Goal: Information Seeking & Learning: Learn about a topic

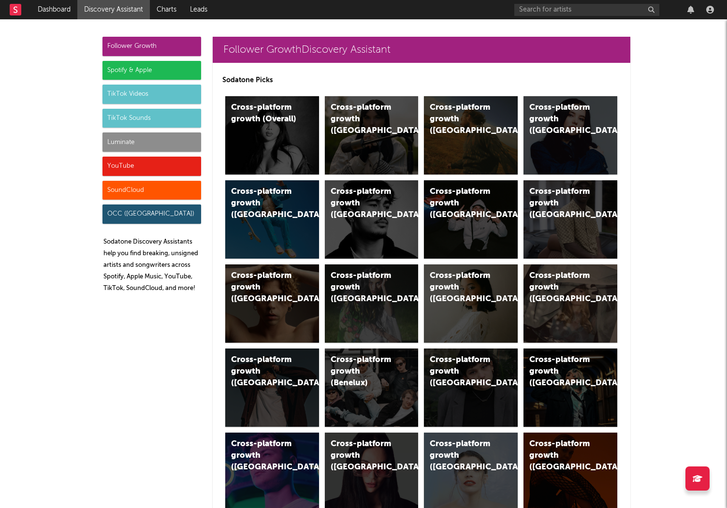
click at [149, 141] on div "Luminate" at bounding box center [151, 141] width 99 height 19
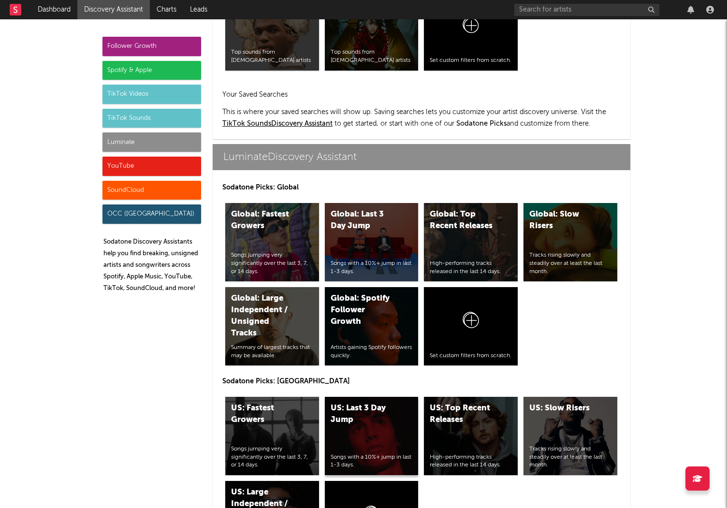
scroll to position [4290, 0]
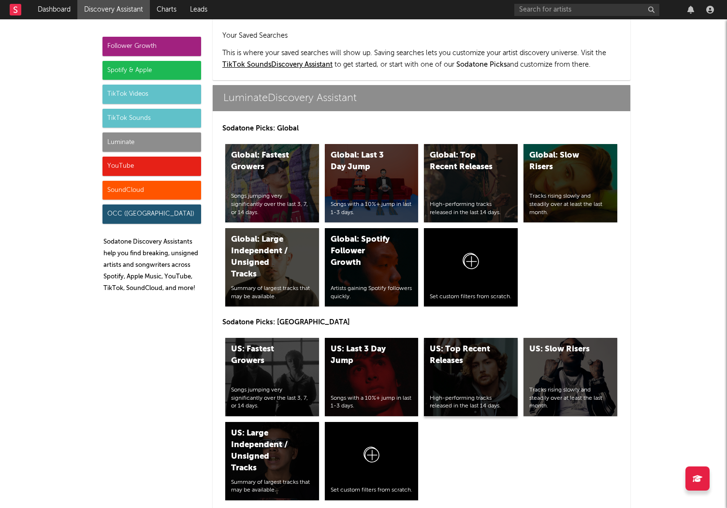
click at [460, 344] on div "US: Top Recent Releases" at bounding box center [463, 355] width 66 height 23
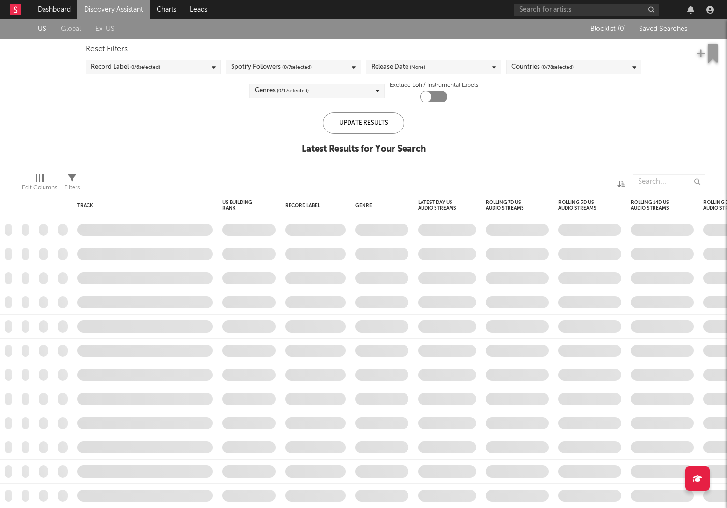
checkbox input "true"
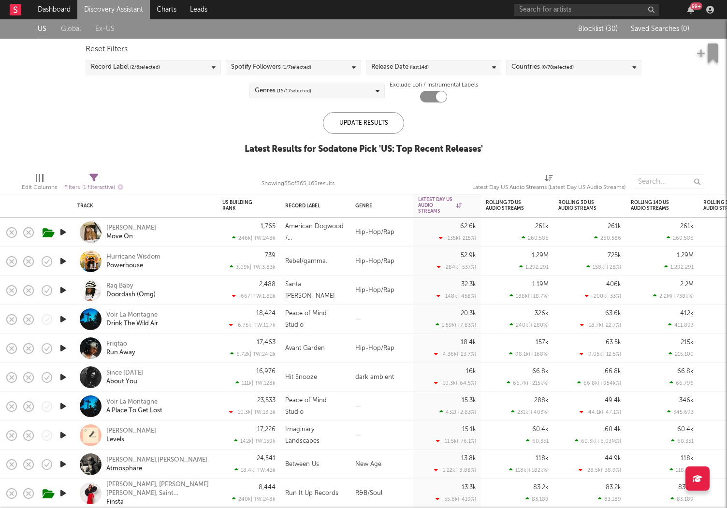
click at [101, 10] on link "Discovery Assistant" at bounding box center [113, 9] width 72 height 19
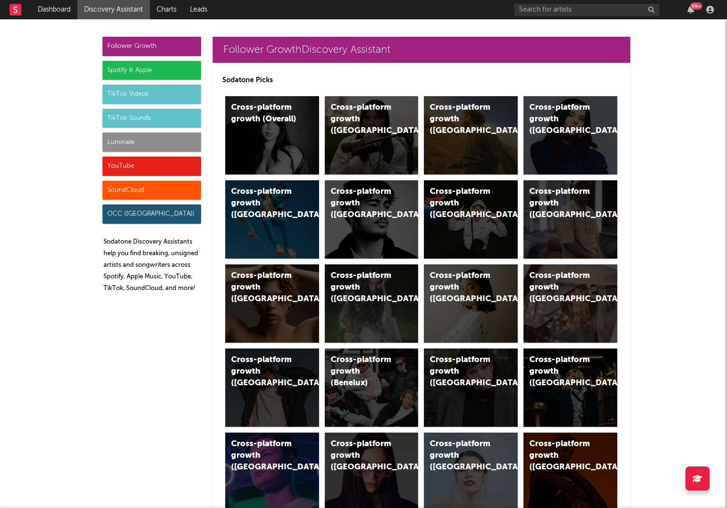
click at [147, 139] on div "Luminate" at bounding box center [151, 141] width 99 height 19
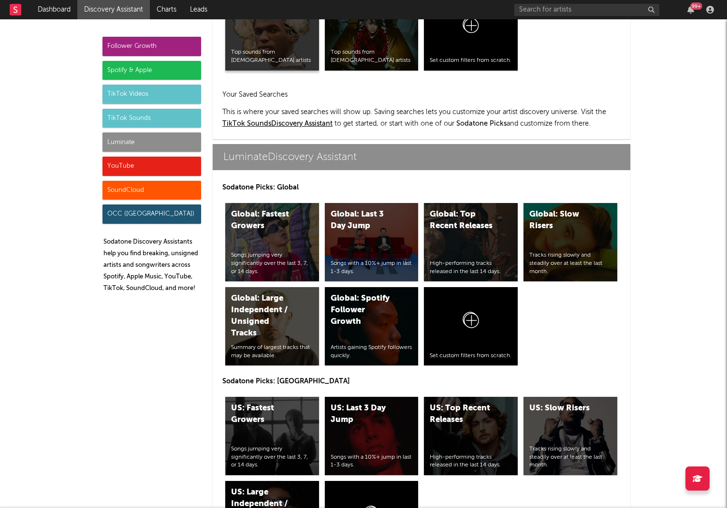
scroll to position [4290, 0]
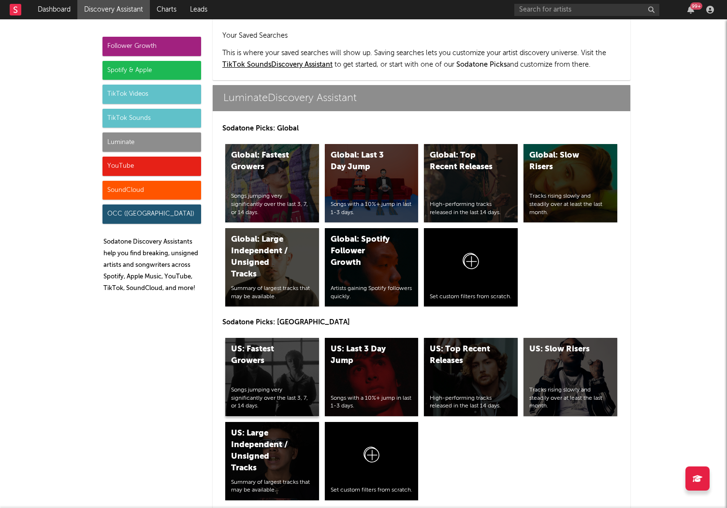
click at [251, 338] on div "US: Fastest Growers Songs jumping very significantly over the last 3, 7, or 14 …" at bounding box center [272, 377] width 94 height 78
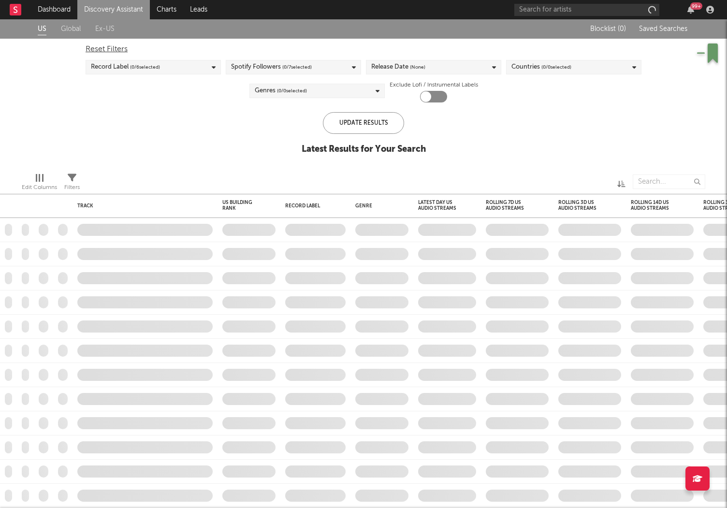
checkbox input "true"
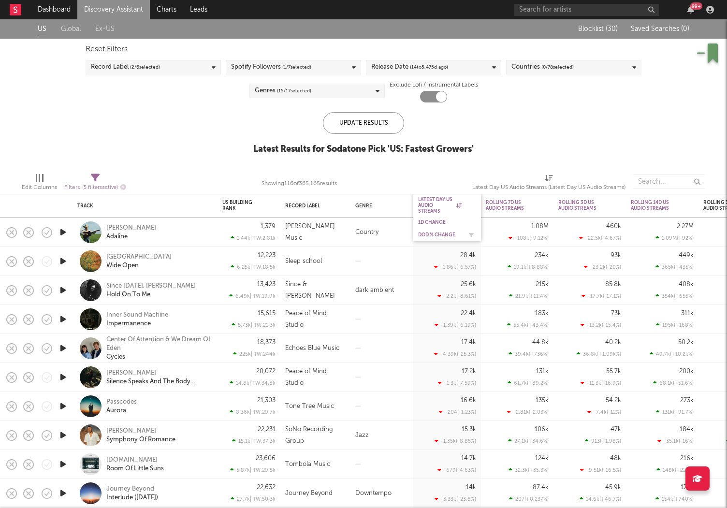
click at [431, 237] on div "DoD % Change" at bounding box center [439, 235] width 43 height 6
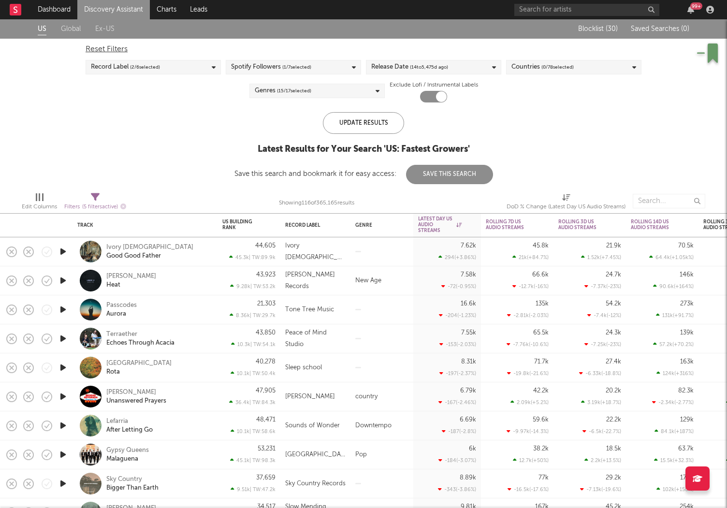
click at [117, 11] on link "Discovery Assistant" at bounding box center [113, 9] width 72 height 19
click at [430, 256] on div "DoD % Change" at bounding box center [439, 255] width 43 height 12
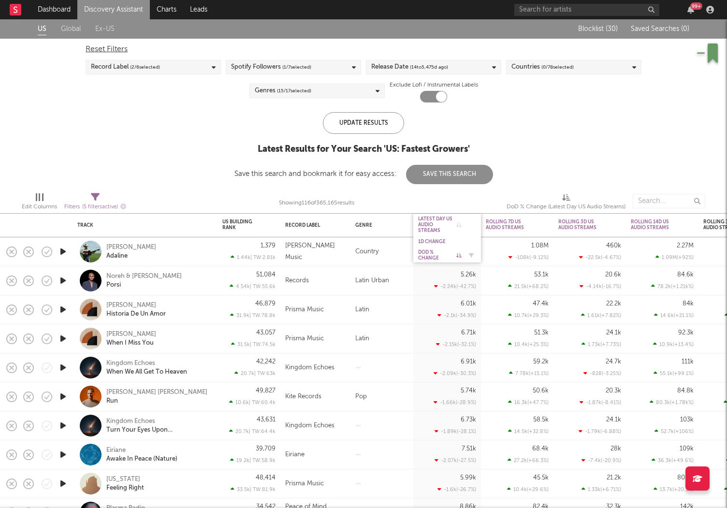
click at [432, 258] on div "DoD % Change" at bounding box center [439, 255] width 43 height 12
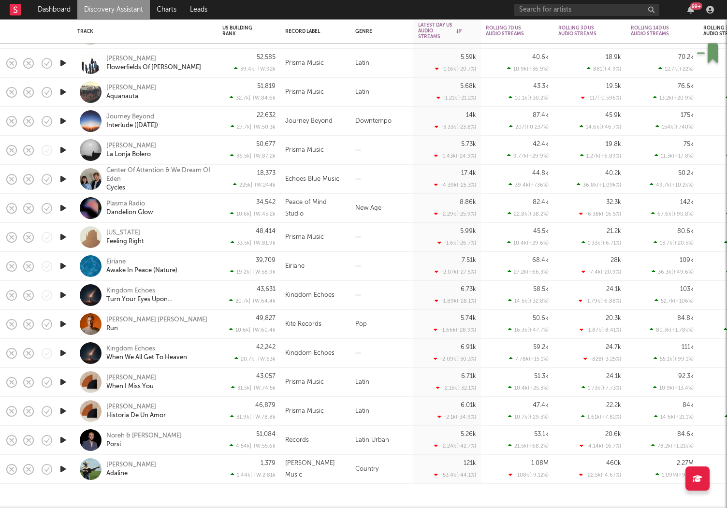
click at [113, 12] on link "Discovery Assistant" at bounding box center [113, 9] width 72 height 19
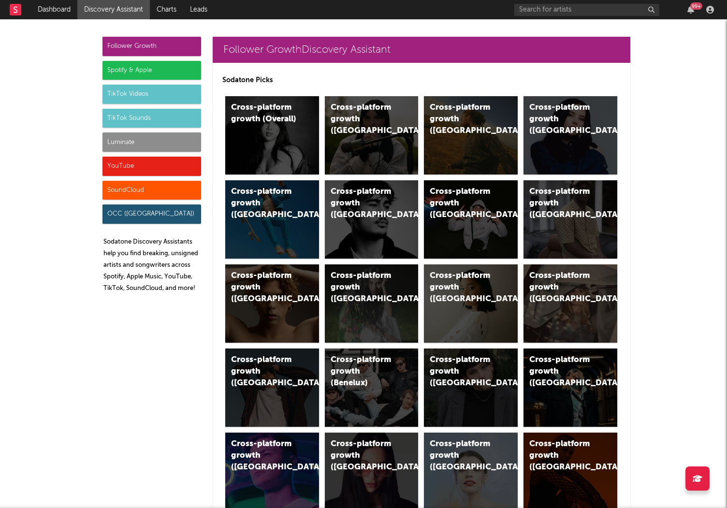
click at [154, 142] on div "Luminate" at bounding box center [151, 141] width 99 height 19
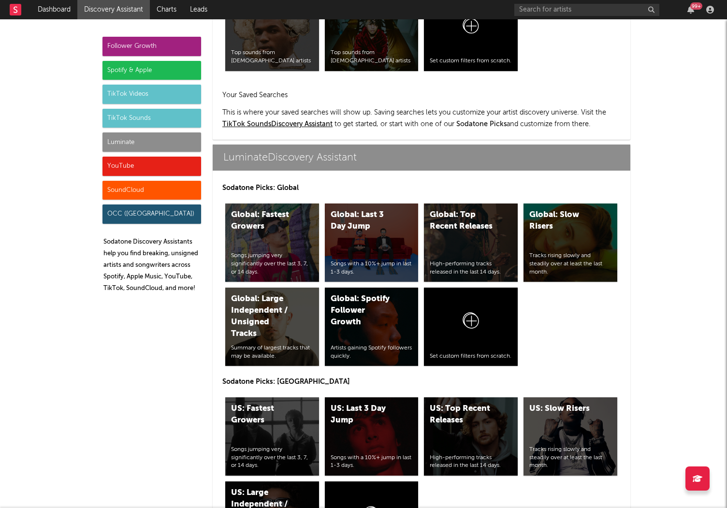
scroll to position [4290, 0]
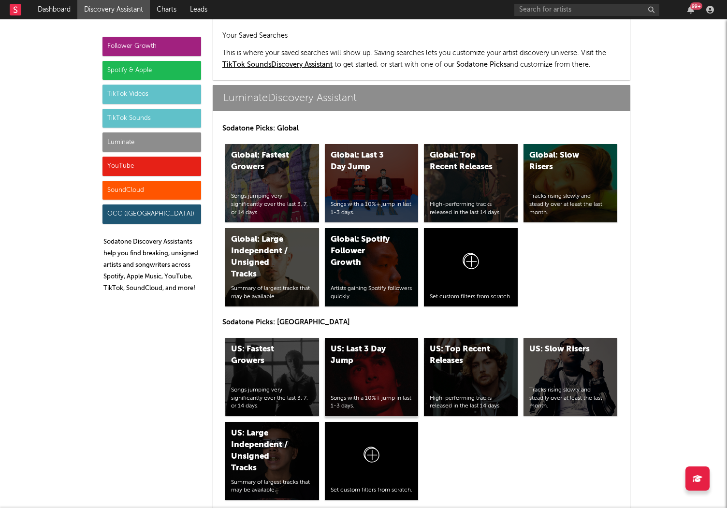
click at [359, 344] on div "US: Last 3 Day Jump" at bounding box center [364, 355] width 66 height 23
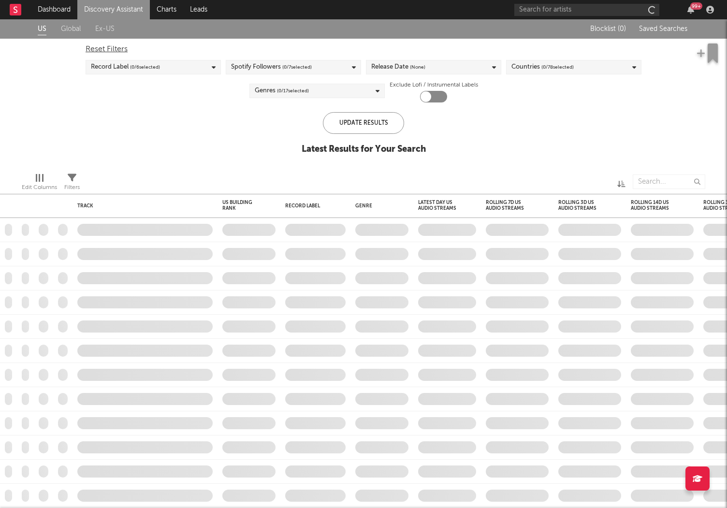
checkbox input "true"
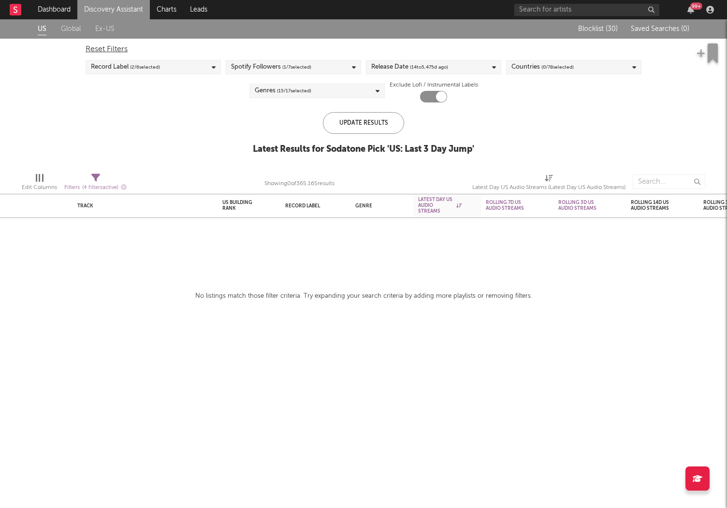
click at [122, 11] on link "Discovery Assistant" at bounding box center [113, 9] width 72 height 19
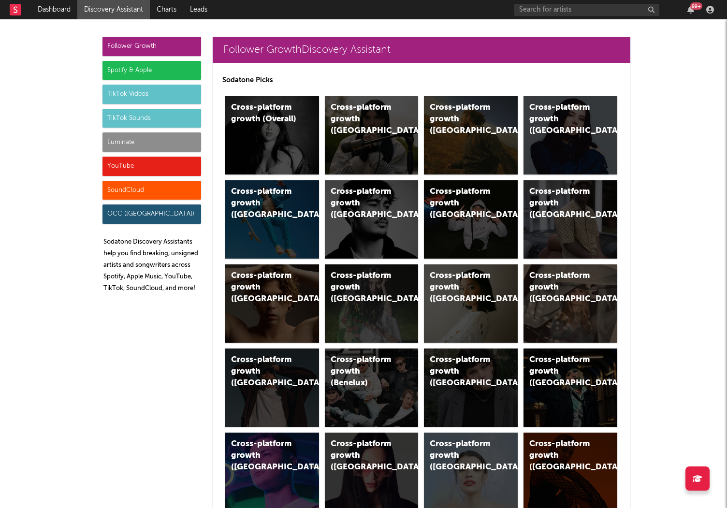
click at [122, 136] on div "Luminate" at bounding box center [151, 141] width 99 height 19
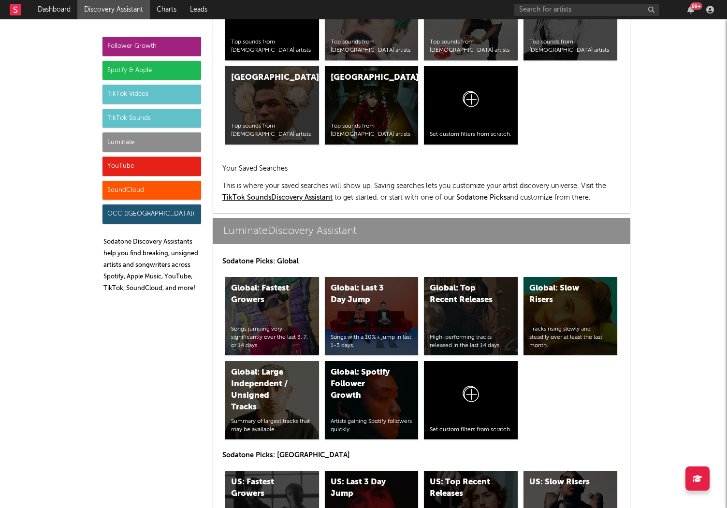
scroll to position [4290, 0]
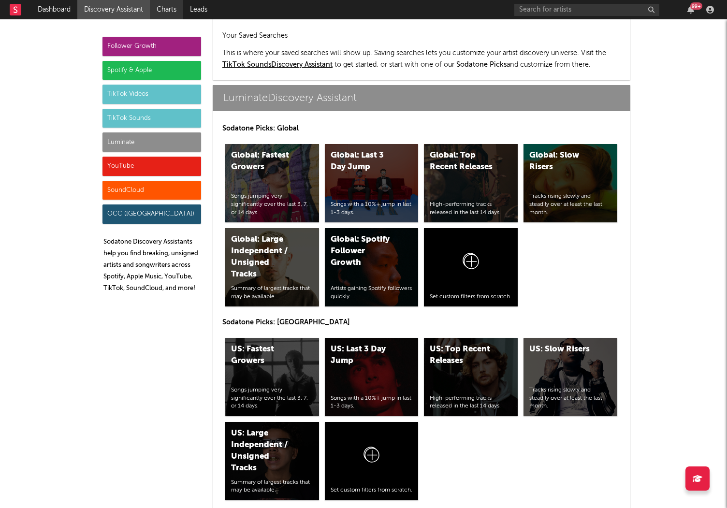
click at [168, 10] on link "Charts" at bounding box center [166, 9] width 33 height 19
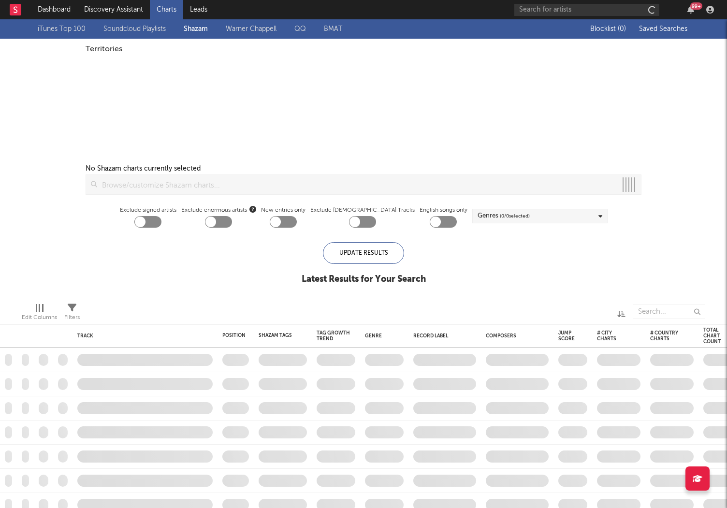
checkbox input "true"
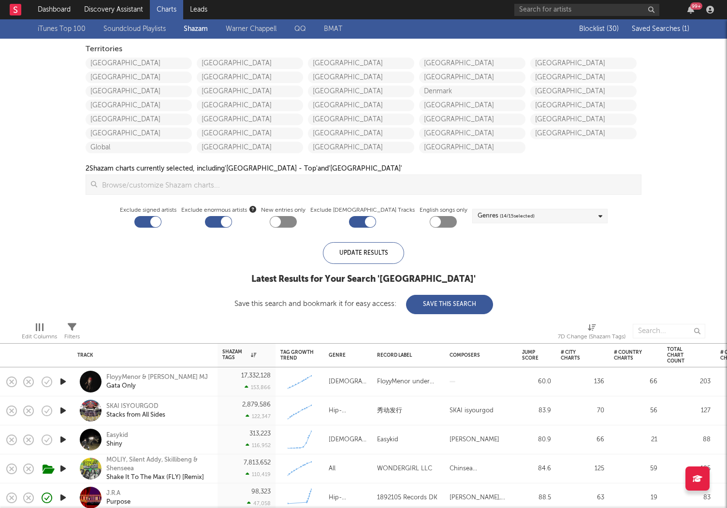
click at [649, 29] on span "Saved Searches ( 1 )" at bounding box center [661, 29] width 58 height 7
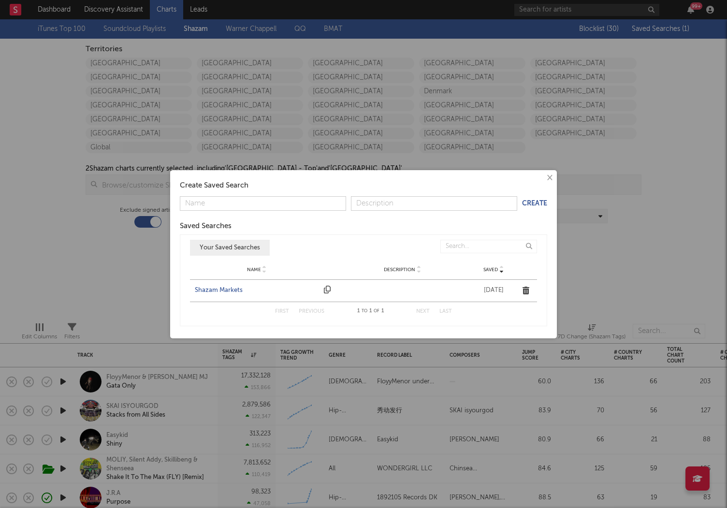
click at [209, 290] on div "Shazam Markets" at bounding box center [257, 291] width 124 height 10
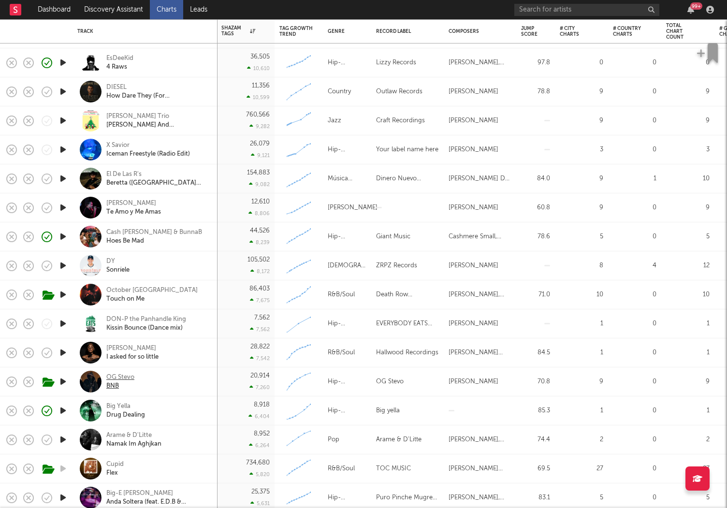
click at [114, 374] on div "OG Stevo" at bounding box center [120, 377] width 28 height 9
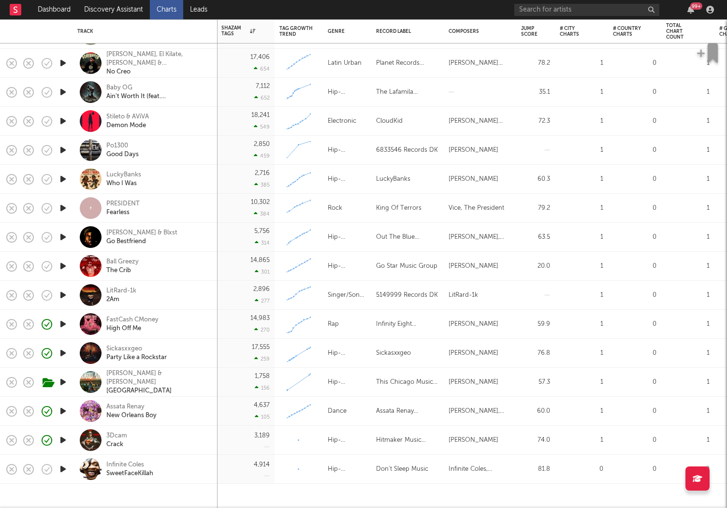
click at [61, 468] on icon "button" at bounding box center [63, 469] width 10 height 12
click at [63, 148] on icon "button" at bounding box center [63, 150] width 10 height 12
click at [117, 146] on div "Po1300" at bounding box center [122, 146] width 32 height 9
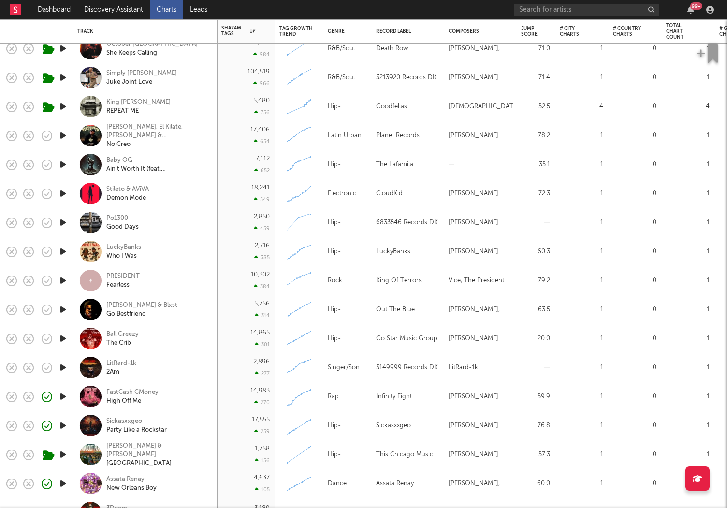
click at [63, 166] on icon "button" at bounding box center [63, 165] width 10 height 12
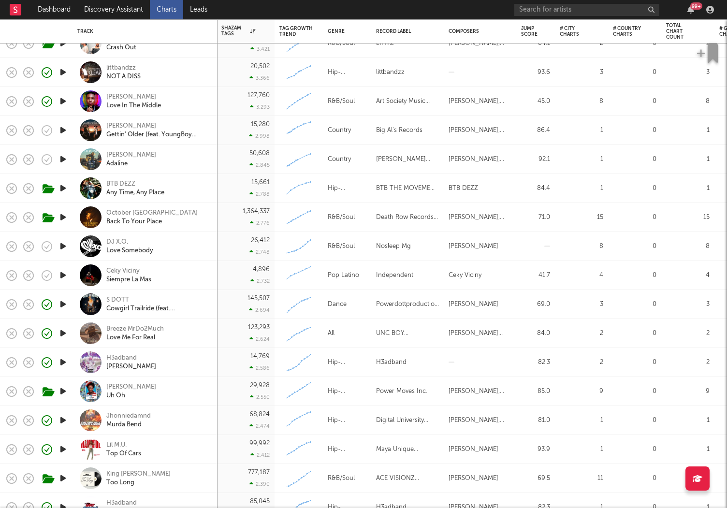
click at [64, 191] on icon "button" at bounding box center [63, 188] width 10 height 12
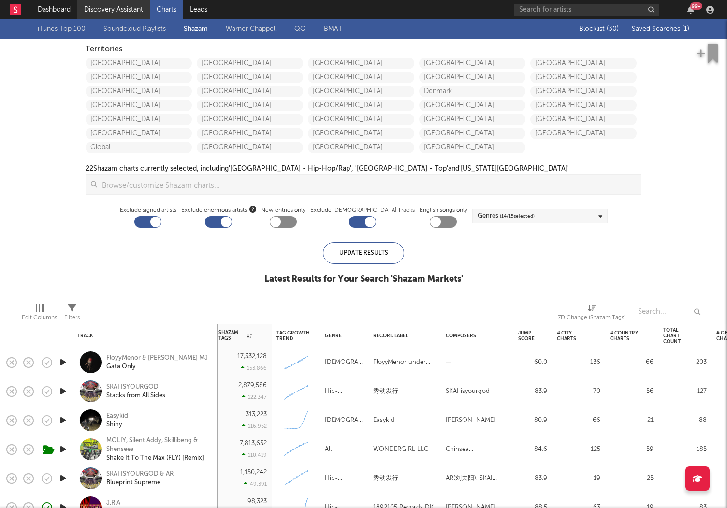
click at [98, 12] on link "Discovery Assistant" at bounding box center [113, 9] width 72 height 19
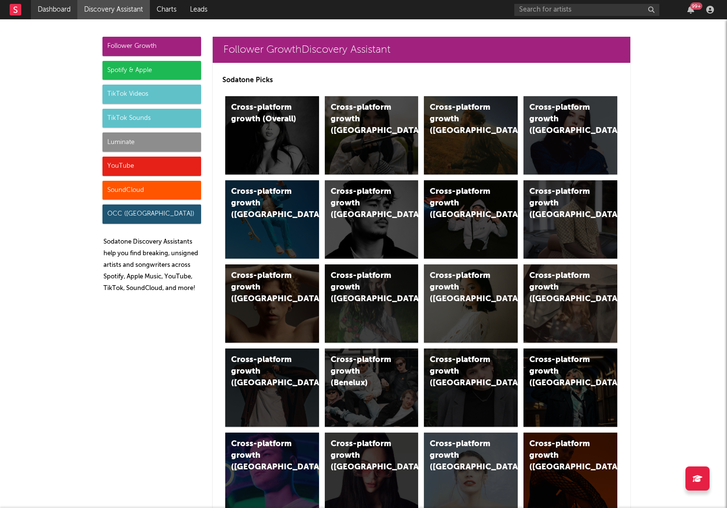
click at [53, 9] on link "Dashboard" at bounding box center [54, 9] width 46 height 19
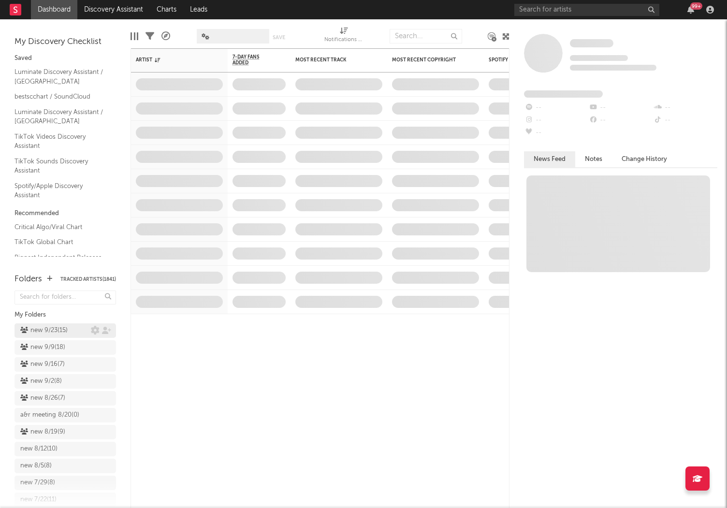
click at [55, 329] on div "new 9/23 ( 15 )" at bounding box center [43, 331] width 47 height 12
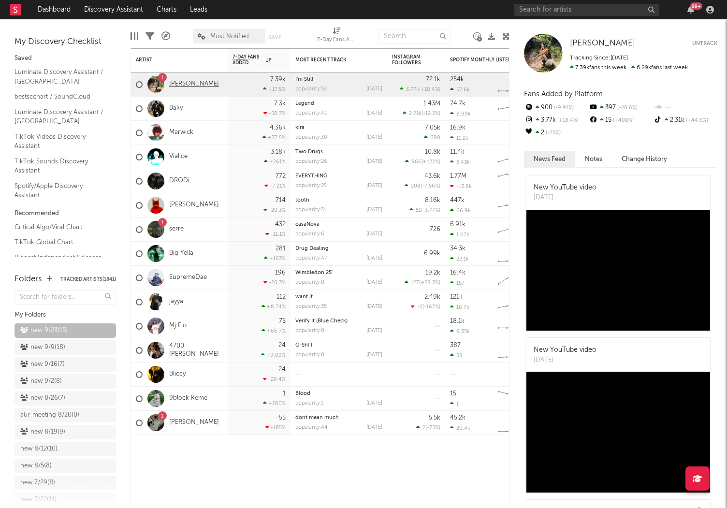
click at [187, 86] on link "[PERSON_NAME]" at bounding box center [194, 84] width 50 height 8
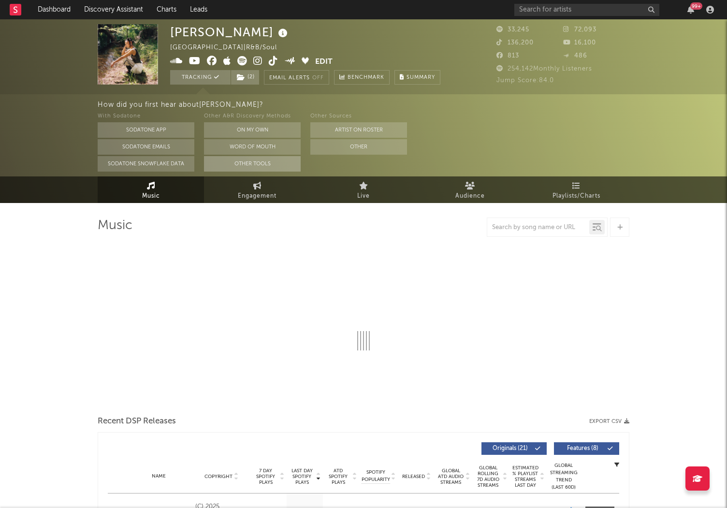
select select "6m"
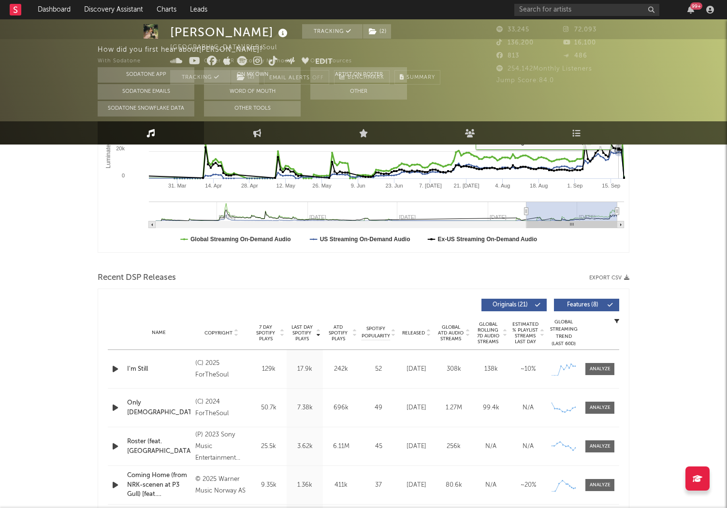
scroll to position [358, 0]
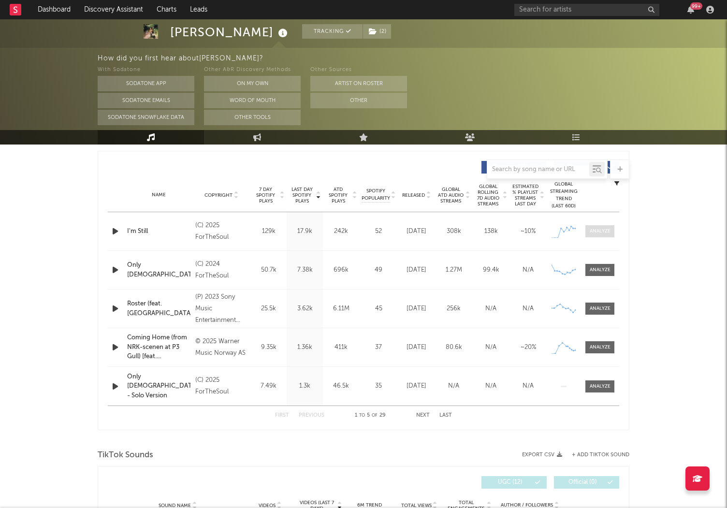
click at [600, 230] on div at bounding box center [600, 231] width 21 height 7
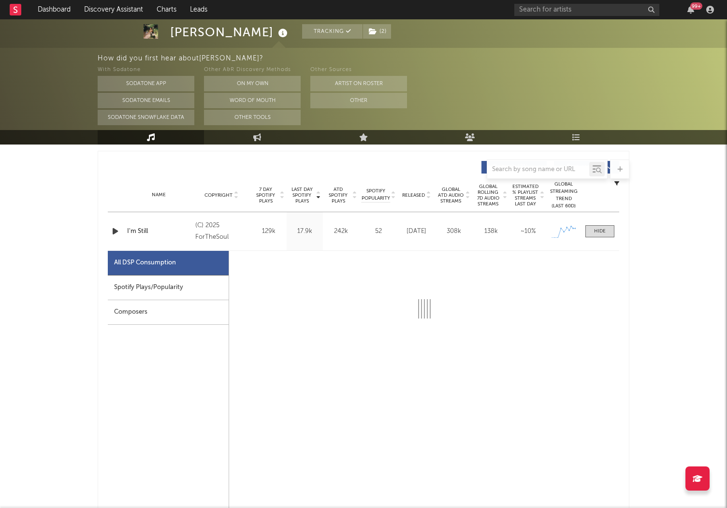
select select "1w"
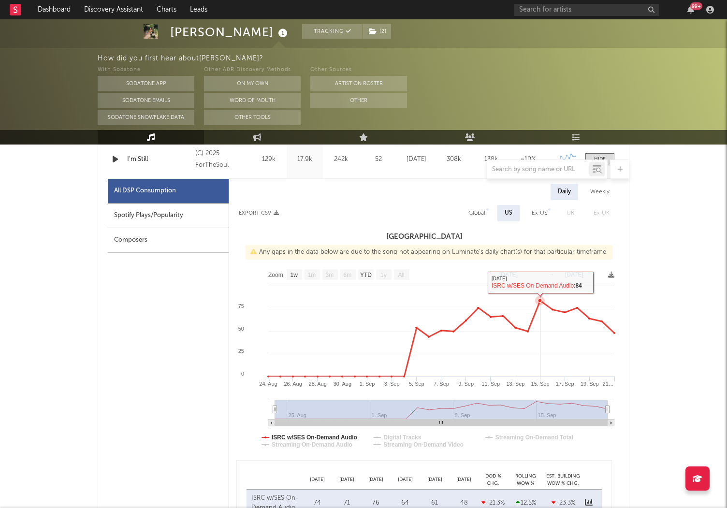
scroll to position [0, 0]
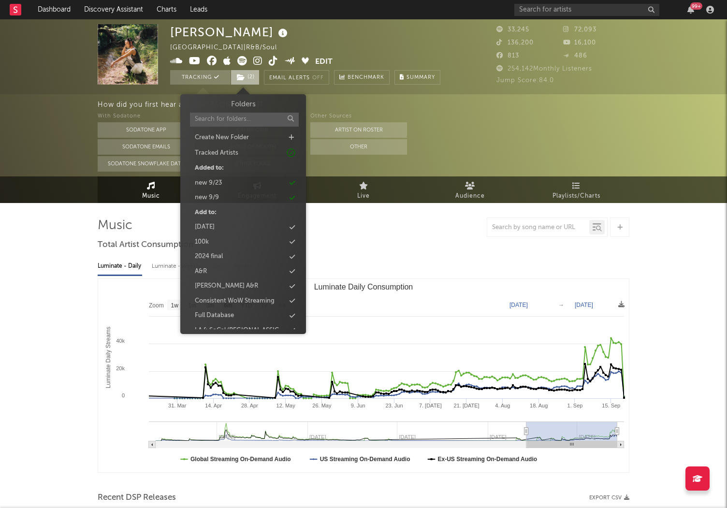
click at [241, 77] on icon at bounding box center [241, 77] width 8 height 7
click at [224, 182] on div "new 9/23" at bounding box center [243, 183] width 111 height 13
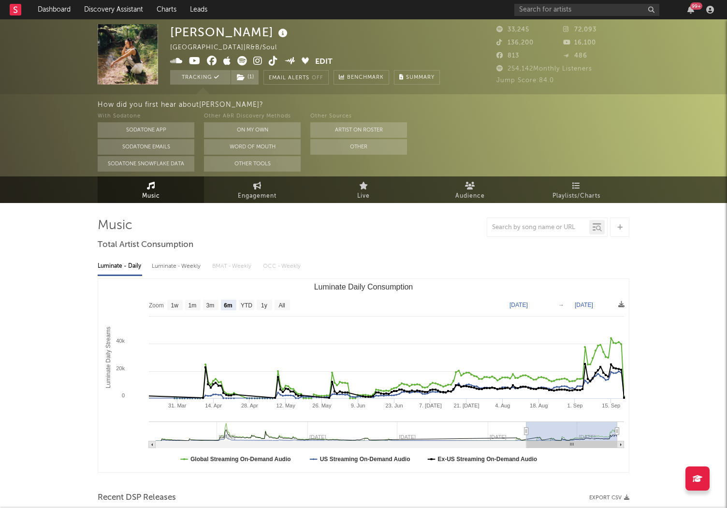
click at [90, 117] on div "How did you first hear about HILLARI ? With Sodatone Sodatone App Sodatone Emai…" at bounding box center [363, 135] width 727 height 82
click at [54, 7] on link "Dashboard" at bounding box center [54, 9] width 46 height 19
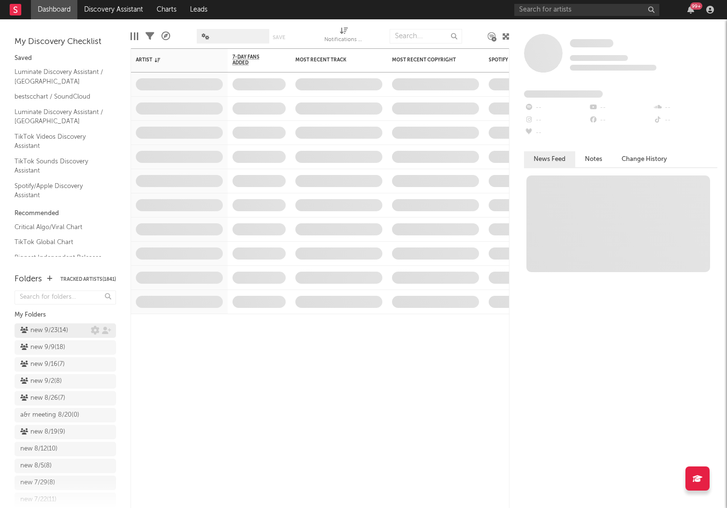
click at [61, 329] on div "new 9/23 ( 14 )" at bounding box center [44, 331] width 48 height 12
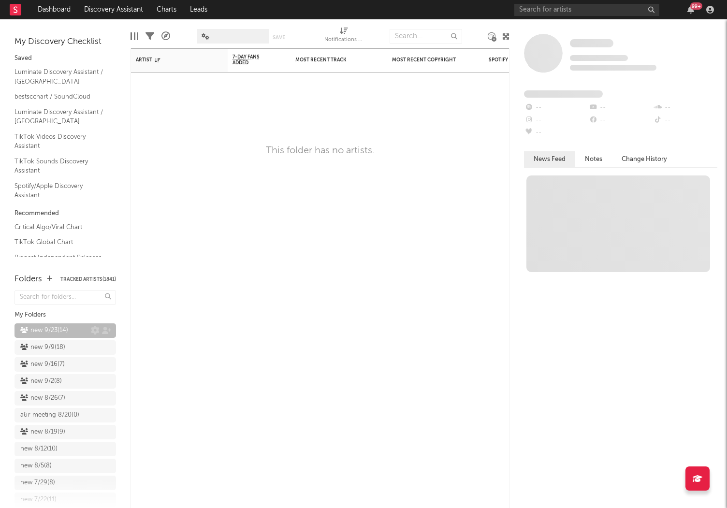
click at [71, 327] on div "new 9/23 ( 14 )" at bounding box center [55, 331] width 71 height 12
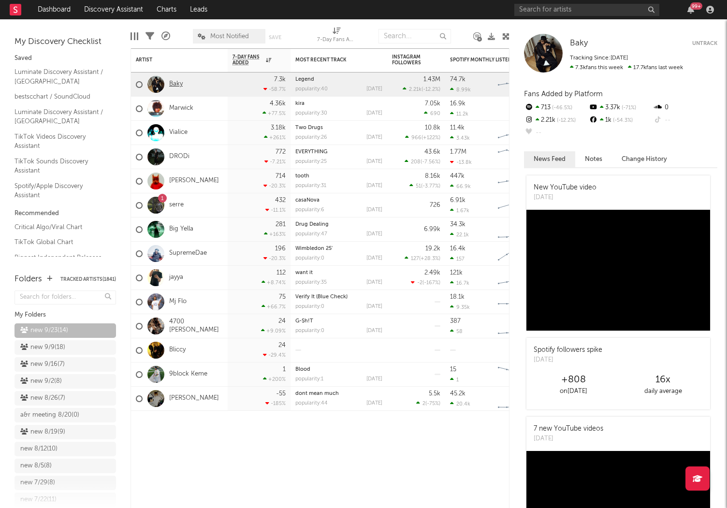
click at [178, 86] on link "Baky" at bounding box center [176, 84] width 14 height 8
click at [300, 27] on div "Edit Columns Filters A&R Pipeline Most Notified Save Save as 7-Day Fans Added (…" at bounding box center [319, 33] width 379 height 29
click at [185, 110] on link "Marwick" at bounding box center [181, 108] width 24 height 8
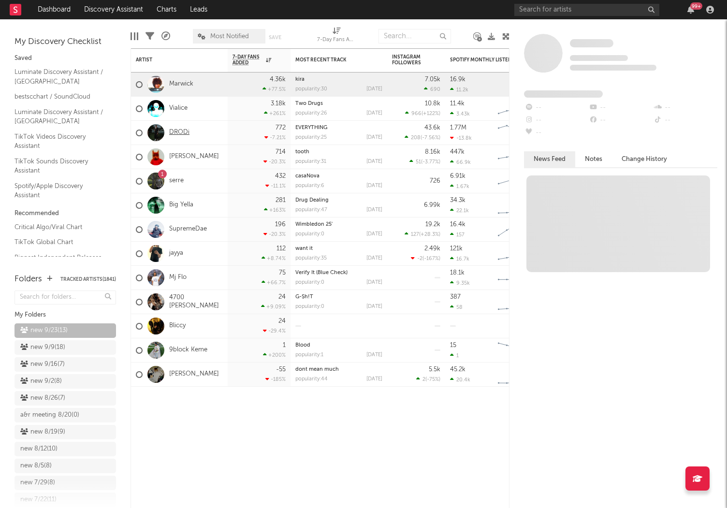
click at [184, 133] on link "DRODi" at bounding box center [179, 133] width 20 height 8
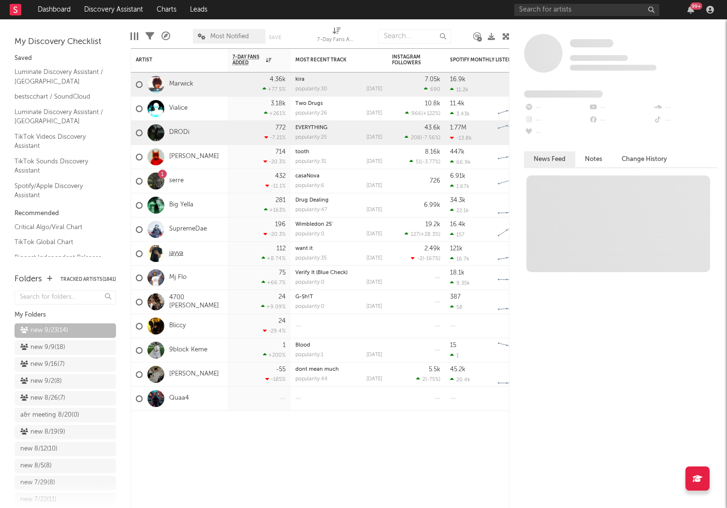
click at [178, 254] on link "jayya" at bounding box center [176, 253] width 14 height 8
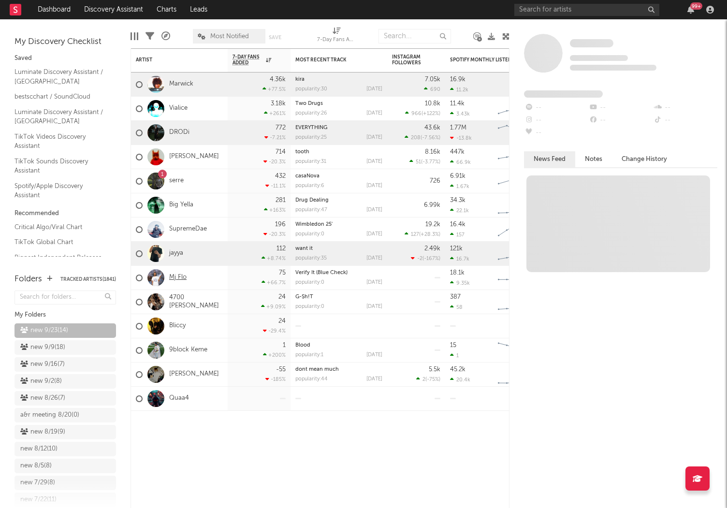
click at [179, 280] on link "Mj Flo" at bounding box center [177, 278] width 17 height 8
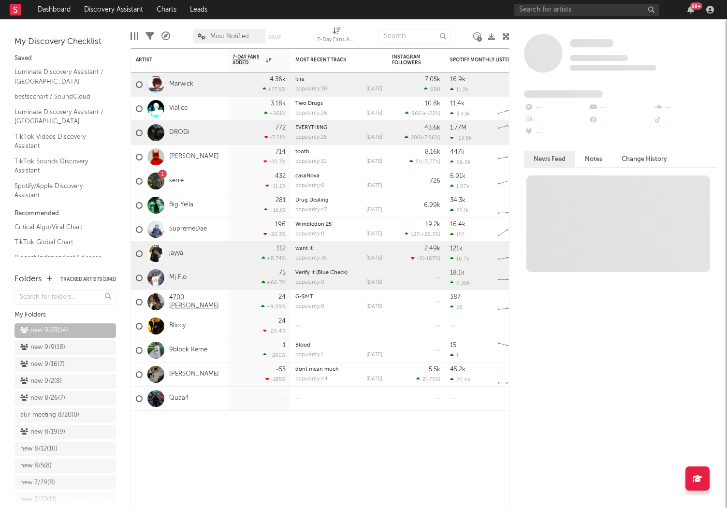
click at [180, 303] on link "4700 Lucci" at bounding box center [196, 302] width 54 height 16
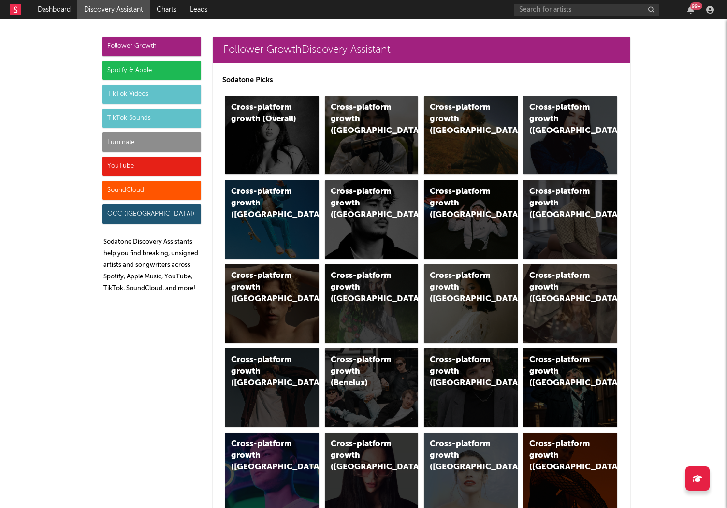
click at [128, 146] on div "Luminate" at bounding box center [151, 141] width 99 height 19
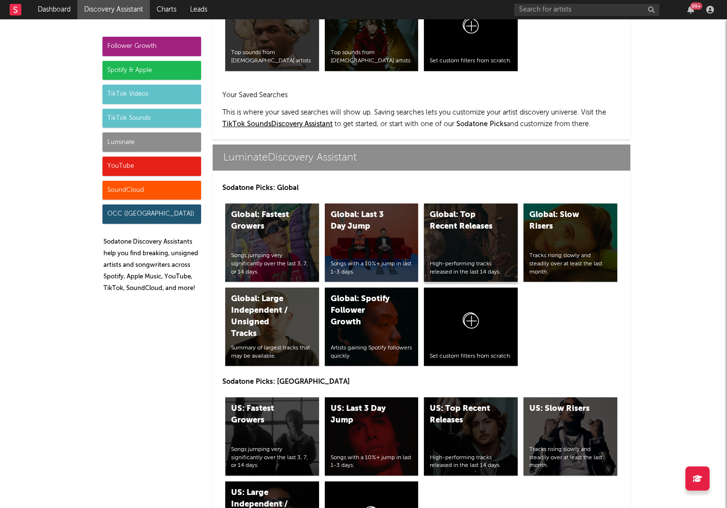
scroll to position [4290, 0]
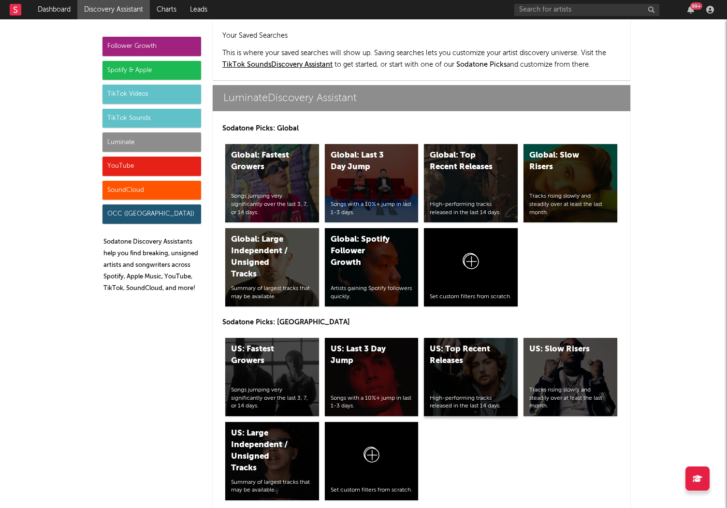
click at [466, 344] on div "US: Top Recent Releases High-performing tracks released in the last 14 days." at bounding box center [471, 377] width 94 height 78
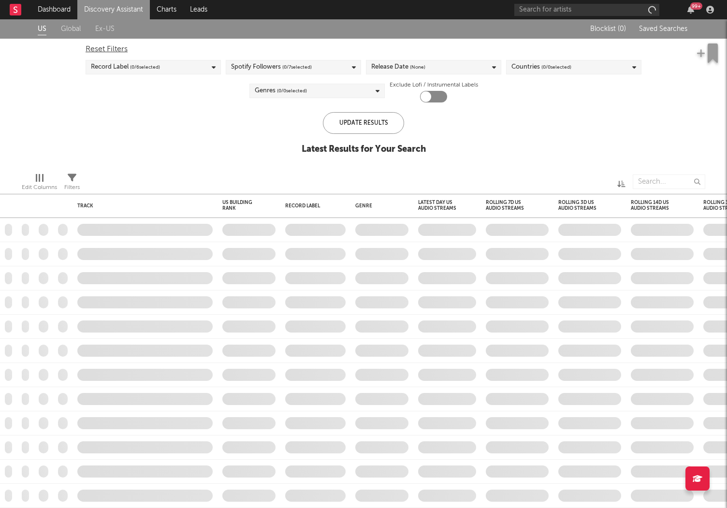
checkbox input "true"
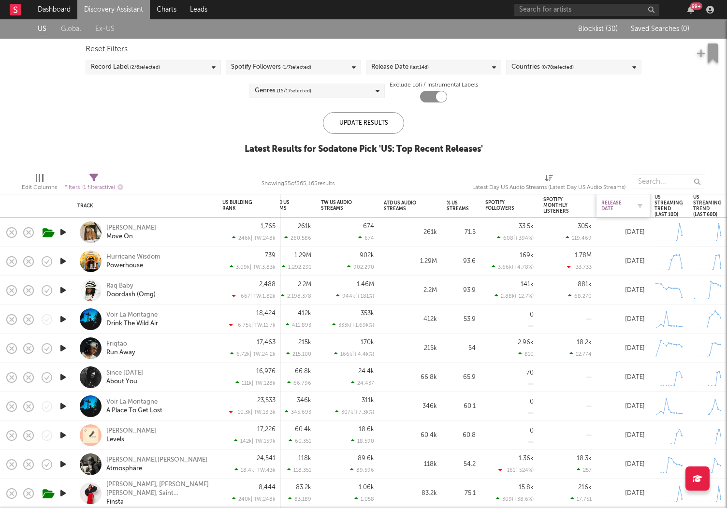
click at [616, 207] on div "Release Date" at bounding box center [615, 206] width 29 height 12
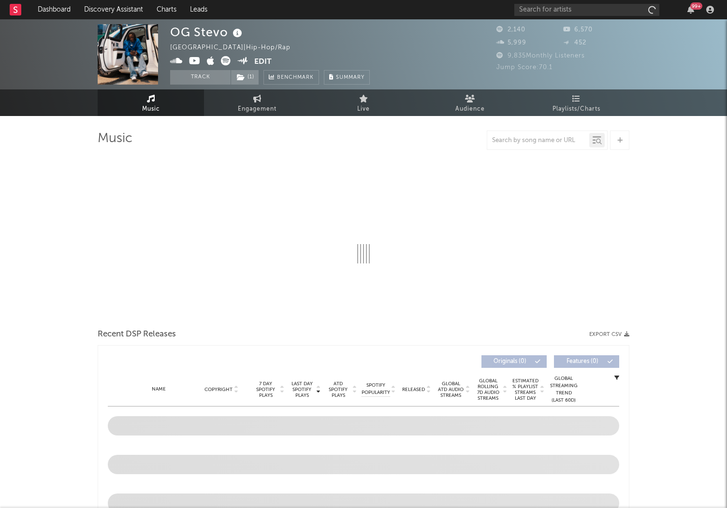
select select "6m"
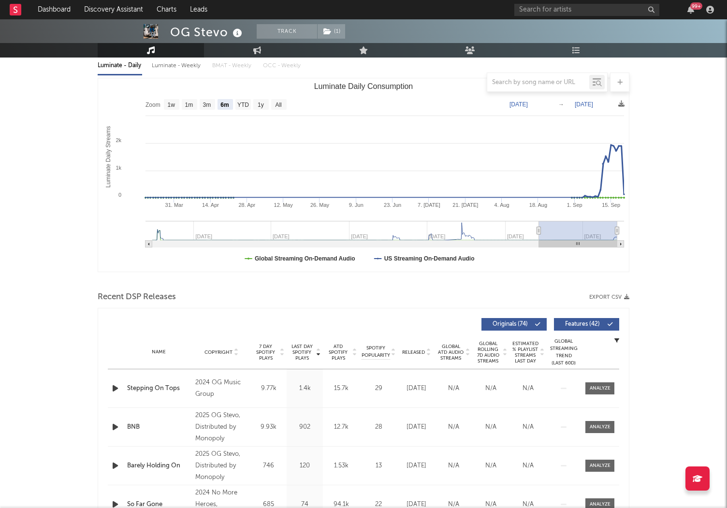
scroll to position [149, 0]
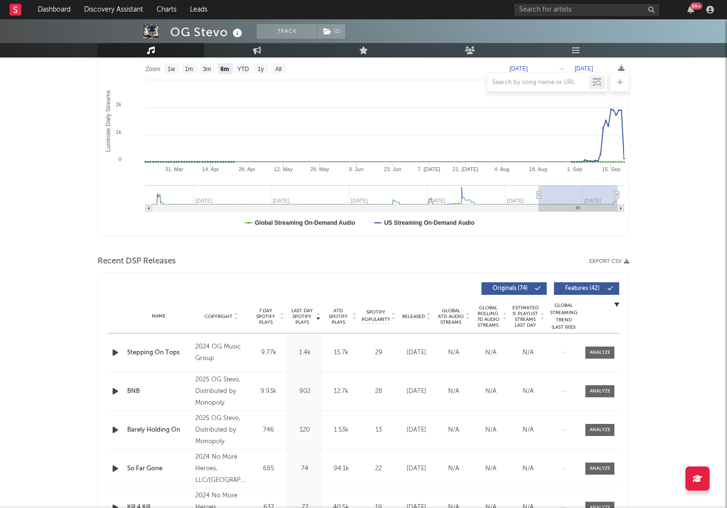
click at [114, 357] on icon "button" at bounding box center [115, 352] width 10 height 12
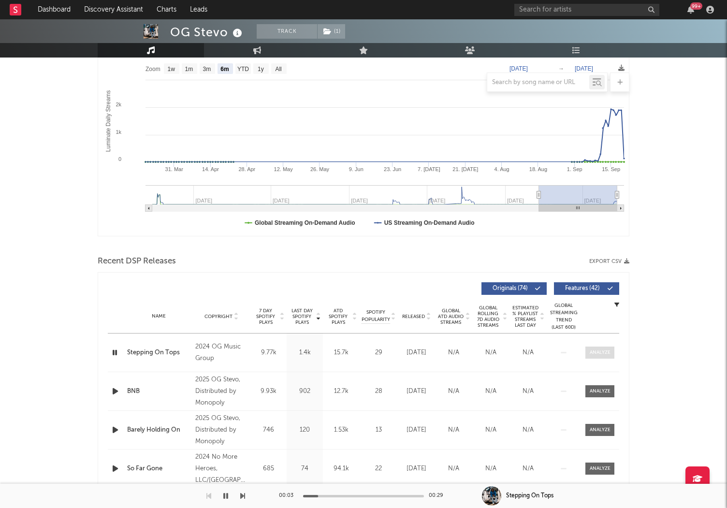
click at [606, 353] on div at bounding box center [600, 352] width 21 height 7
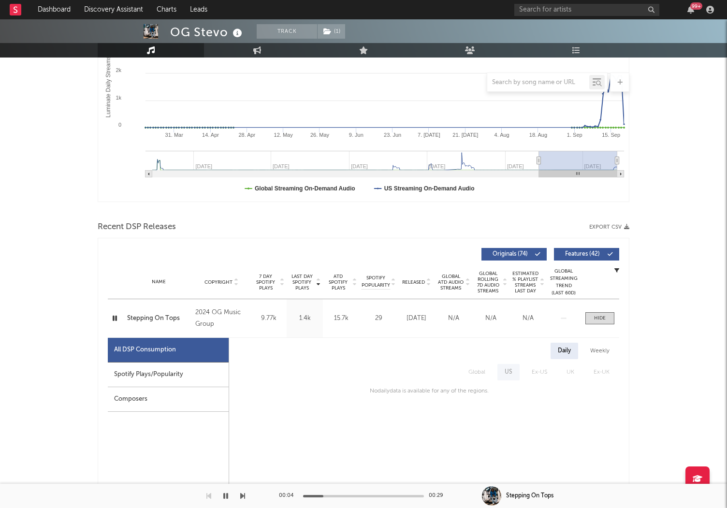
scroll to position [0, 0]
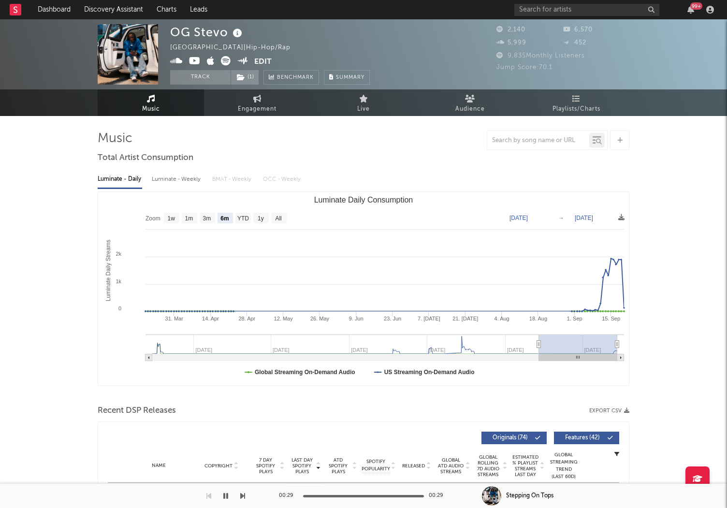
click at [194, 58] on icon at bounding box center [195, 61] width 12 height 10
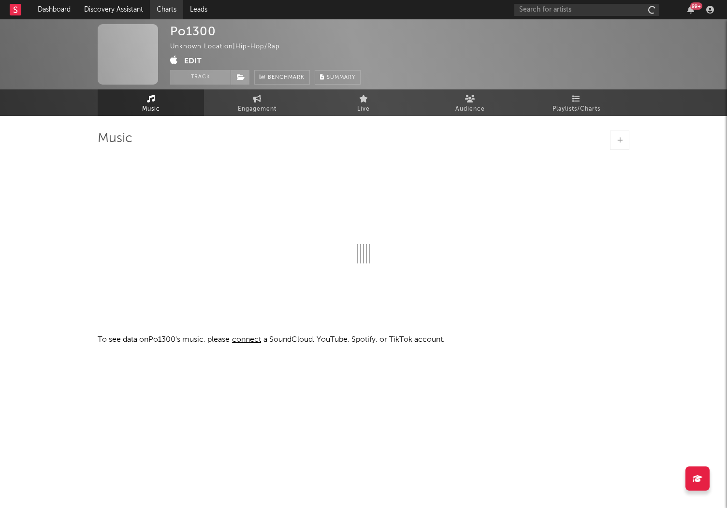
select select "1w"
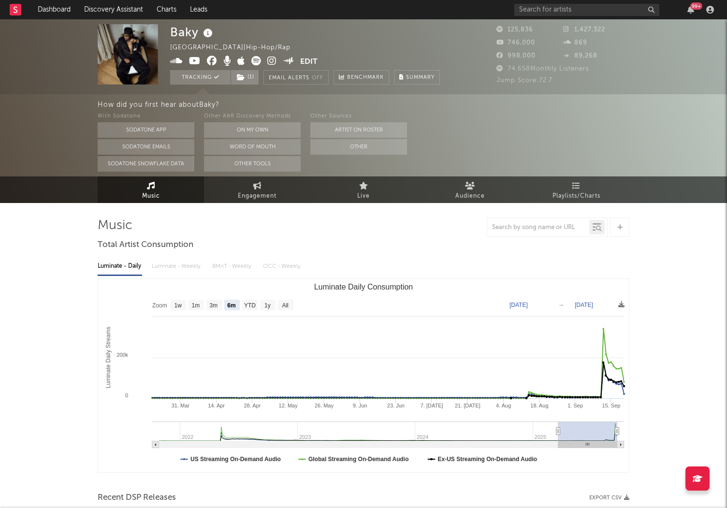
select select "6m"
click at [248, 78] on span "( 1 )" at bounding box center [245, 77] width 29 height 14
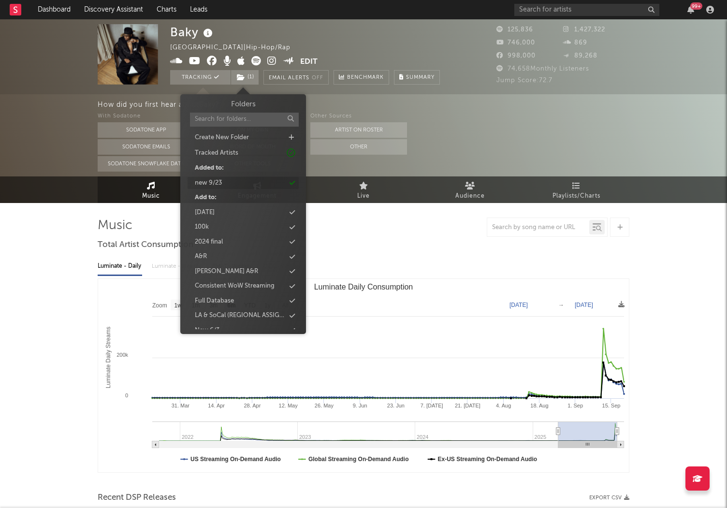
click at [222, 182] on div "new 9/23" at bounding box center [243, 183] width 111 height 13
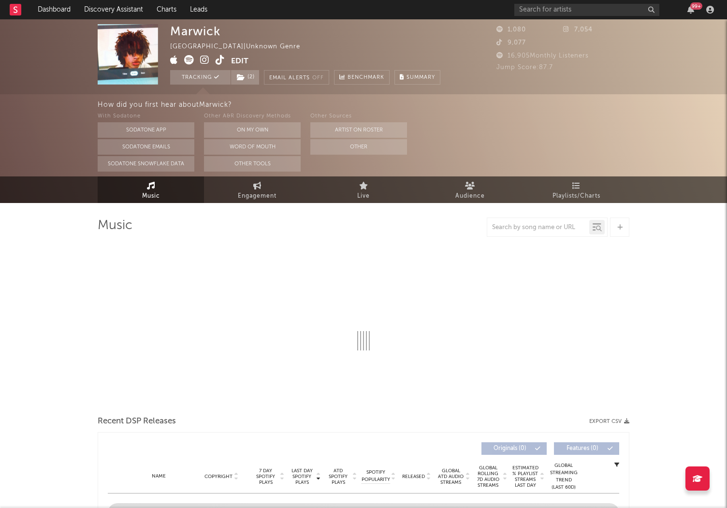
select select "1w"
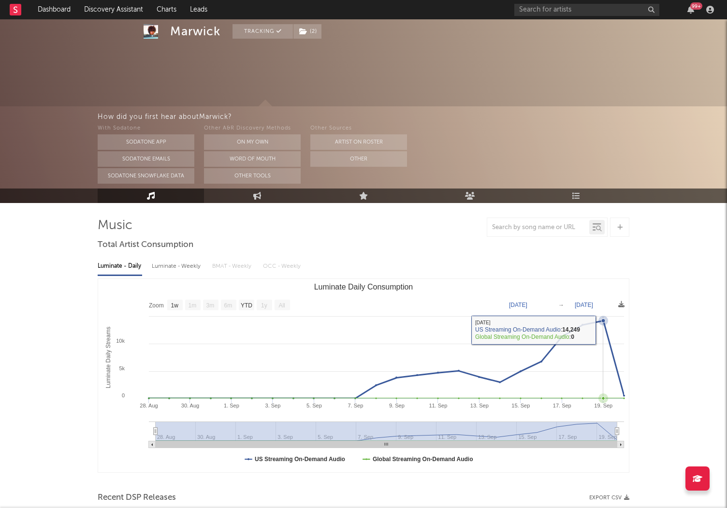
scroll to position [243, 0]
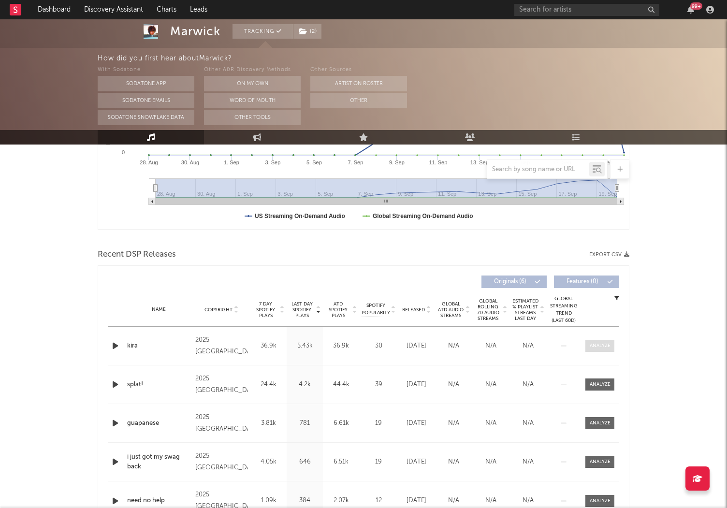
click at [604, 344] on div at bounding box center [600, 345] width 21 height 7
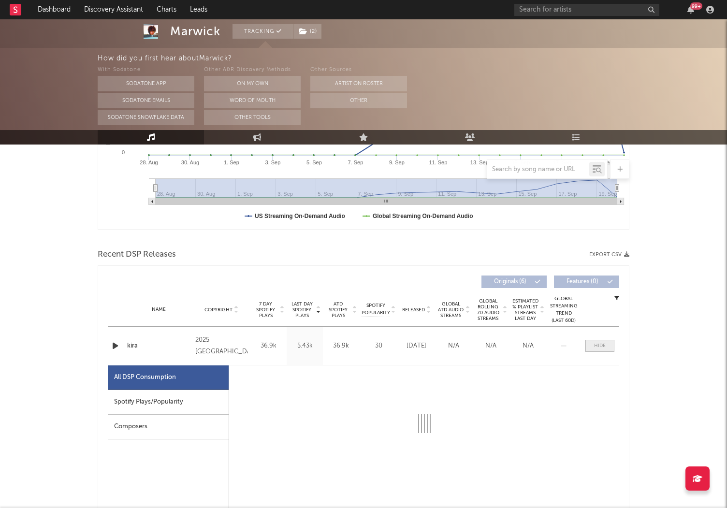
scroll to position [338, 0]
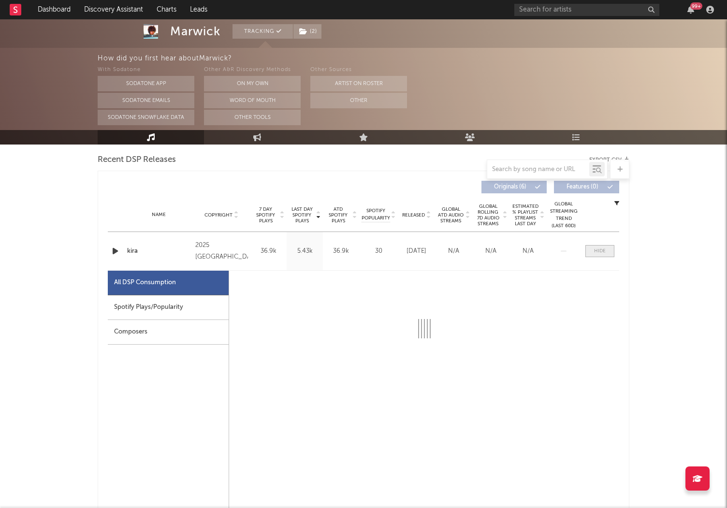
select select "1w"
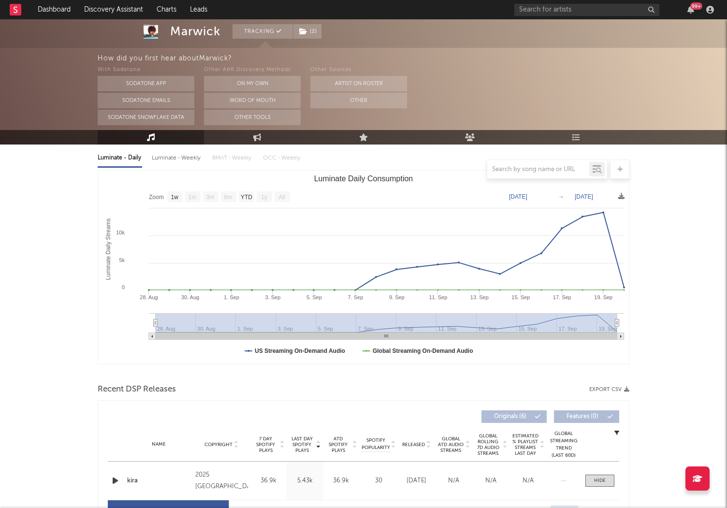
scroll to position [0, 0]
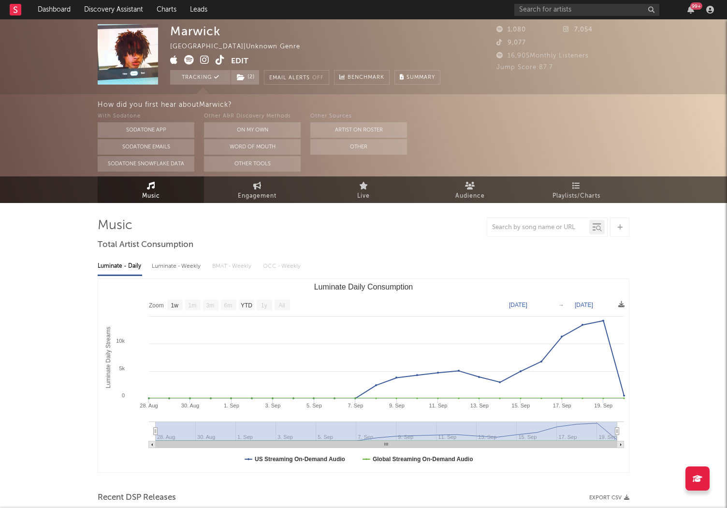
click at [207, 62] on icon at bounding box center [204, 60] width 9 height 10
click at [591, 12] on input "text" at bounding box center [586, 10] width 145 height 12
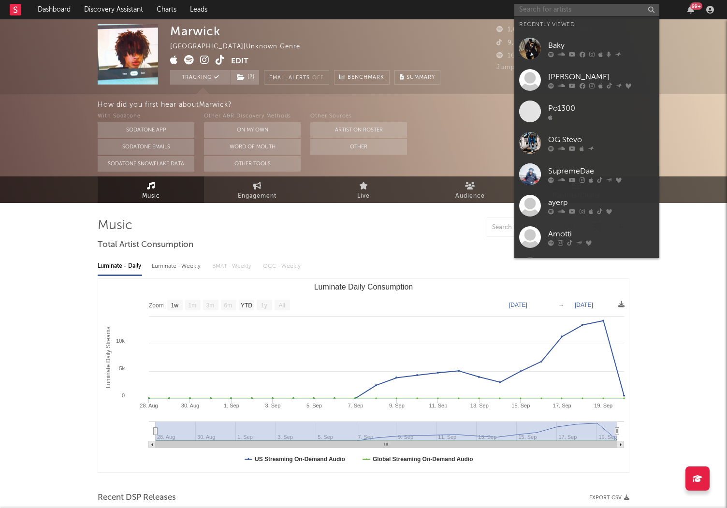
paste input "https://www.youtube.com/watch?v=PY2he7_Rhoc"
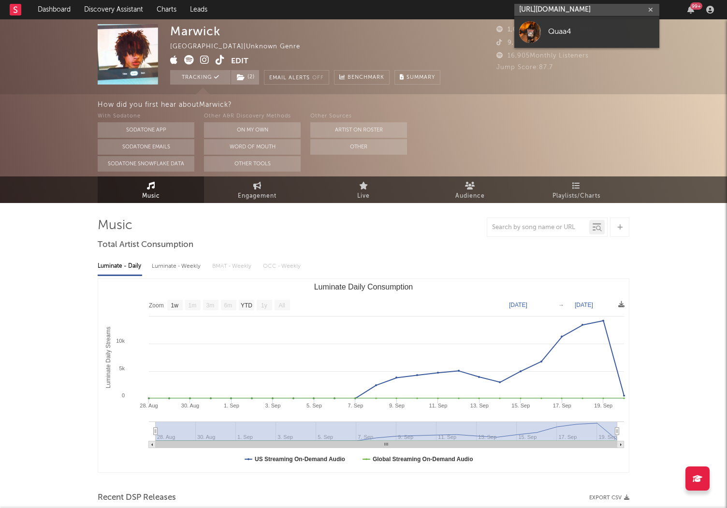
type input "https://www.youtube.com/watch?v=PY2he7_Rhoc"
click at [567, 36] on div "Quaa4" at bounding box center [601, 32] width 106 height 12
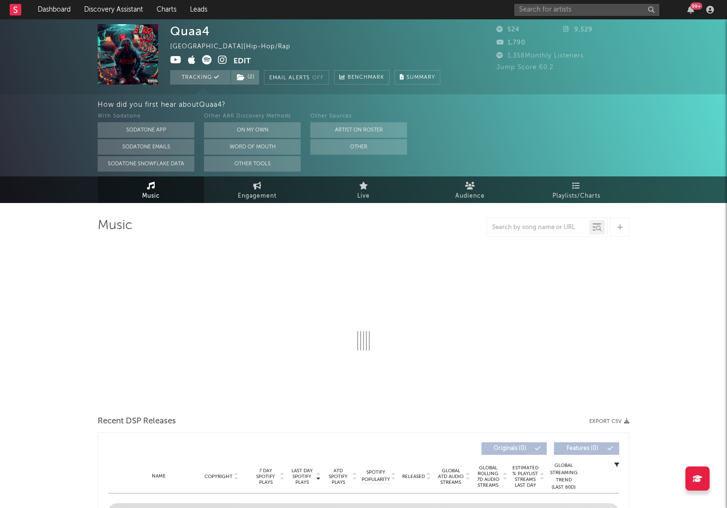
select select "1w"
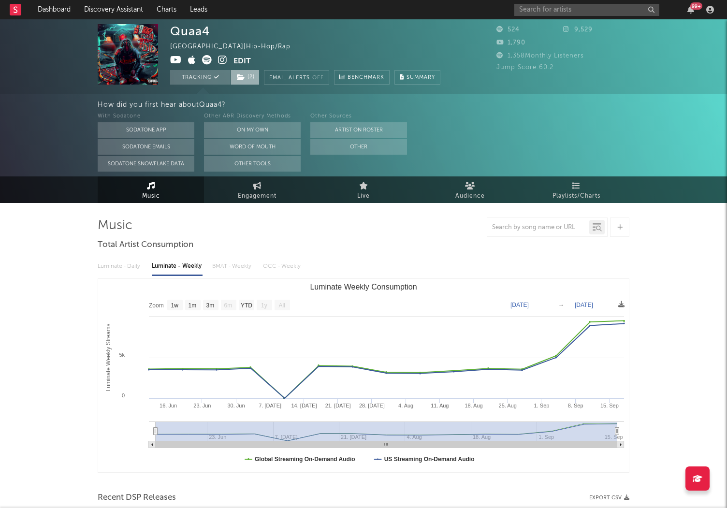
click at [247, 73] on span "( 2 )" at bounding box center [245, 77] width 29 height 14
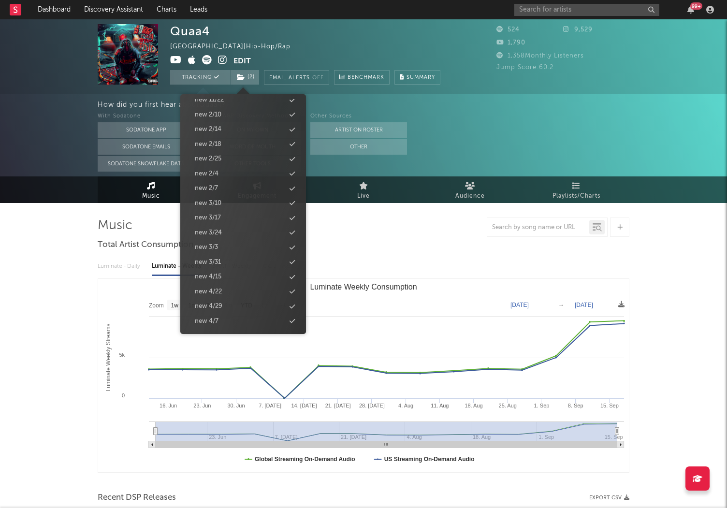
scroll to position [953, 0]
click at [229, 263] on div "new 9/23" at bounding box center [243, 262] width 111 height 13
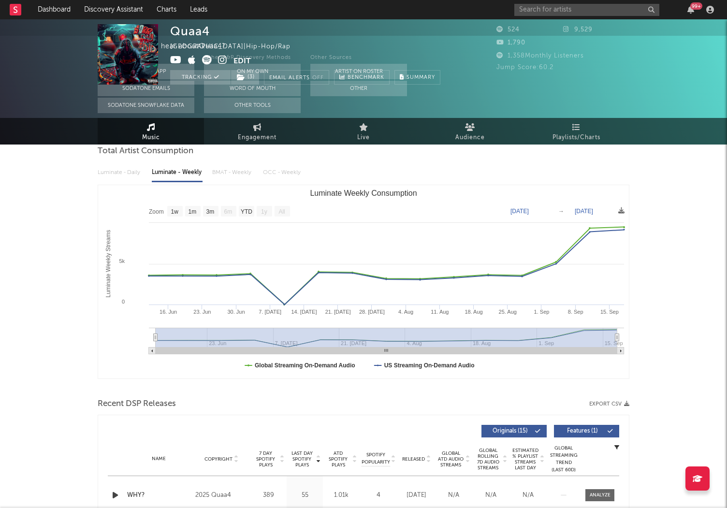
scroll to position [0, 0]
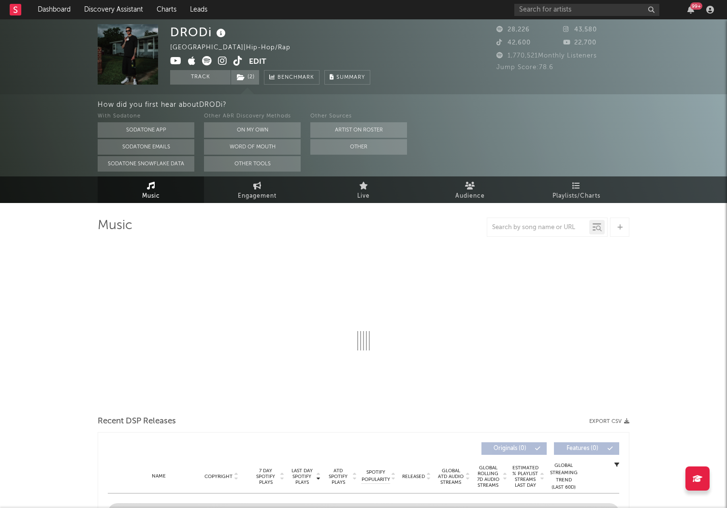
select select "6m"
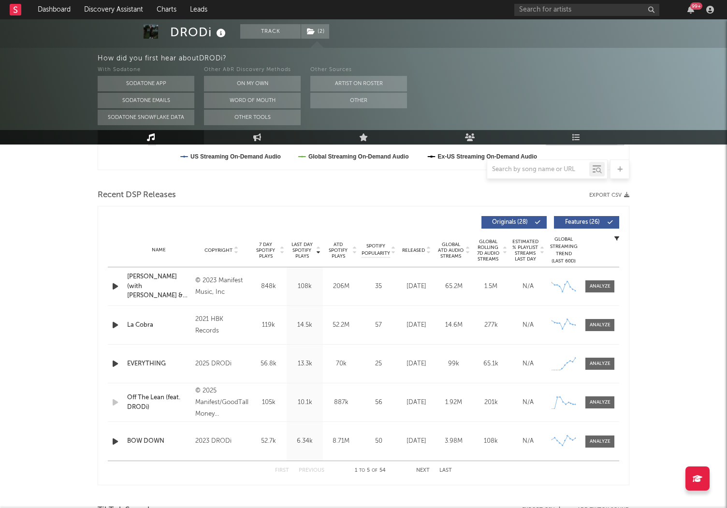
scroll to position [303, 0]
click at [593, 287] on div at bounding box center [600, 285] width 21 height 7
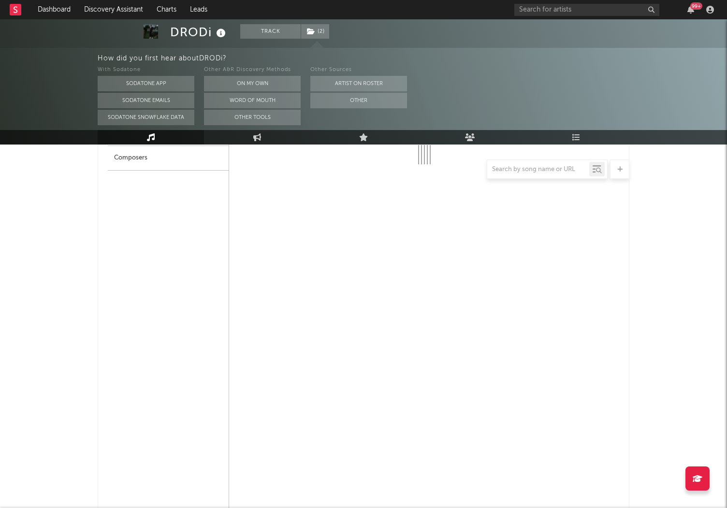
select select "6m"
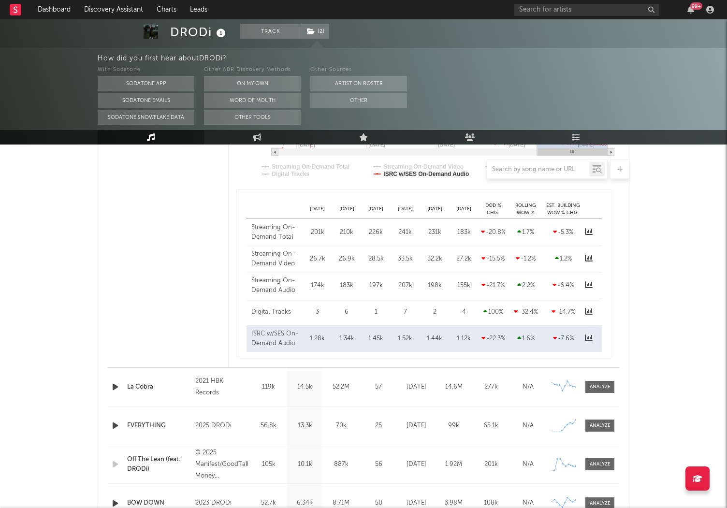
scroll to position [709, 0]
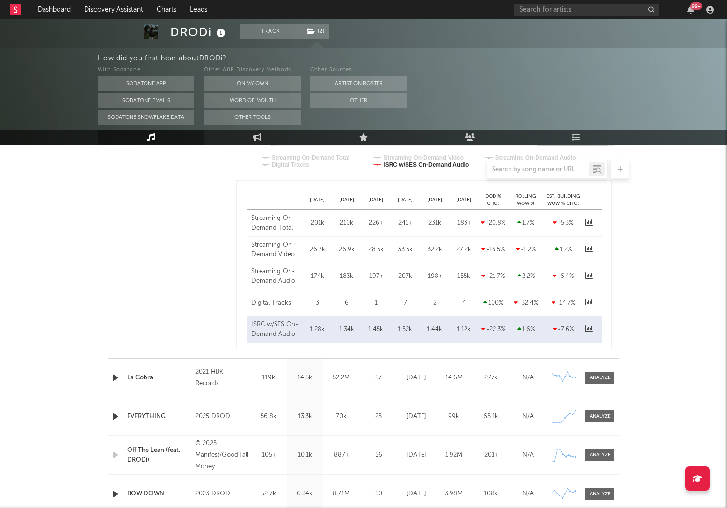
click at [618, 414] on div at bounding box center [599, 416] width 39 height 12
click at [597, 413] on div at bounding box center [600, 416] width 21 height 7
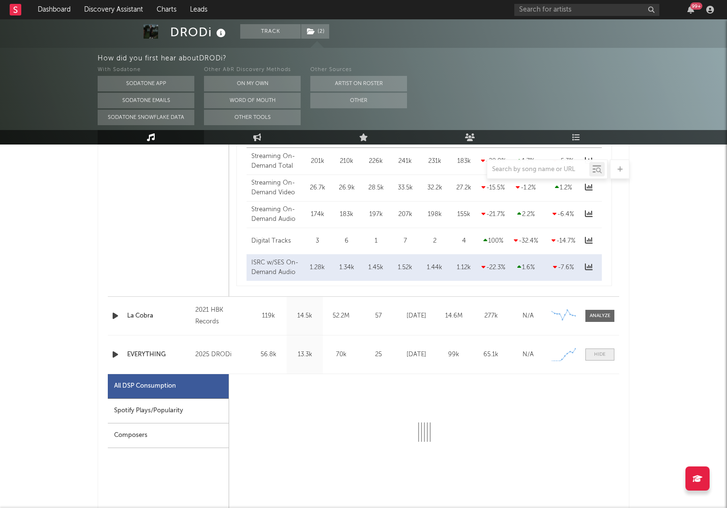
select select "6m"
select select "1w"
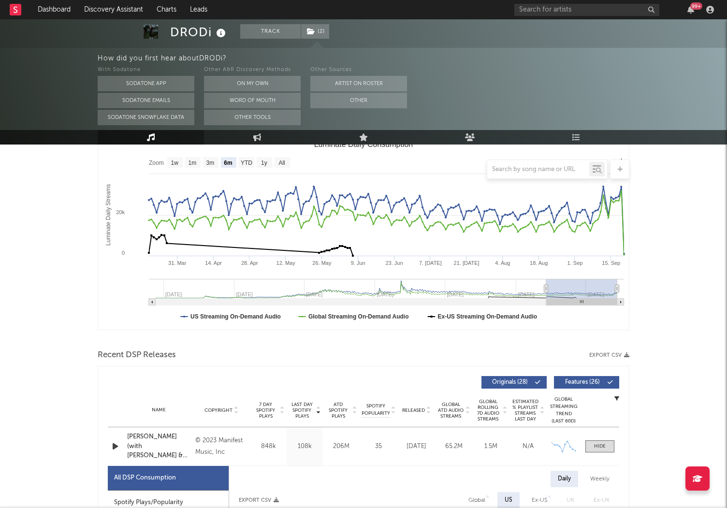
scroll to position [0, 0]
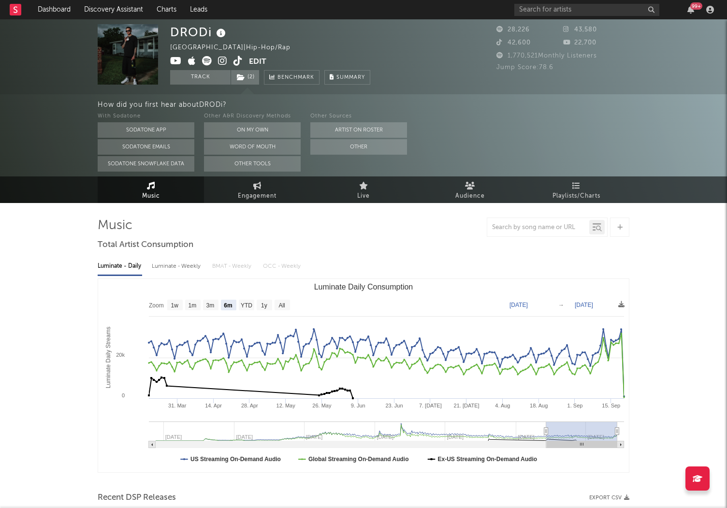
click at [225, 62] on icon at bounding box center [222, 61] width 9 height 10
click at [552, 7] on input "text" at bounding box center [586, 10] width 145 height 12
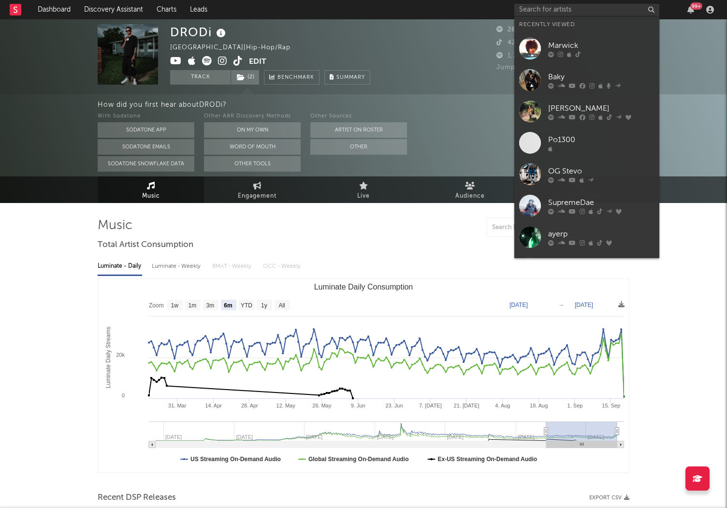
drag, startPoint x: 60, startPoint y: 356, endPoint x: 159, endPoint y: 268, distance: 133.2
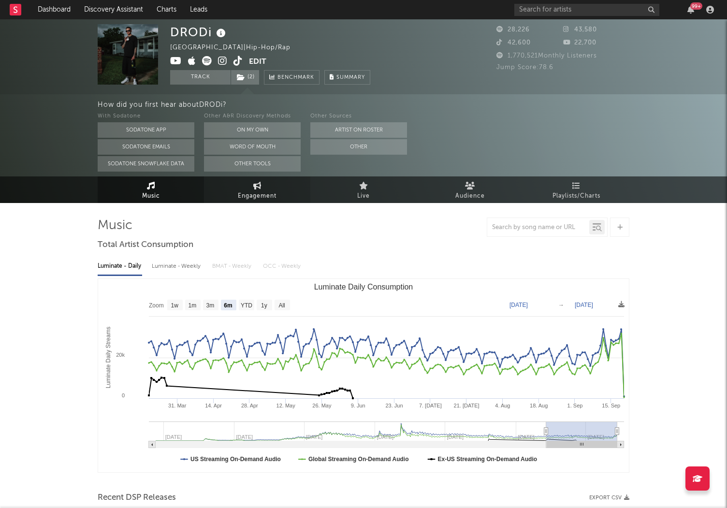
click at [225, 185] on link "Engagement" at bounding box center [257, 189] width 106 height 27
select select "1w"
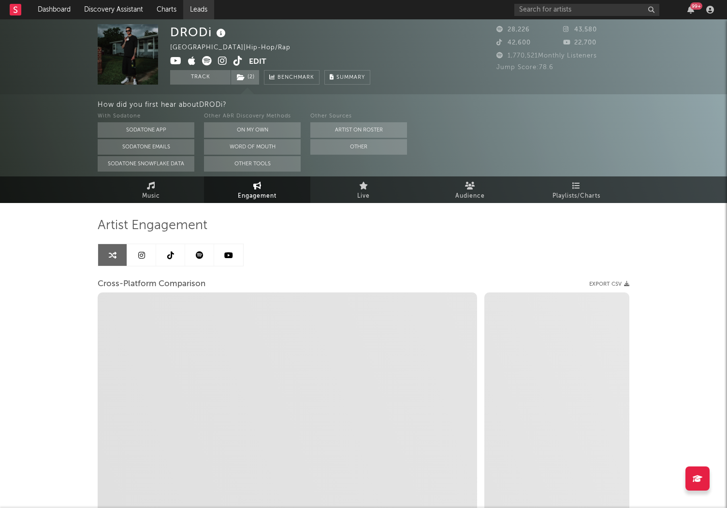
select select "1m"
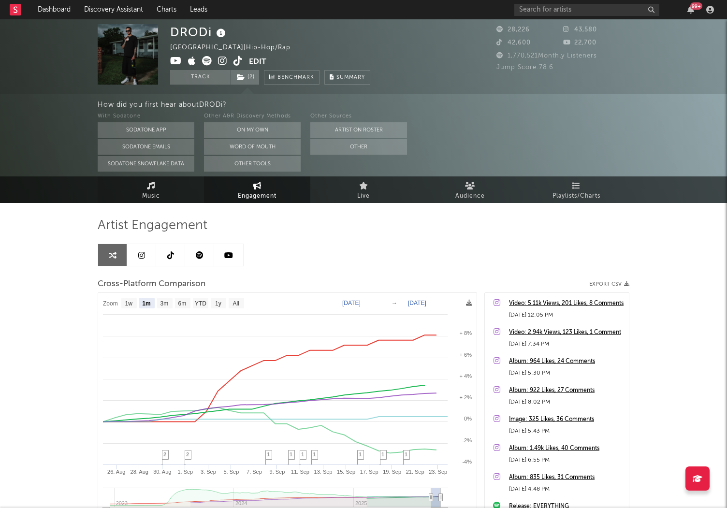
click at [136, 196] on link "Music" at bounding box center [151, 189] width 106 height 27
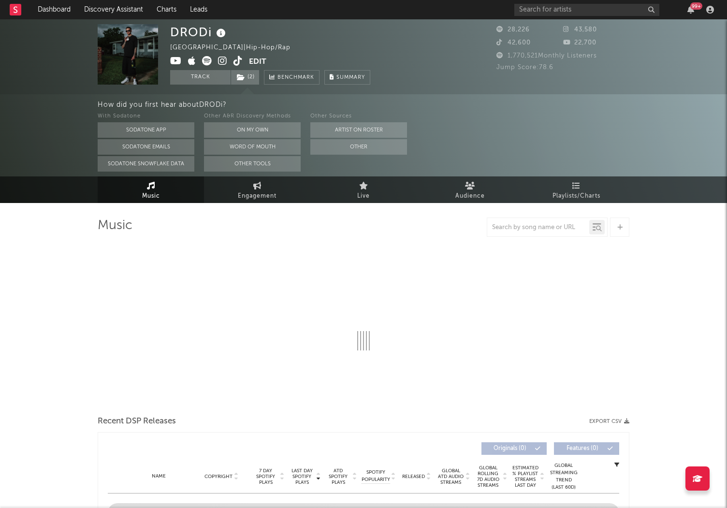
select select "6m"
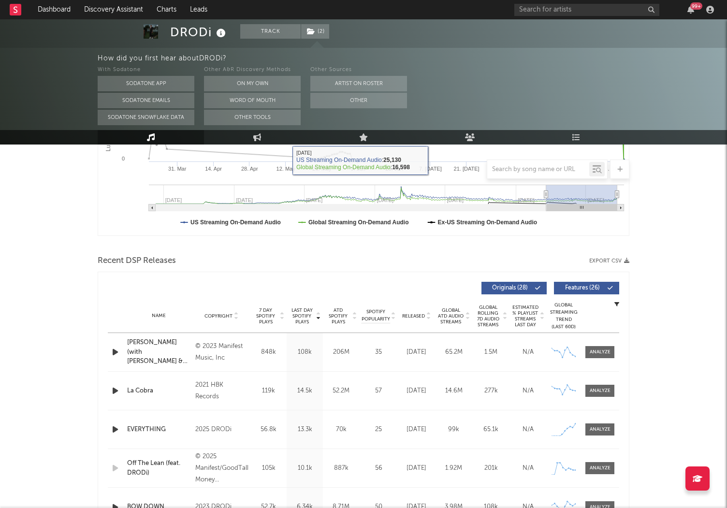
scroll to position [238, 0]
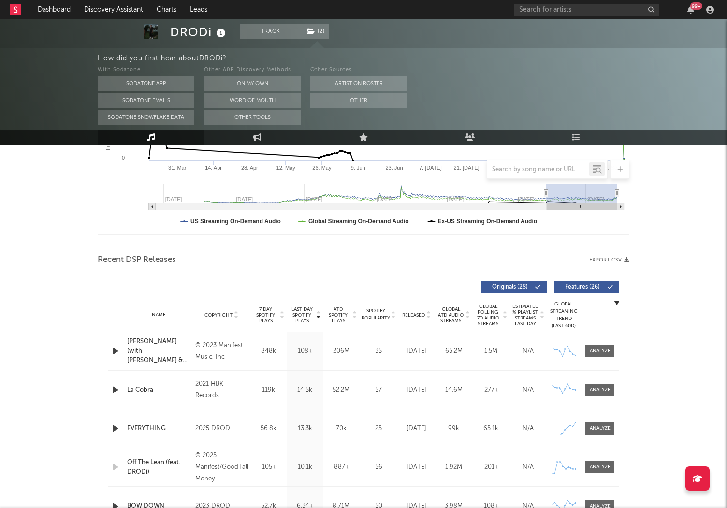
click at [419, 313] on span "Released" at bounding box center [413, 315] width 23 height 6
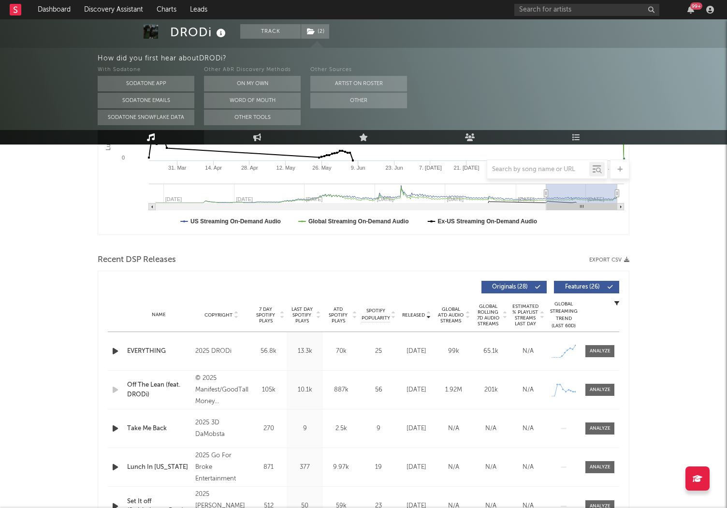
click at [419, 313] on span "Released" at bounding box center [413, 315] width 23 height 6
click at [594, 350] on div at bounding box center [600, 350] width 21 height 7
select select "1w"
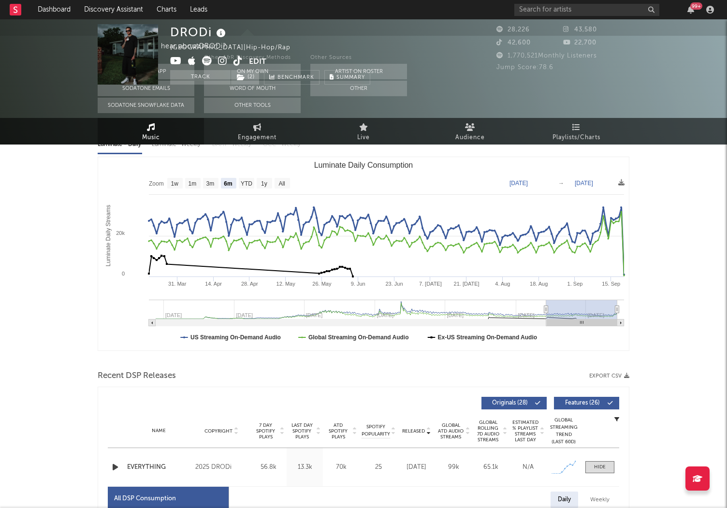
scroll to position [0, 0]
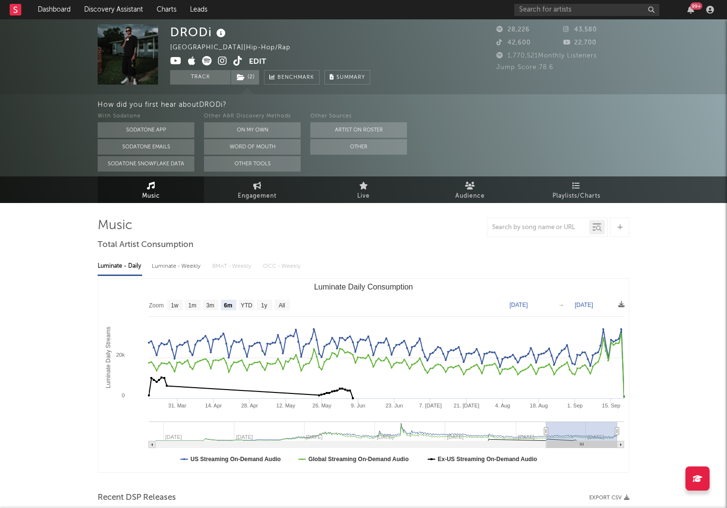
click at [225, 61] on icon at bounding box center [222, 61] width 9 height 10
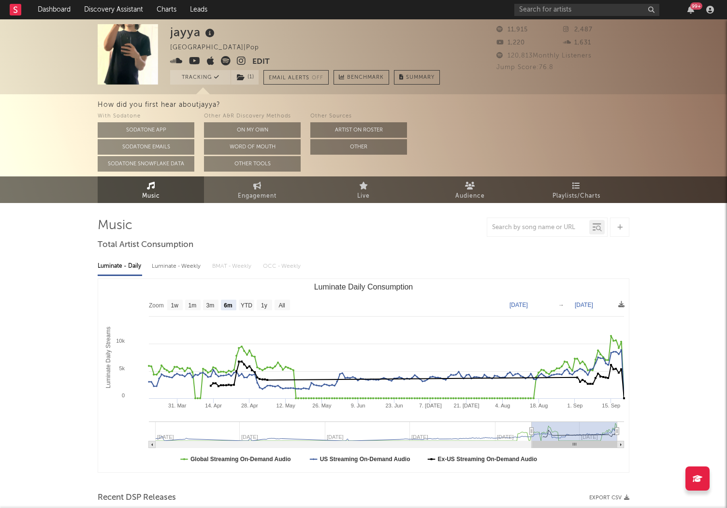
select select "6m"
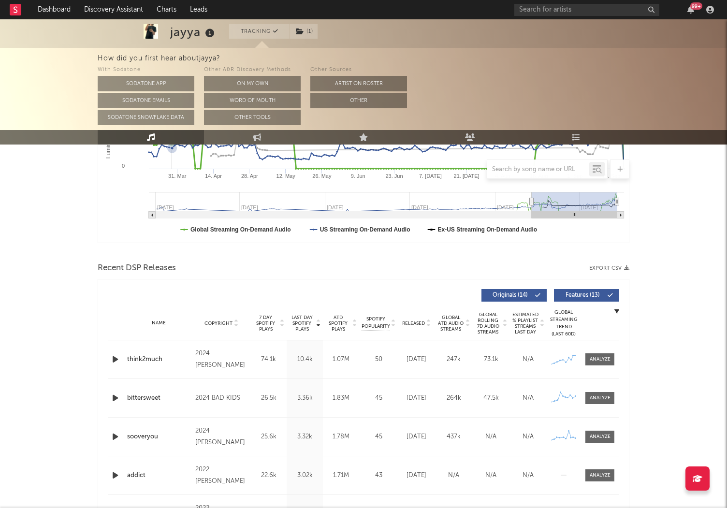
scroll to position [229, 0]
click at [108, 361] on div at bounding box center [116, 360] width 17 height 12
click at [118, 361] on icon "button" at bounding box center [115, 360] width 10 height 12
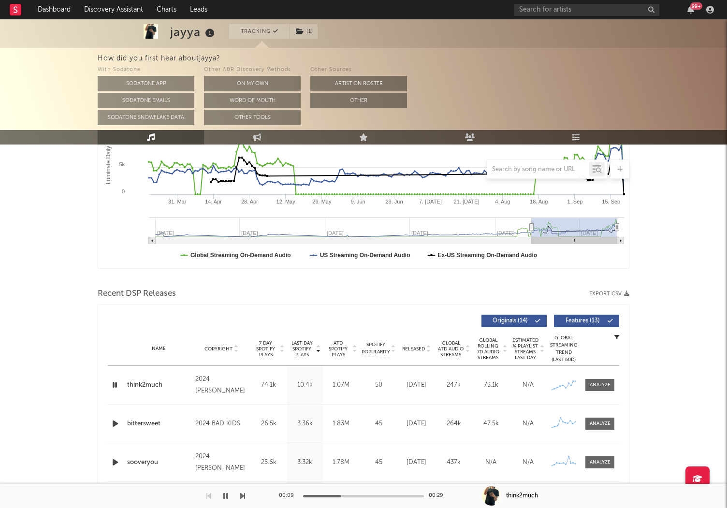
scroll to position [0, 0]
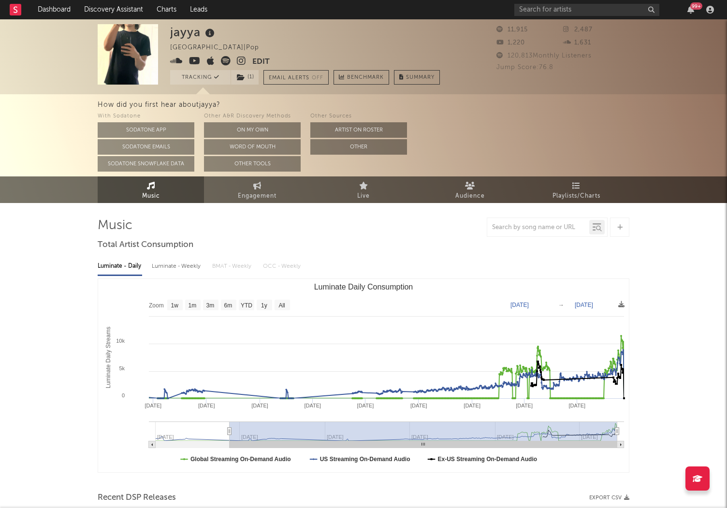
drag, startPoint x: 532, startPoint y: 431, endPoint x: 203, endPoint y: 432, distance: 328.6
click at [228, 432] on icon "Luminate Daily Consumption" at bounding box center [230, 431] width 4 height 7
type input "2023-04-13"
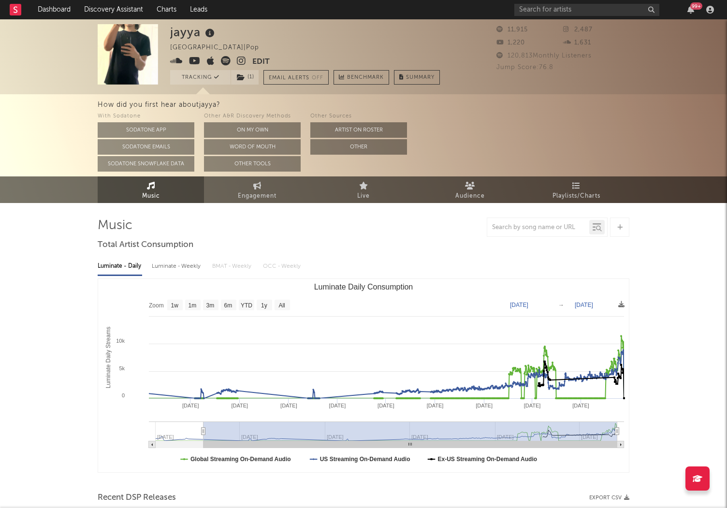
click at [243, 60] on icon at bounding box center [241, 61] width 9 height 10
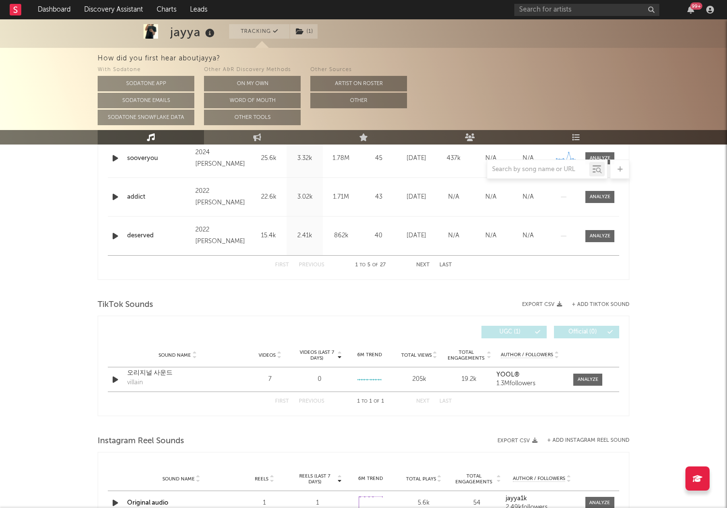
scroll to position [352, 0]
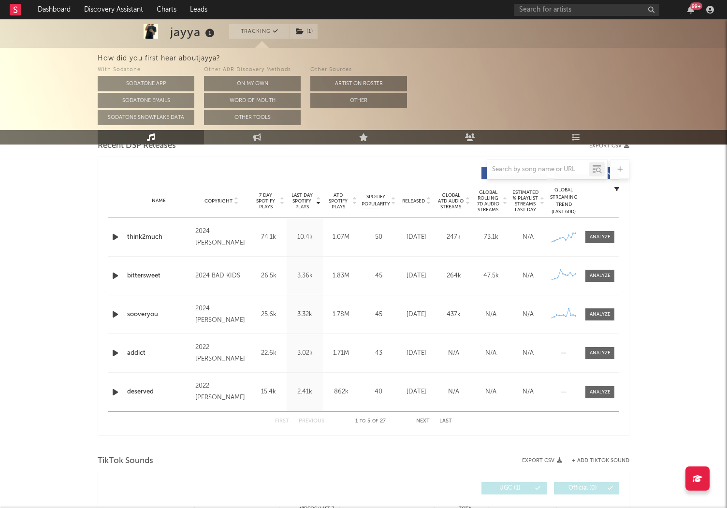
click at [418, 201] on span "Released" at bounding box center [413, 201] width 23 height 6
click at [603, 240] on div at bounding box center [600, 236] width 21 height 7
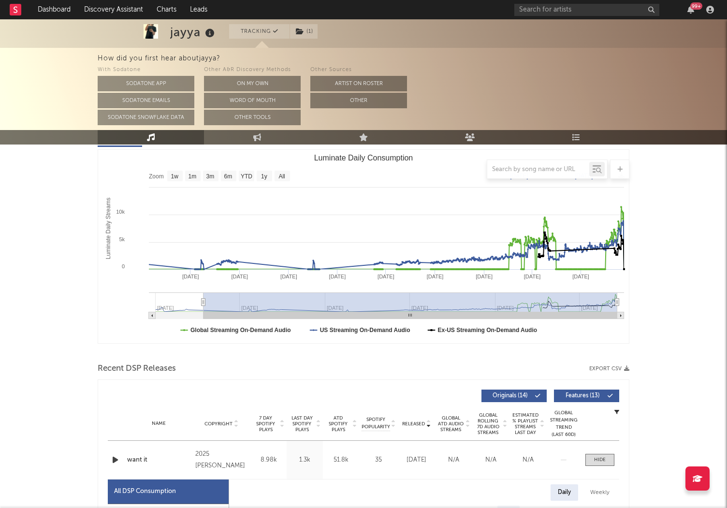
scroll to position [0, 0]
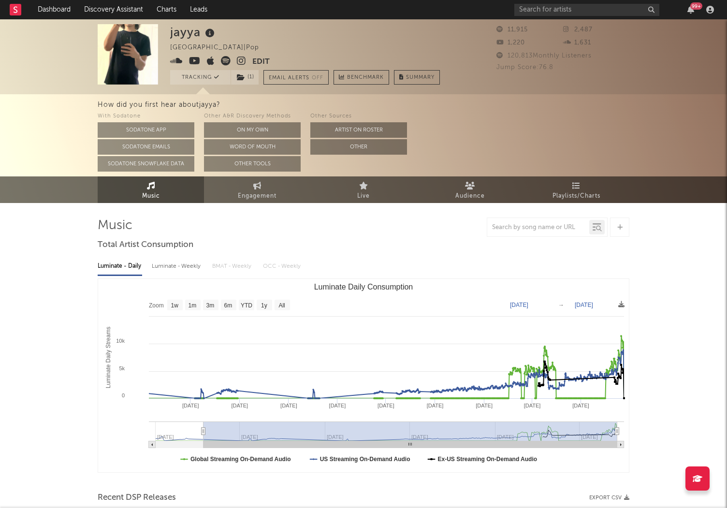
click at [191, 58] on icon at bounding box center [195, 61] width 12 height 10
click at [177, 61] on icon at bounding box center [176, 61] width 13 height 10
click at [247, 73] on span "( 1 )" at bounding box center [245, 77] width 29 height 14
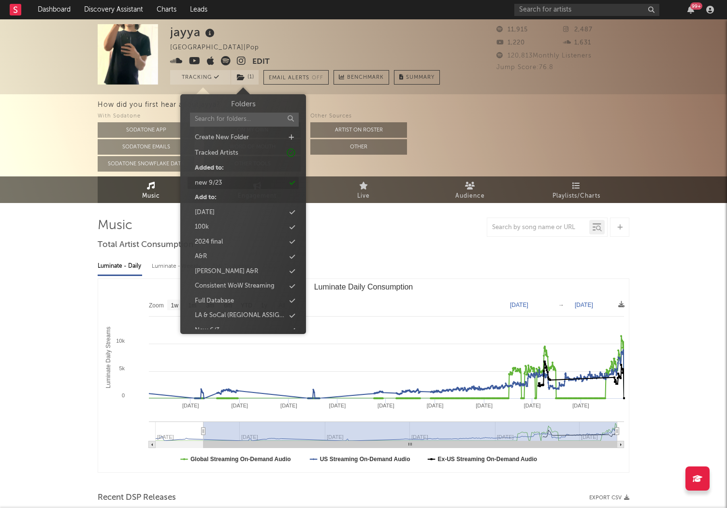
click at [224, 181] on div "new 9/23" at bounding box center [243, 183] width 111 height 13
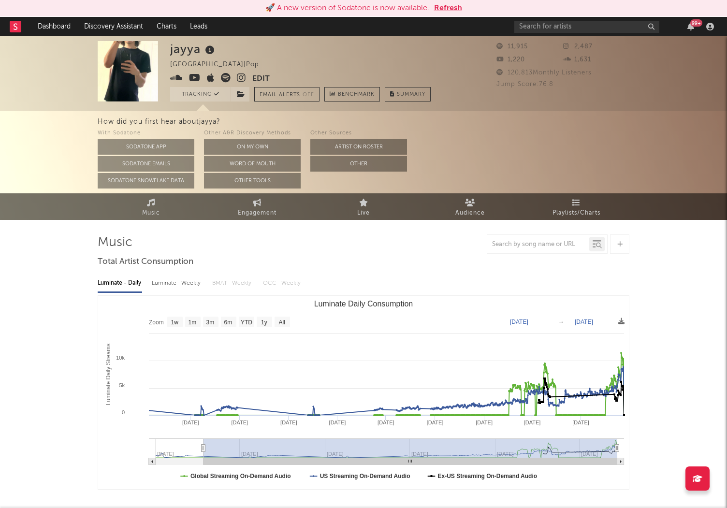
click at [534, 10] on div "🚀 A new version of Sodatone is now available. Refresh" at bounding box center [363, 8] width 717 height 12
click at [534, 23] on input "text" at bounding box center [586, 27] width 145 height 12
click at [454, 3] on button "Refresh" at bounding box center [448, 8] width 28 height 12
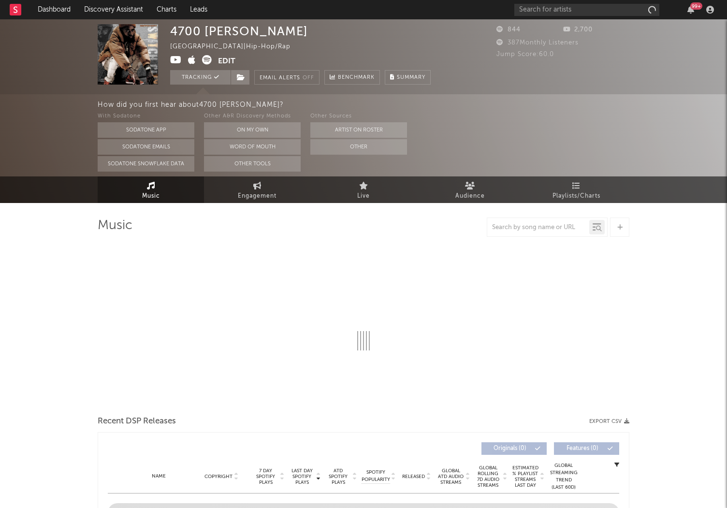
select select "1w"
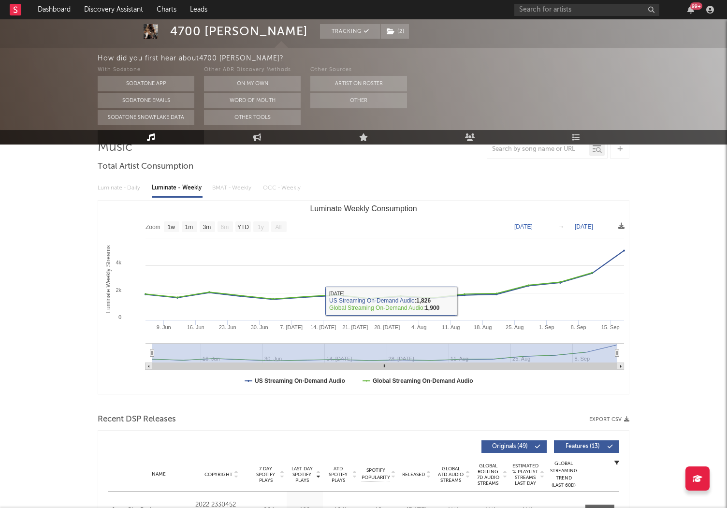
scroll to position [87, 0]
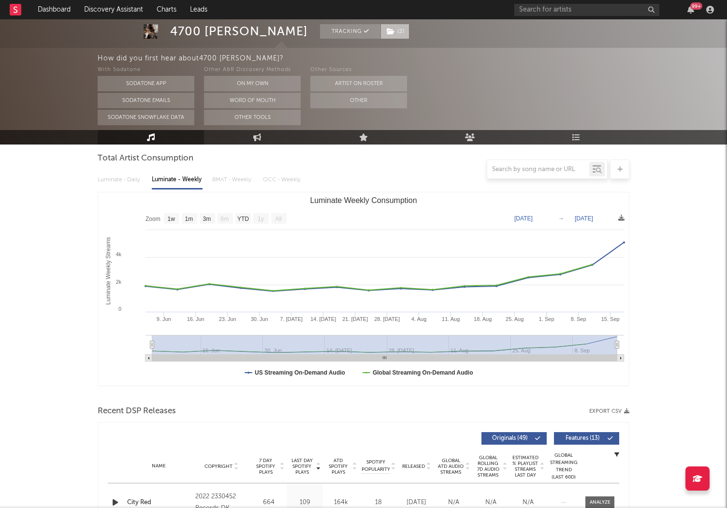
click at [387, 29] on icon at bounding box center [391, 31] width 8 height 7
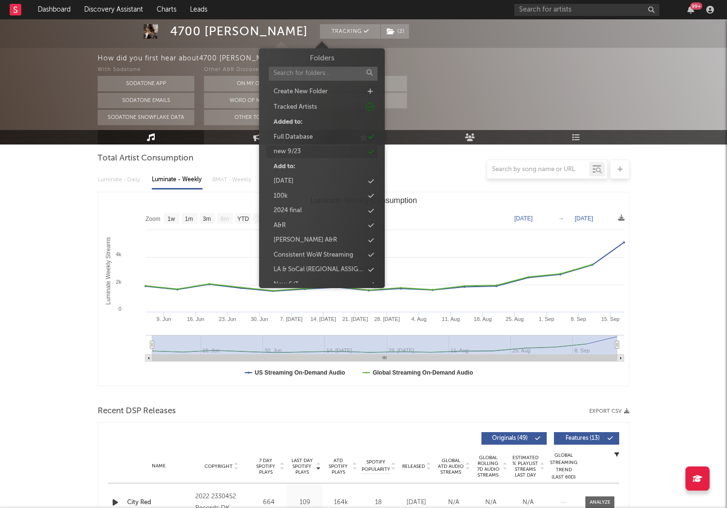
click at [304, 152] on div "new 9/23" at bounding box center [321, 151] width 111 height 13
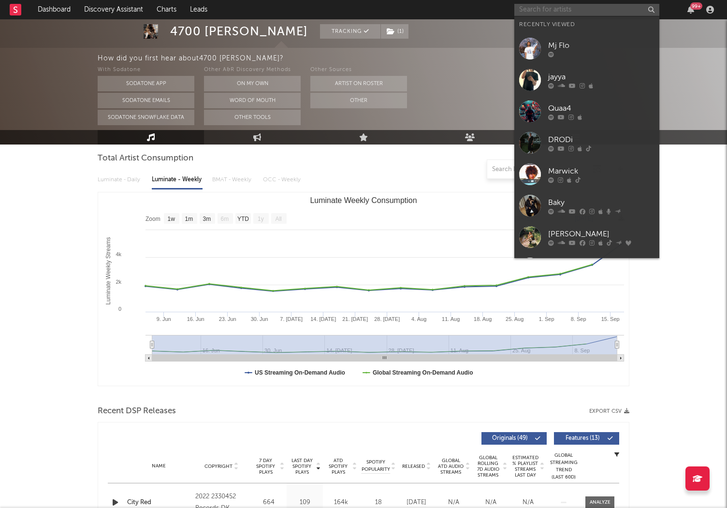
click at [533, 12] on input "text" at bounding box center [586, 10] width 145 height 12
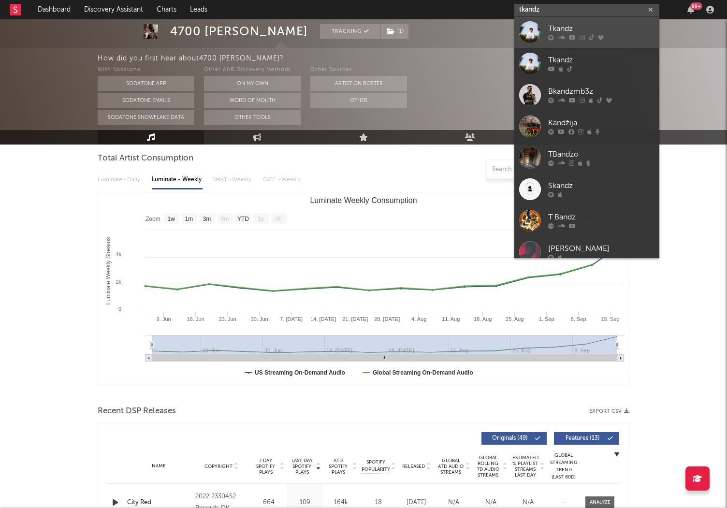
type input "tkandz"
click at [549, 29] on div "Tkandz" at bounding box center [601, 29] width 106 height 12
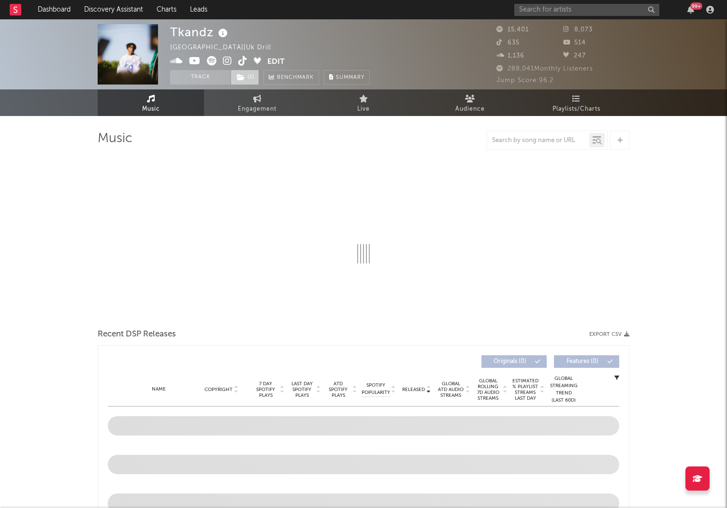
click at [246, 78] on span "( 1 )" at bounding box center [245, 77] width 29 height 14
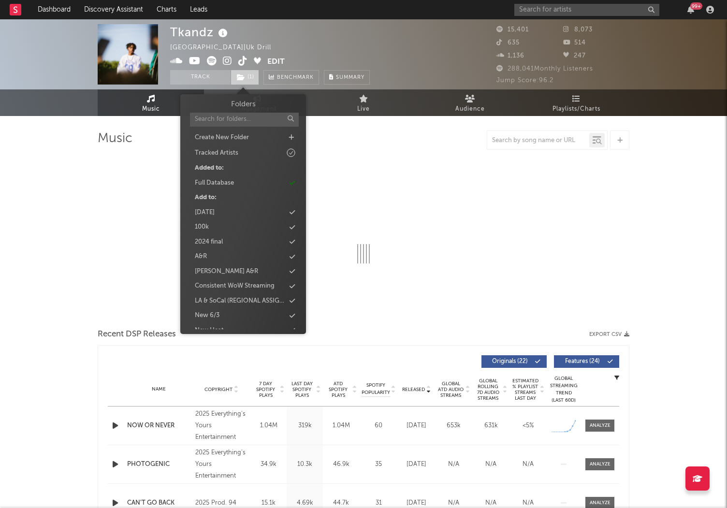
select select "6m"
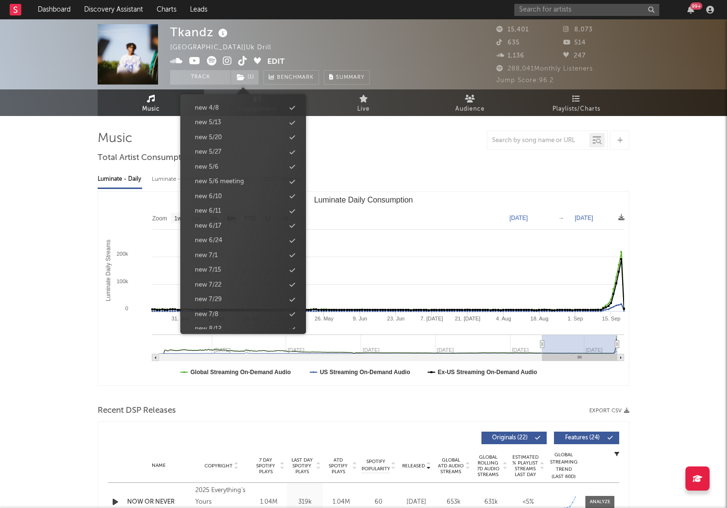
scroll to position [953, 0]
click at [224, 247] on div "new 9/23" at bounding box center [243, 247] width 111 height 13
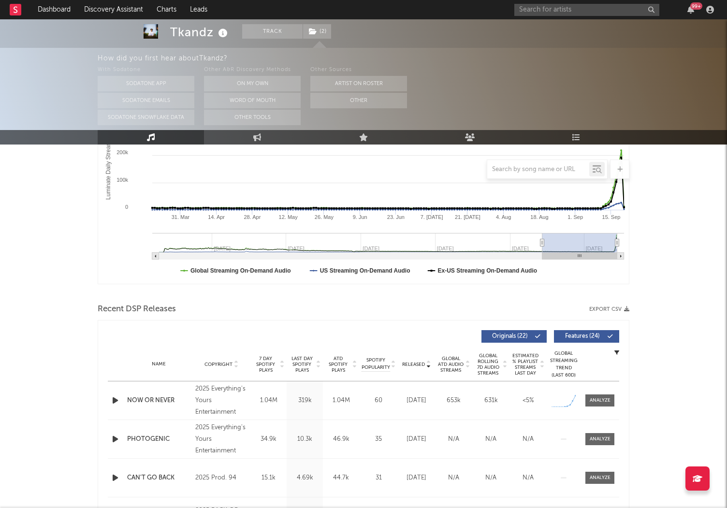
scroll to position [202, 0]
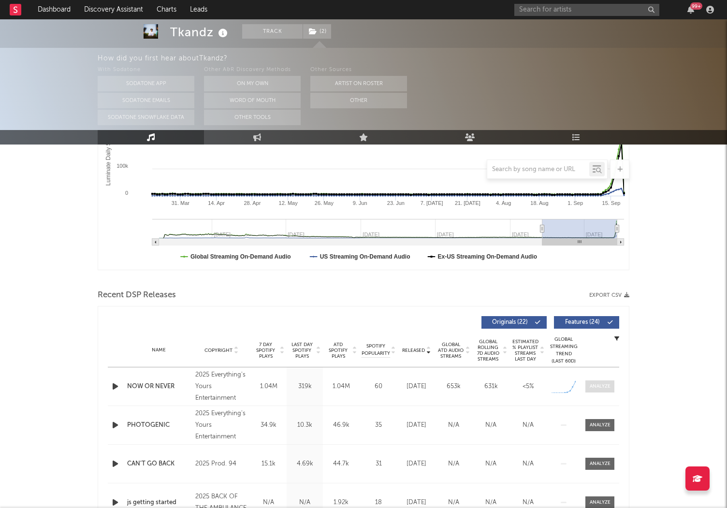
click at [599, 381] on span at bounding box center [599, 386] width 29 height 12
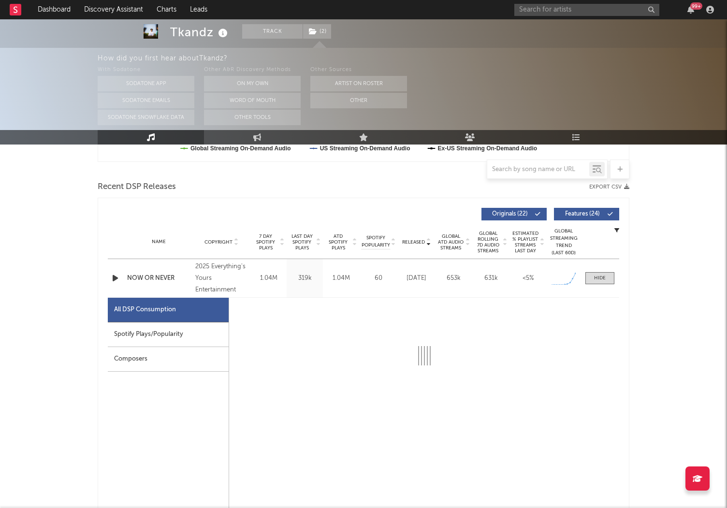
scroll to position [312, 0]
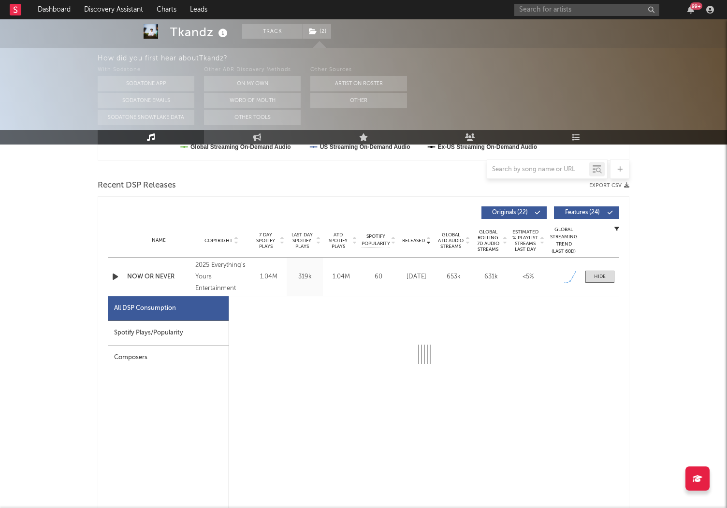
select select "1w"
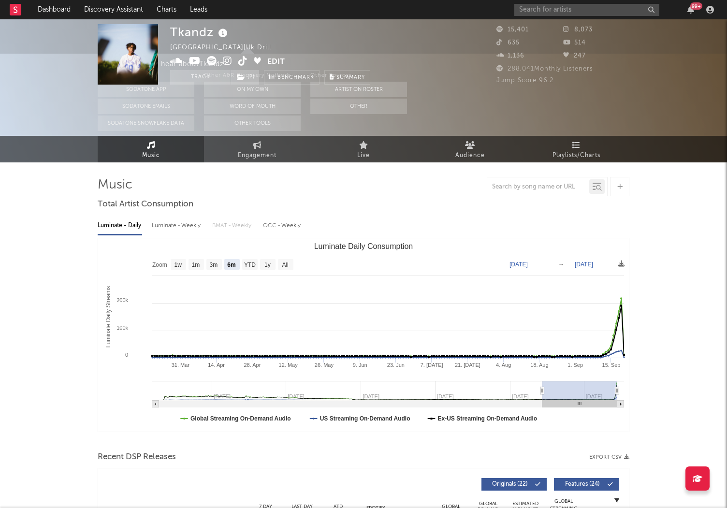
scroll to position [0, 0]
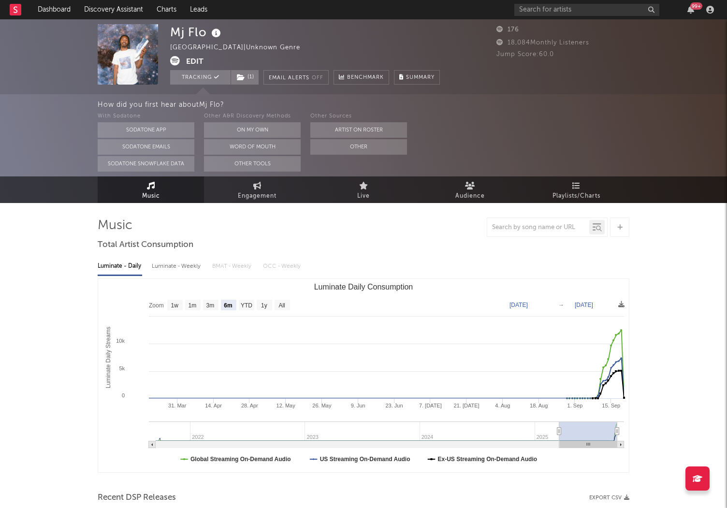
select select "6m"
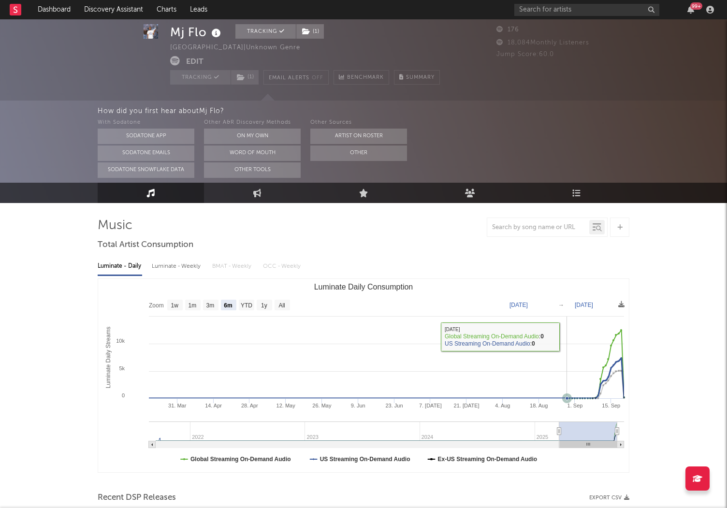
scroll to position [326, 0]
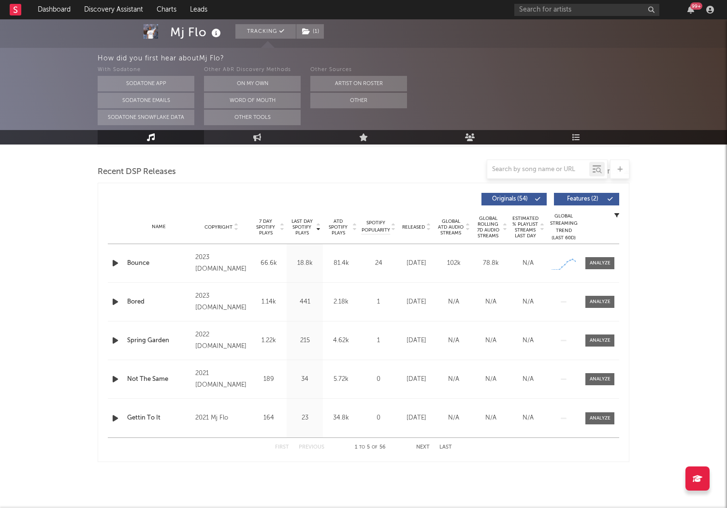
click at [115, 263] on icon "button" at bounding box center [115, 263] width 10 height 12
click at [600, 260] on div at bounding box center [600, 263] width 21 height 7
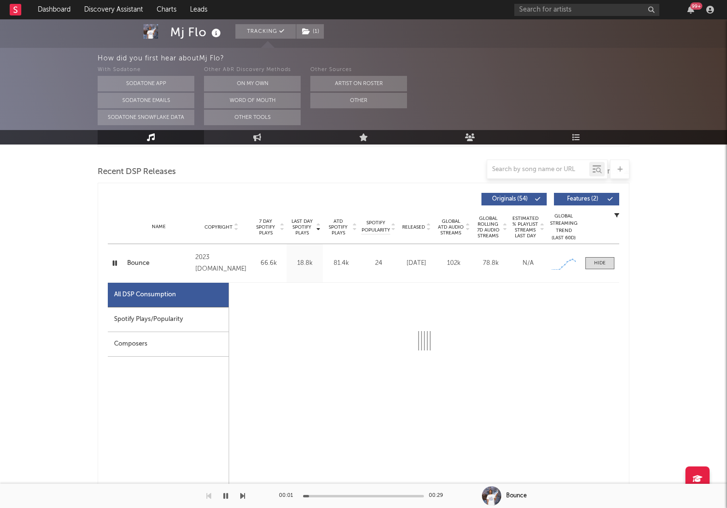
select select "1w"
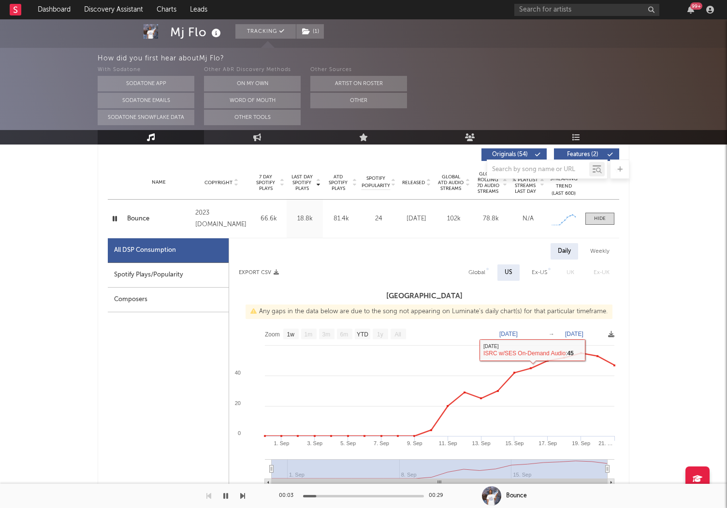
scroll to position [0, 0]
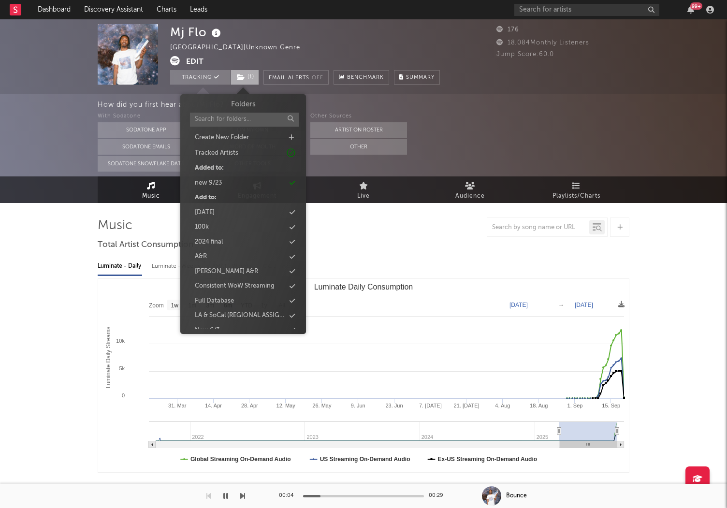
click at [246, 77] on span "( 1 )" at bounding box center [245, 77] width 29 height 14
click at [223, 184] on div "new 9/23" at bounding box center [243, 183] width 111 height 13
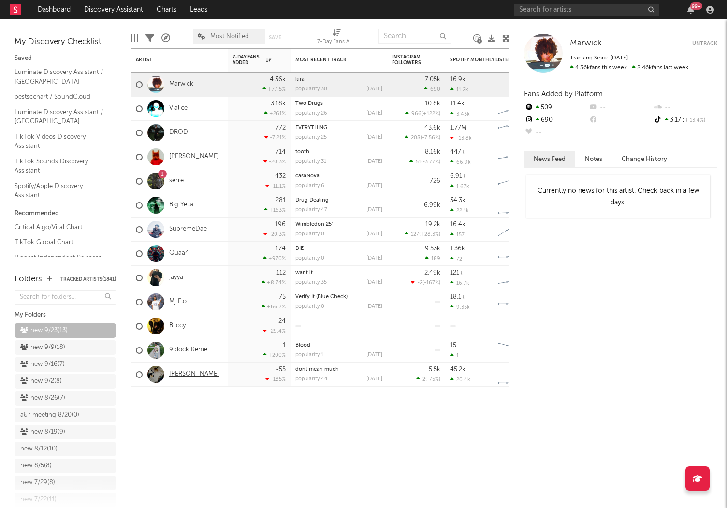
click at [180, 372] on link "[PERSON_NAME]" at bounding box center [194, 374] width 50 height 8
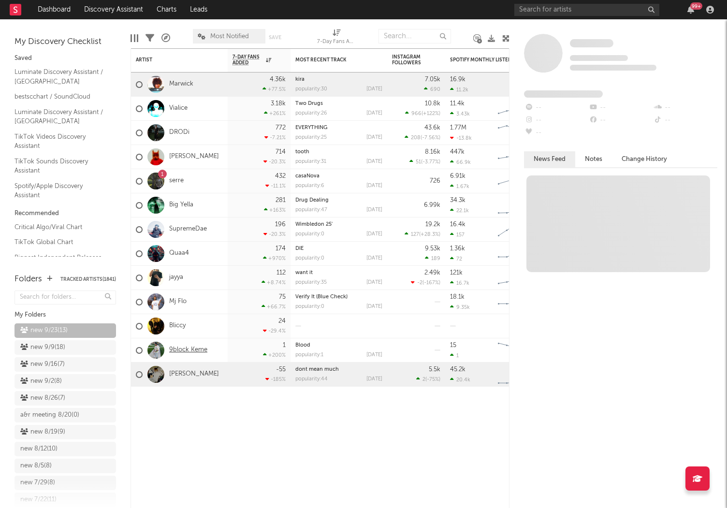
click at [175, 350] on link "9block Keme" at bounding box center [188, 350] width 38 height 8
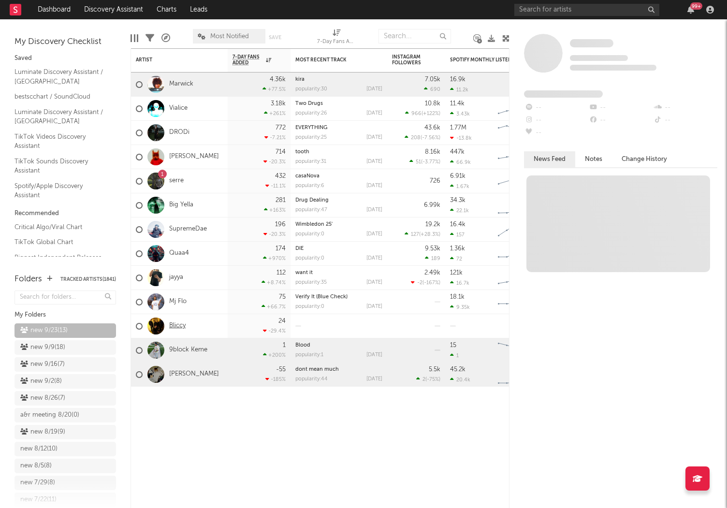
click at [175, 323] on link "Bliccy" at bounding box center [177, 326] width 16 height 8
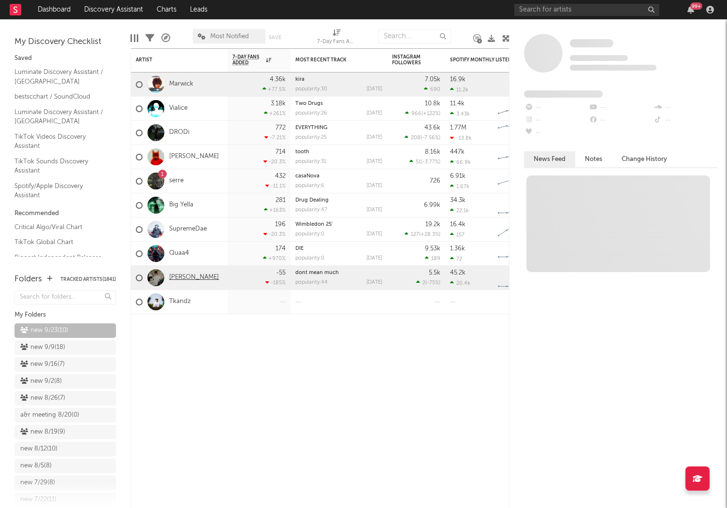
click at [183, 280] on link "[PERSON_NAME]" at bounding box center [194, 278] width 50 height 8
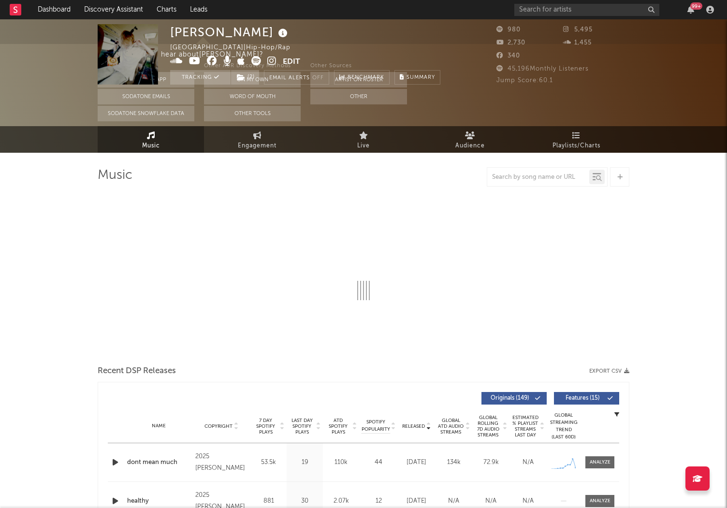
select select "6m"
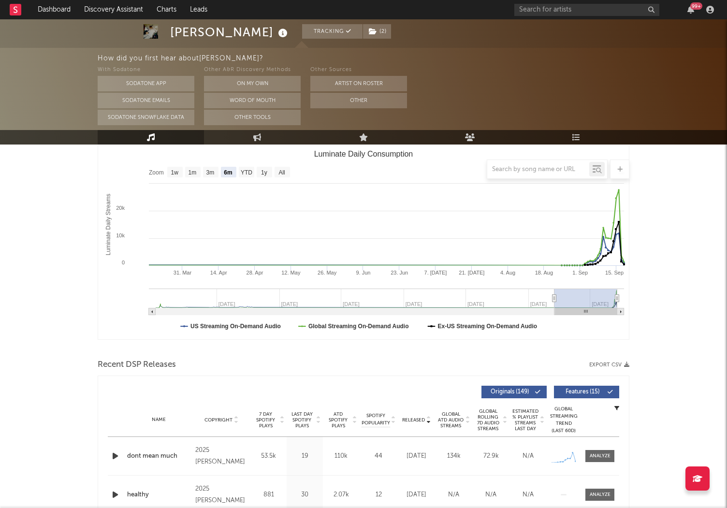
scroll to position [133, 0]
click at [603, 454] on div at bounding box center [600, 455] width 21 height 7
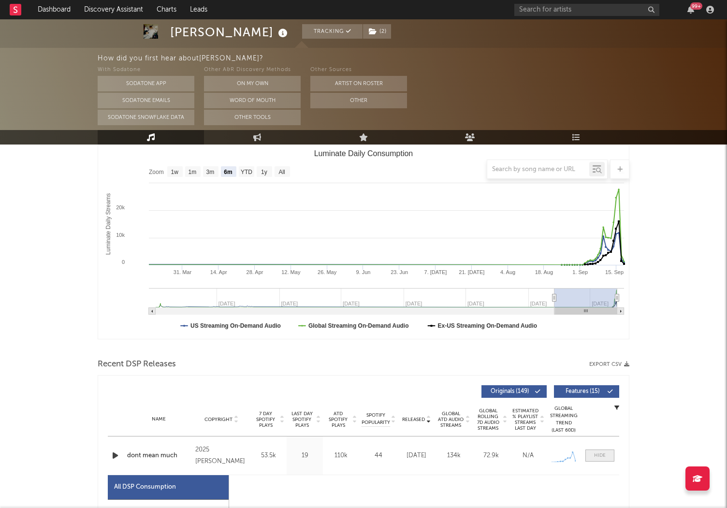
select select "1w"
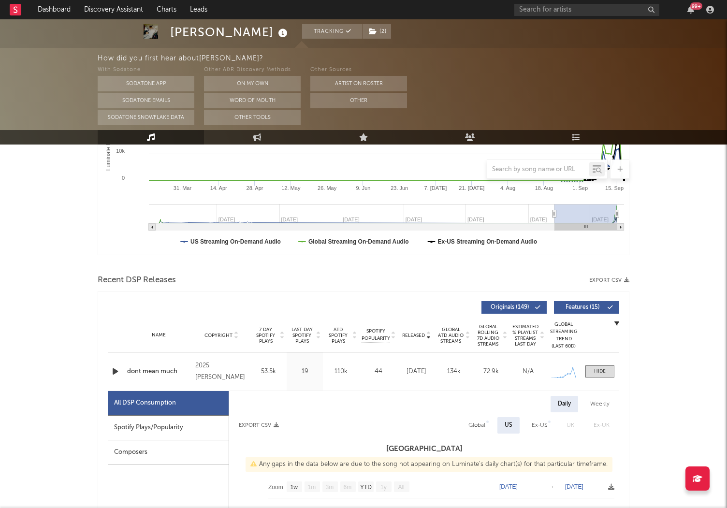
scroll to position [0, 0]
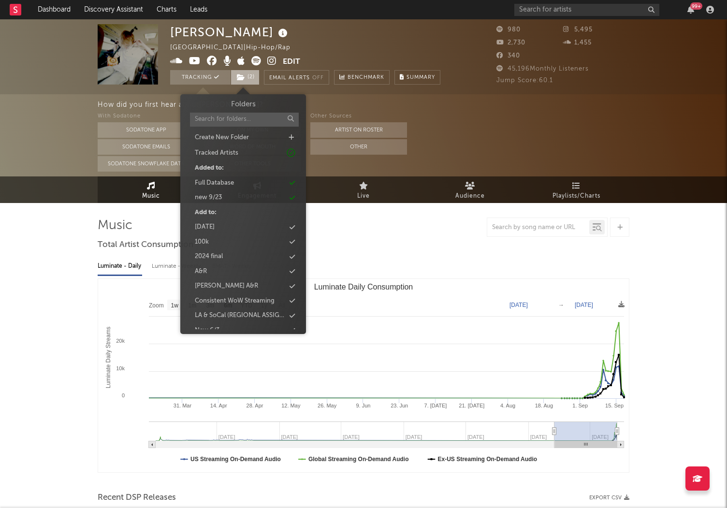
click at [251, 76] on span "( 2 )" at bounding box center [245, 77] width 29 height 14
click at [220, 194] on div "new 9/23" at bounding box center [208, 198] width 27 height 10
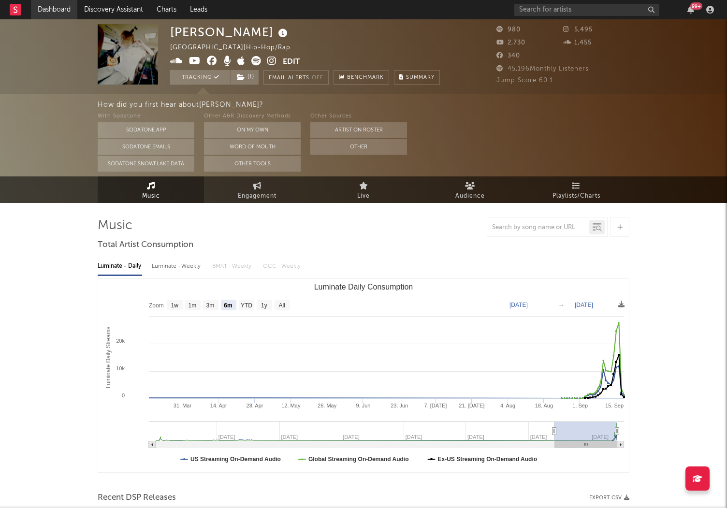
click at [45, 2] on link "Dashboard" at bounding box center [54, 9] width 46 height 19
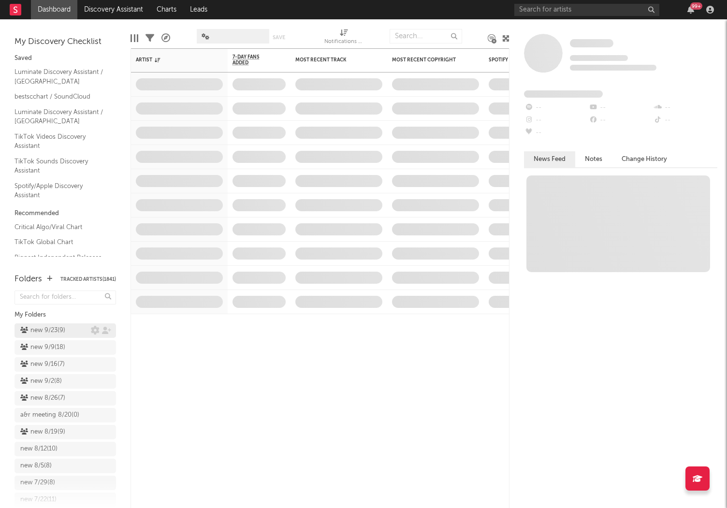
click at [70, 326] on div "new 9/23 ( 9 )" at bounding box center [64, 330] width 101 height 14
click at [54, 337] on span "new 9/23 ( 9 )" at bounding box center [64, 331] width 101 height 17
click at [52, 331] on div "new 9/23 ( 9 )" at bounding box center [42, 331] width 45 height 12
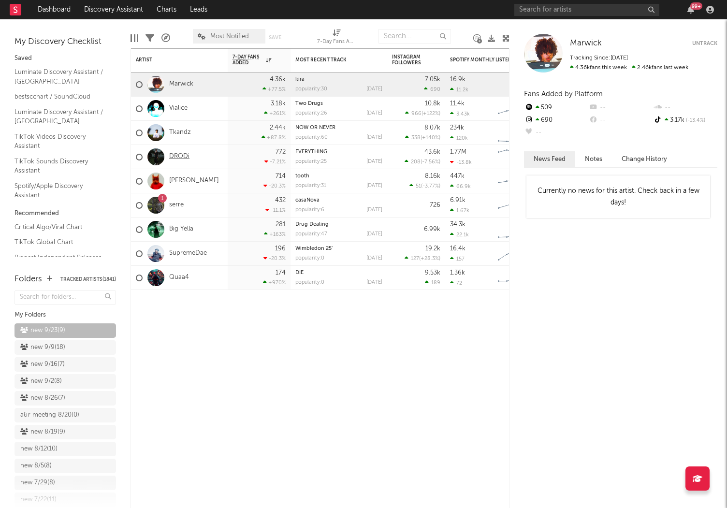
click at [180, 156] on link "DRODi" at bounding box center [179, 157] width 20 height 8
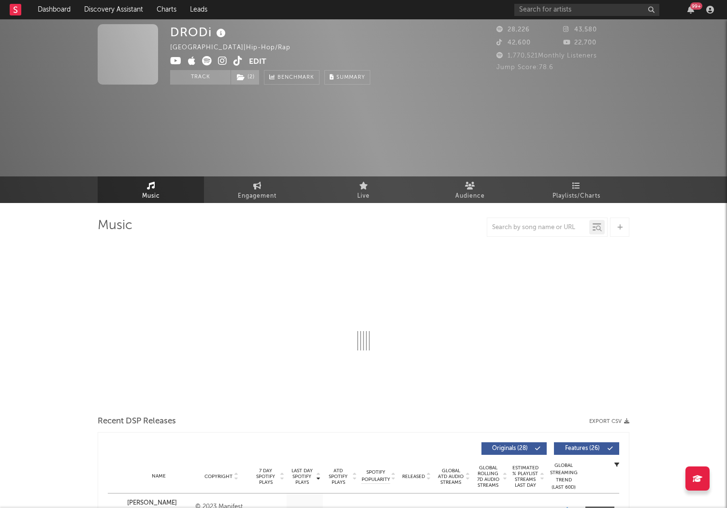
select select "6m"
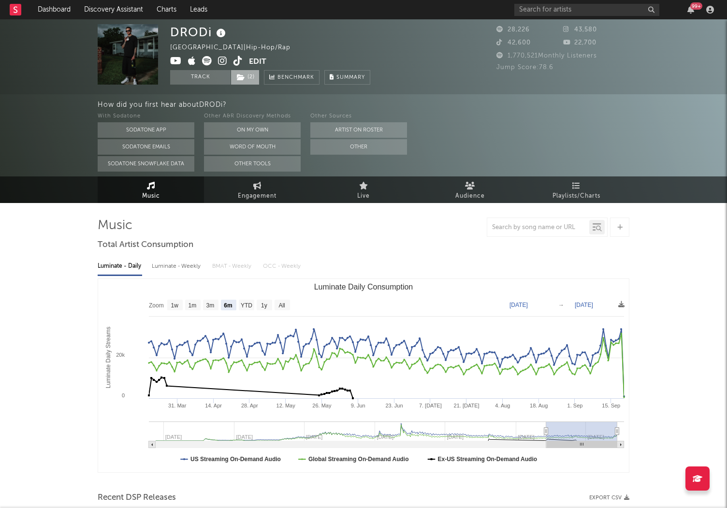
click at [247, 75] on span "( 2 )" at bounding box center [245, 77] width 29 height 14
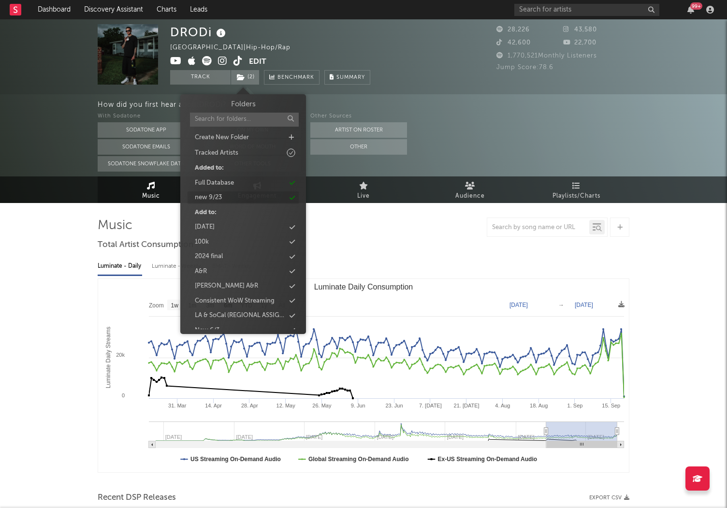
click at [214, 196] on div "new 9/23" at bounding box center [208, 198] width 27 height 10
click at [14, 144] on div "How did you first hear about DRODi ? With Sodatone Sodatone App Sodatone Emails…" at bounding box center [363, 135] width 727 height 82
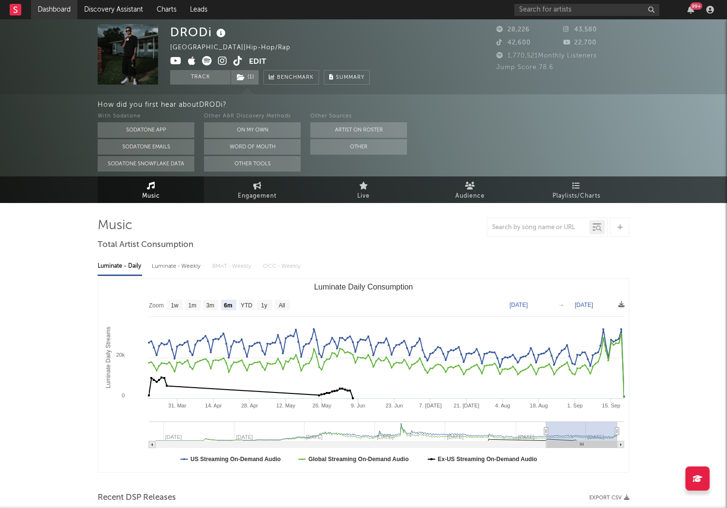
click at [49, 13] on link "Dashboard" at bounding box center [54, 9] width 46 height 19
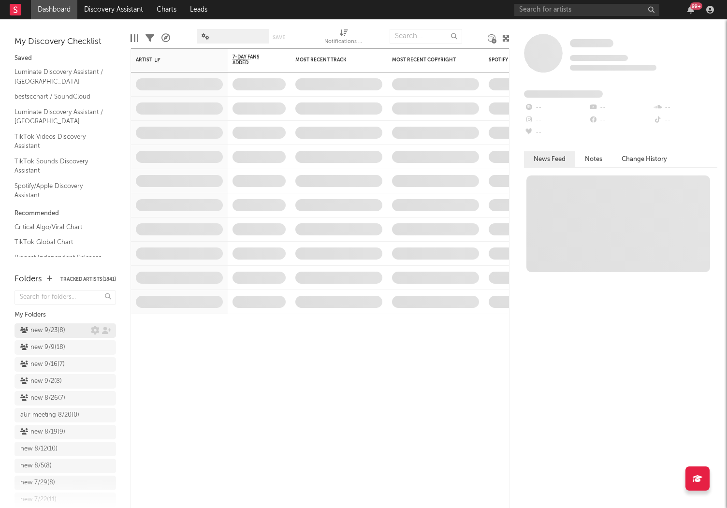
click at [61, 330] on div "new 9/23 ( 8 )" at bounding box center [42, 331] width 45 height 12
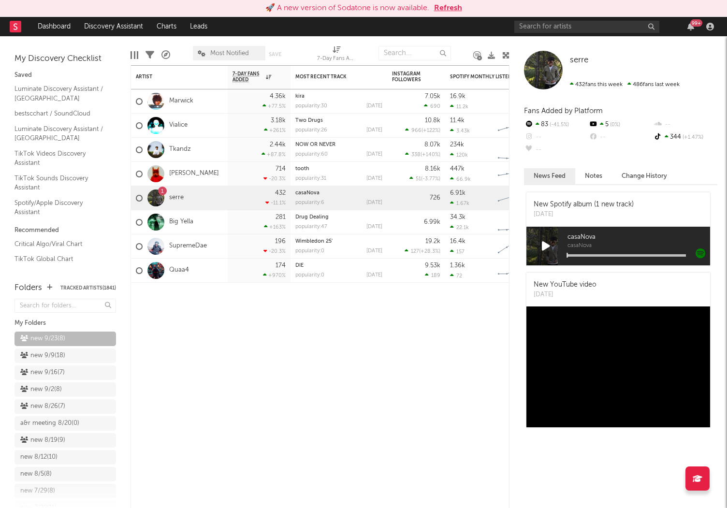
click at [442, 8] on button "Refresh" at bounding box center [448, 8] width 28 height 12
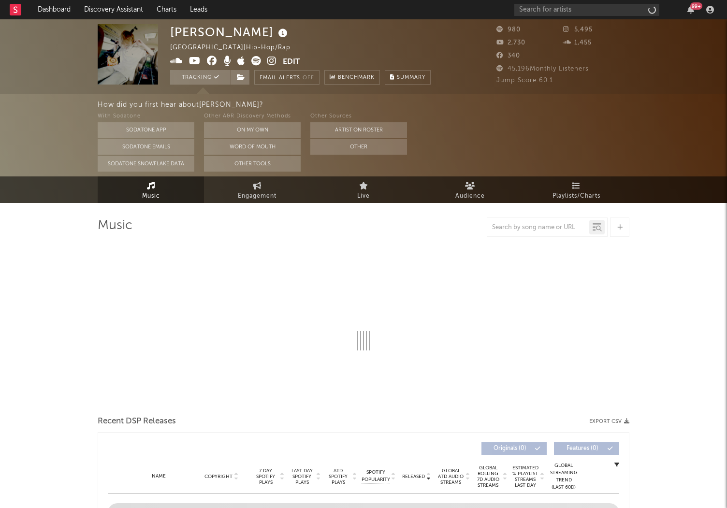
select select "6m"
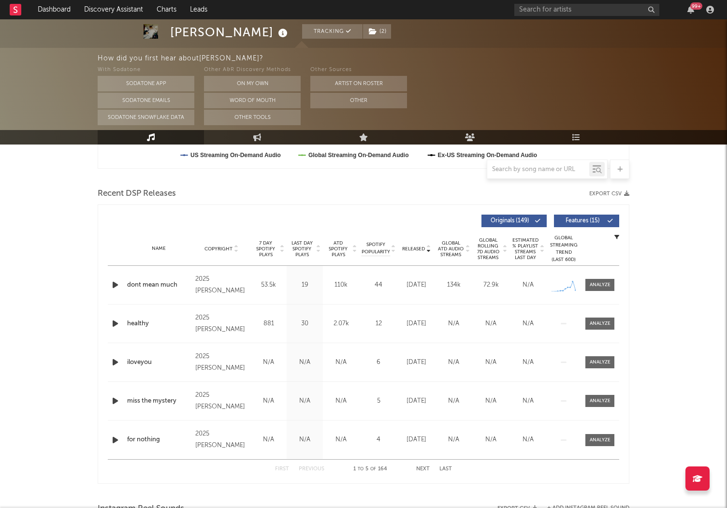
scroll to position [323, 0]
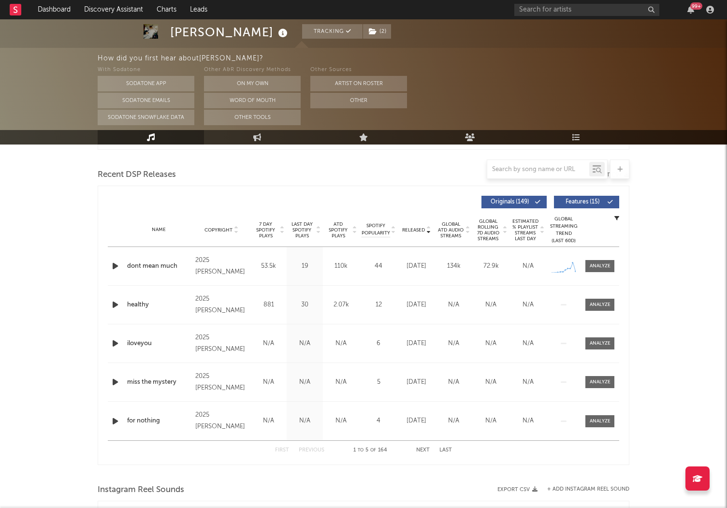
click at [115, 266] on icon "button" at bounding box center [115, 266] width 10 height 12
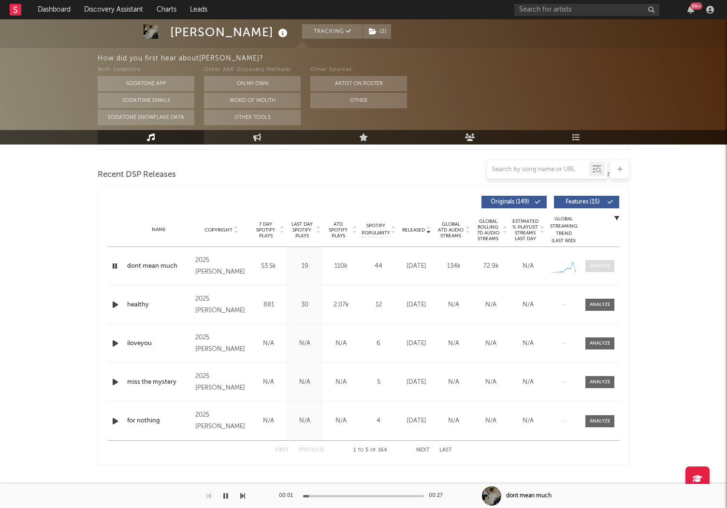
click at [597, 263] on div at bounding box center [600, 265] width 21 height 7
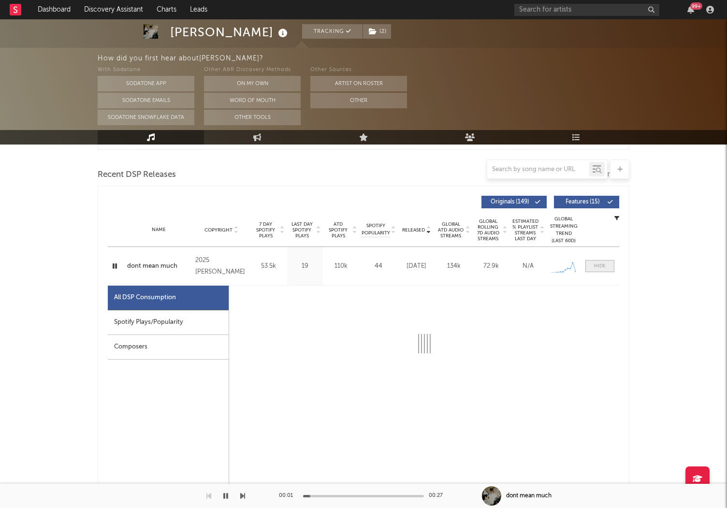
select select "1w"
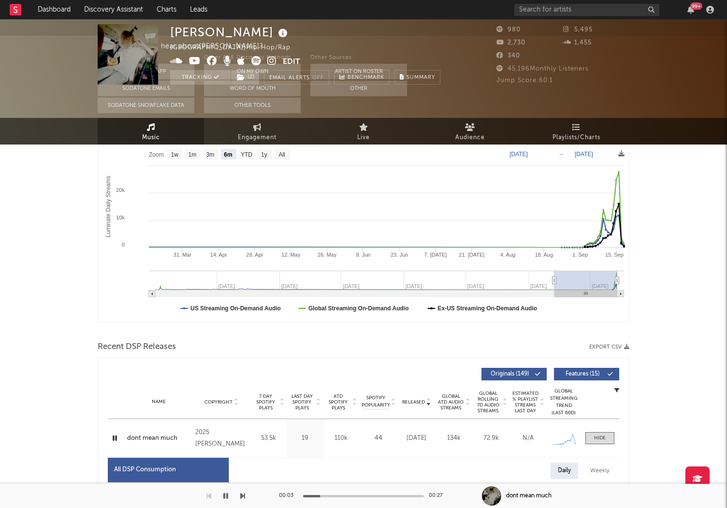
scroll to position [0, 0]
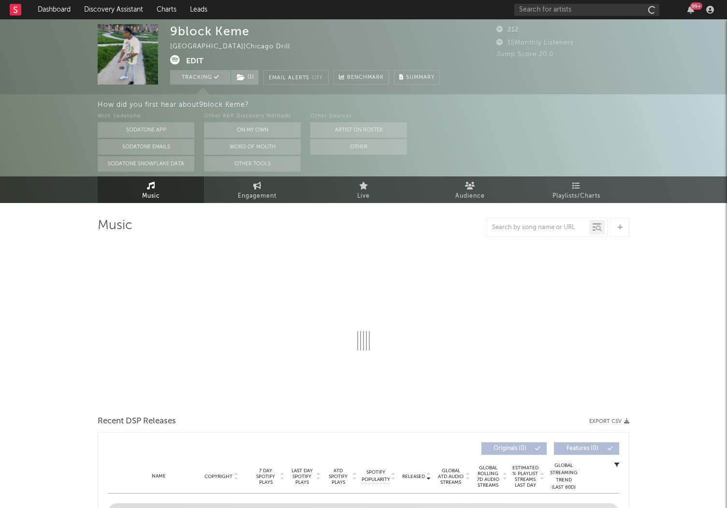
select select "6m"
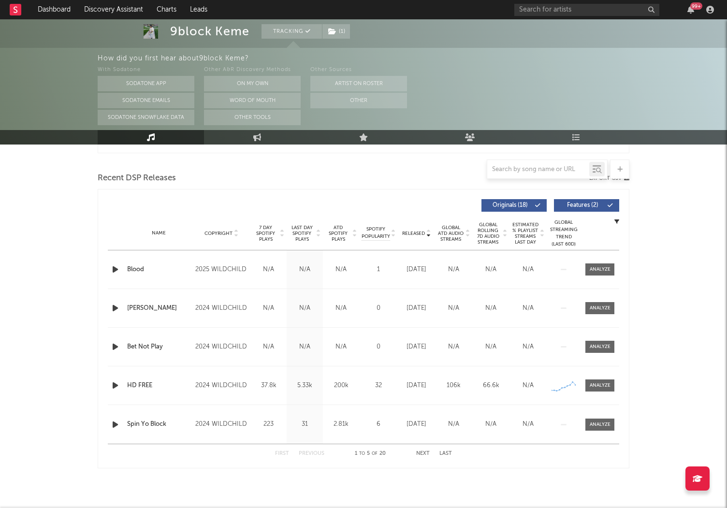
scroll to position [326, 0]
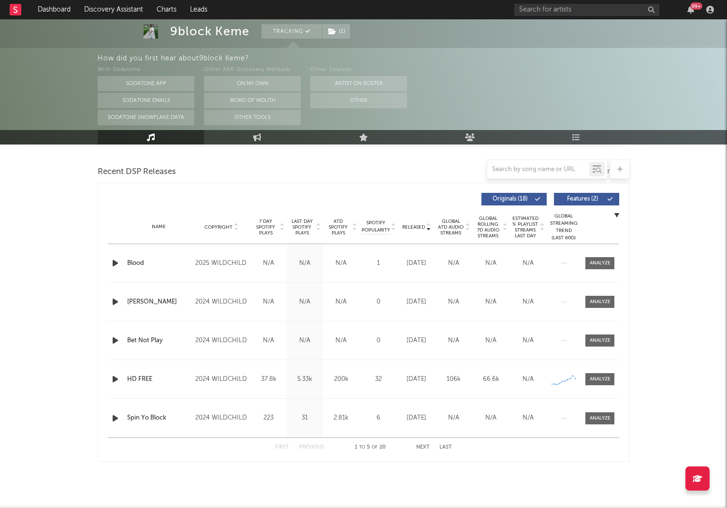
click at [113, 263] on icon "button" at bounding box center [115, 263] width 10 height 12
click at [303, 232] on span "Last Day Spotify Plays" at bounding box center [302, 226] width 26 height 17
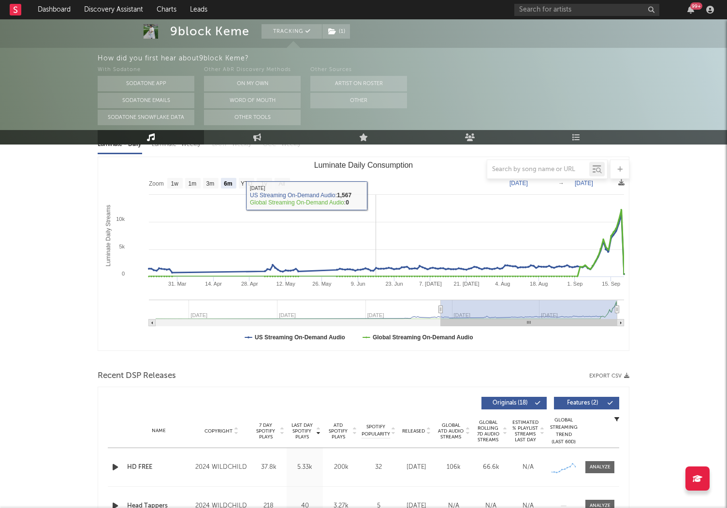
scroll to position [125, 0]
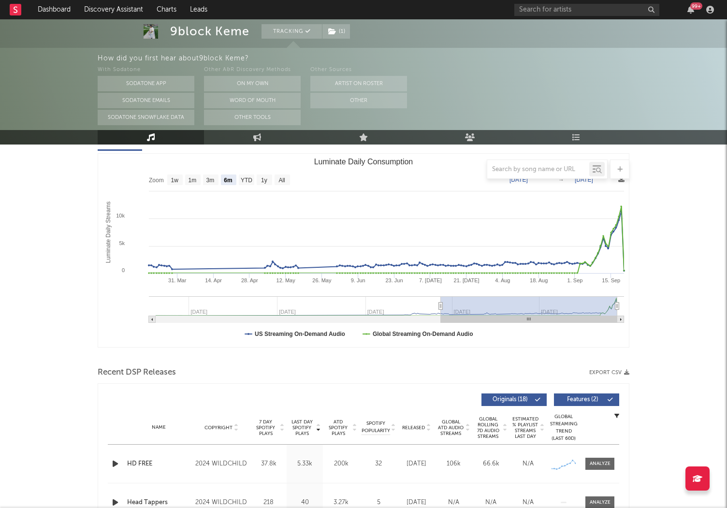
click at [141, 462] on div "HD FREE" at bounding box center [158, 464] width 63 height 10
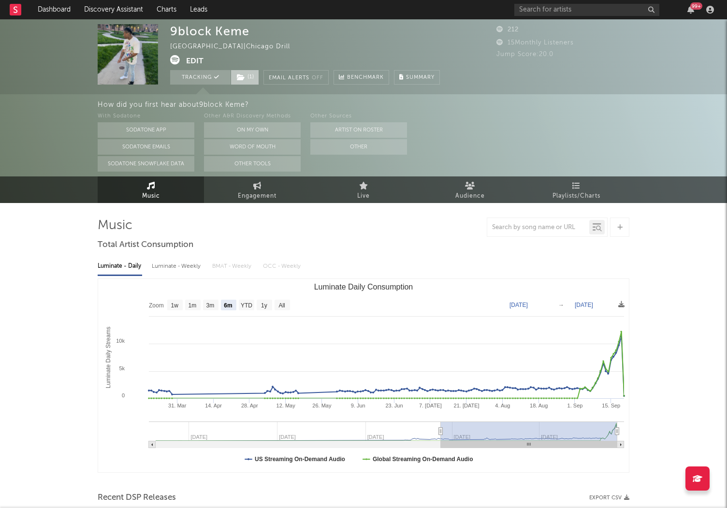
click at [243, 80] on icon at bounding box center [241, 77] width 8 height 7
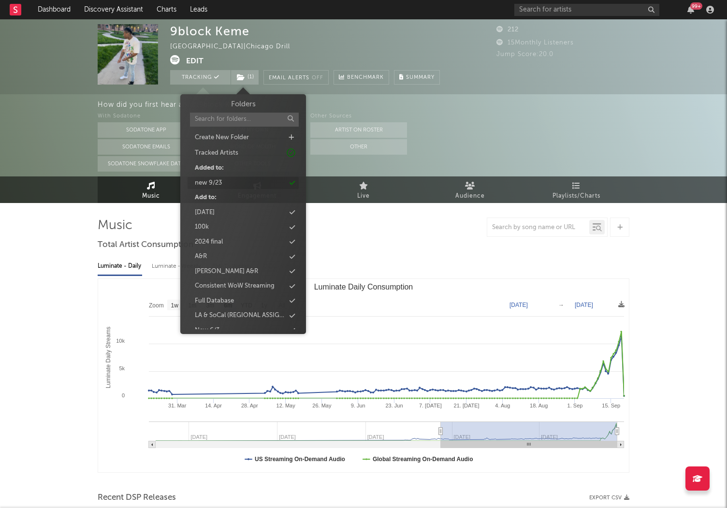
click at [217, 181] on div "new 9/23" at bounding box center [208, 183] width 27 height 10
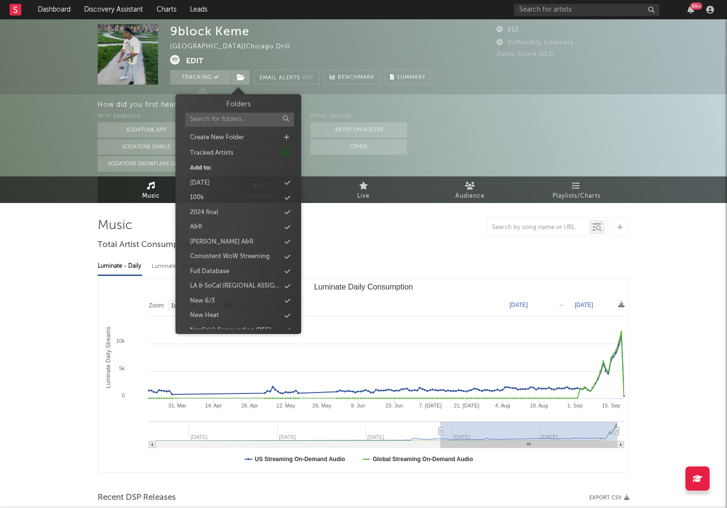
click at [407, 15] on nav "Dashboard Discovery Assistant Charts Leads 99 +" at bounding box center [363, 9] width 727 height 19
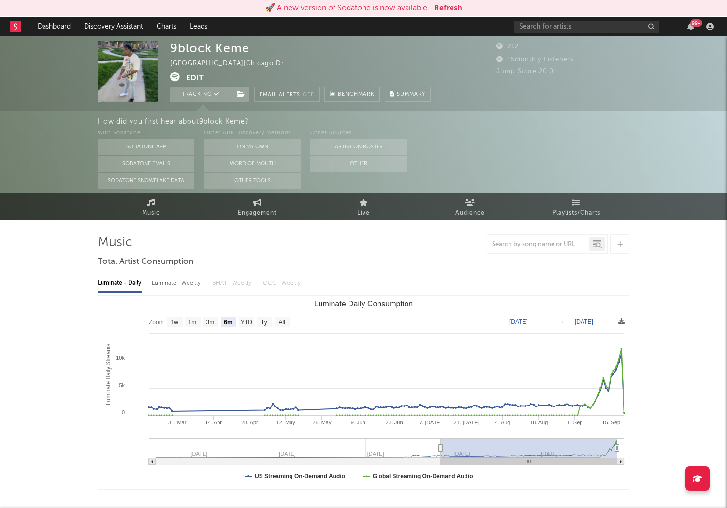
click at [441, 9] on button "Refresh" at bounding box center [448, 8] width 28 height 12
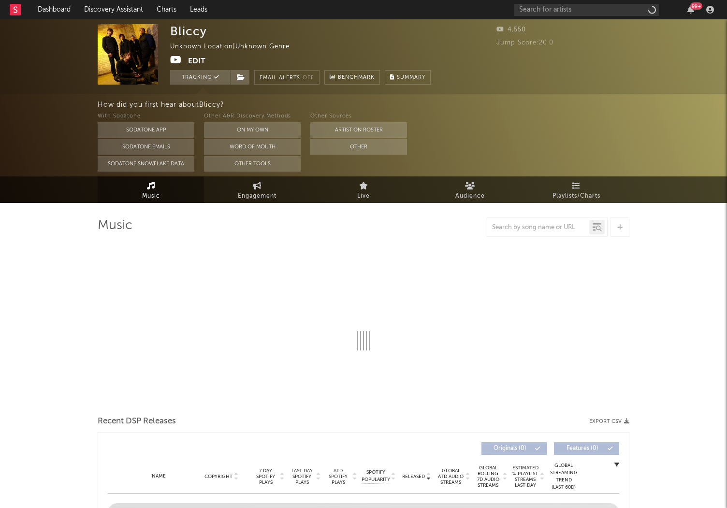
select select "1w"
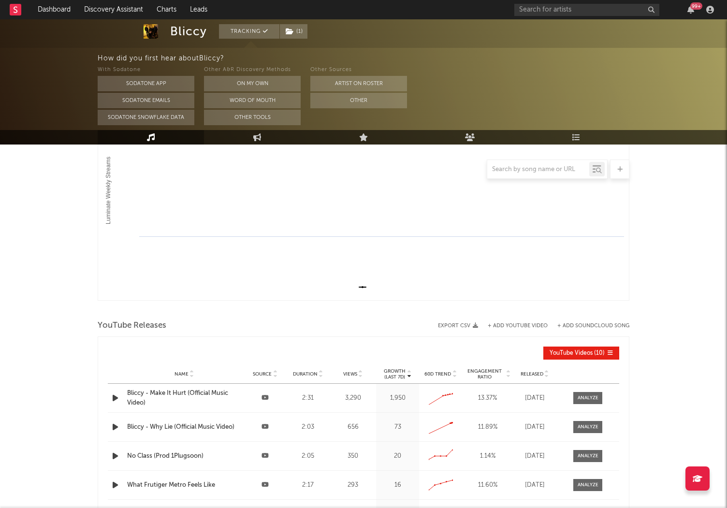
scroll to position [171, 0]
click at [141, 395] on div "Bliccy - Make It Hurt (Official Music Video)" at bounding box center [184, 398] width 114 height 19
click at [302, 34] on span "( 1 )" at bounding box center [293, 31] width 29 height 14
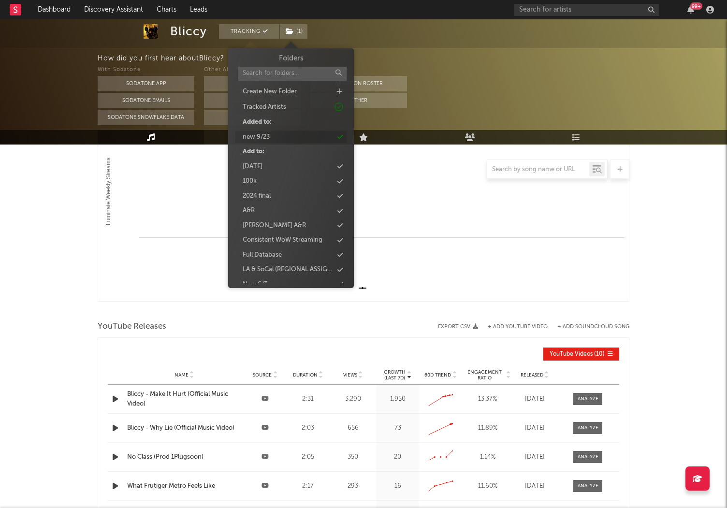
click at [265, 134] on div "new 9/23" at bounding box center [256, 137] width 27 height 10
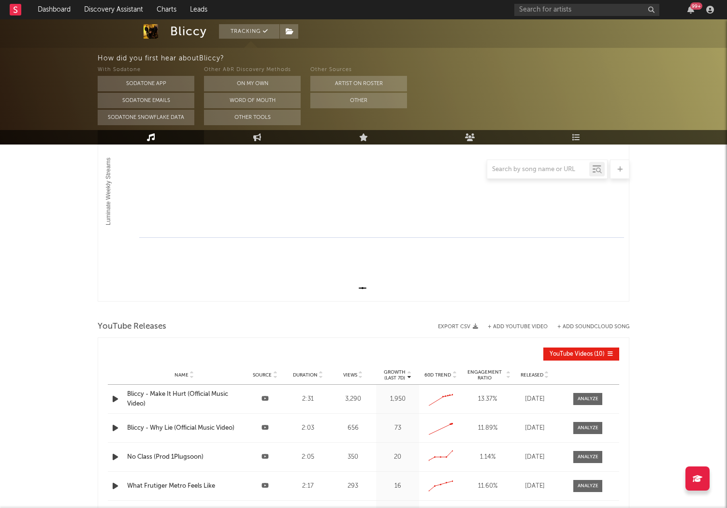
click at [92, 287] on div "Bliccy Tracking Unknown Location | Unknown Genre Edit Tracking Email Alerts Off…" at bounding box center [363, 237] width 727 height 779
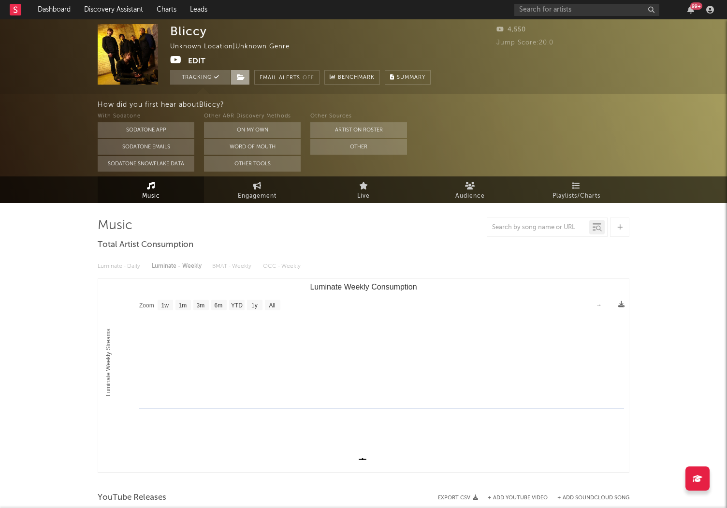
click at [240, 70] on span at bounding box center [240, 77] width 19 height 14
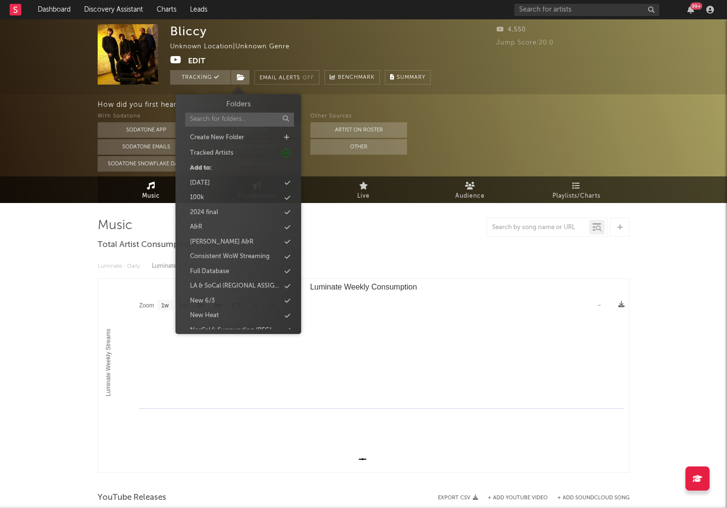
click at [35, 131] on div "How did you first hear about Bliccy ? With Sodatone Sodatone App Sodatone Email…" at bounding box center [363, 135] width 727 height 82
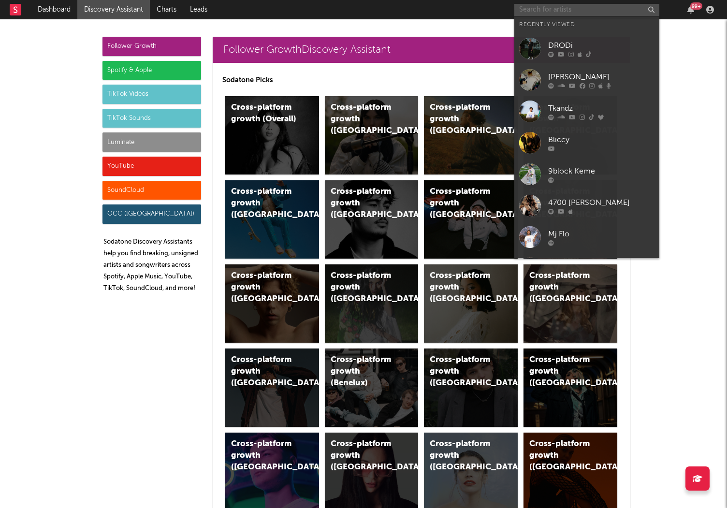
click at [546, 14] on input "text" at bounding box center [586, 10] width 145 height 12
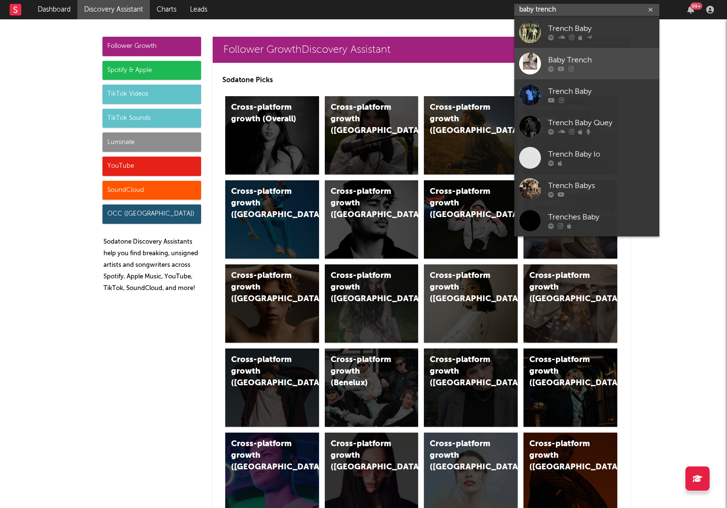
type input "baby trench"
click at [563, 60] on div "Baby Trench" at bounding box center [601, 61] width 106 height 12
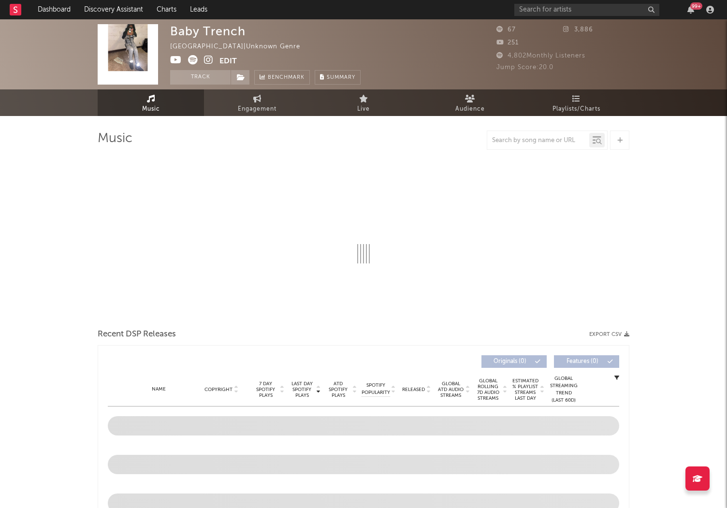
select select "1w"
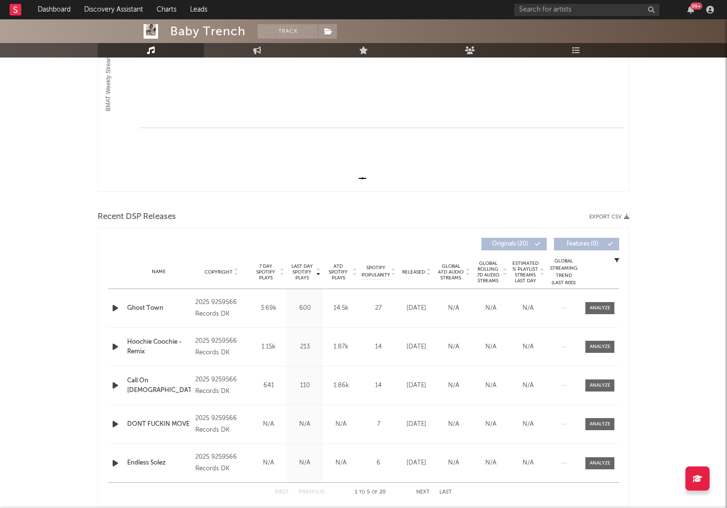
scroll to position [194, 0]
click at [115, 307] on icon "button" at bounding box center [115, 308] width 10 height 12
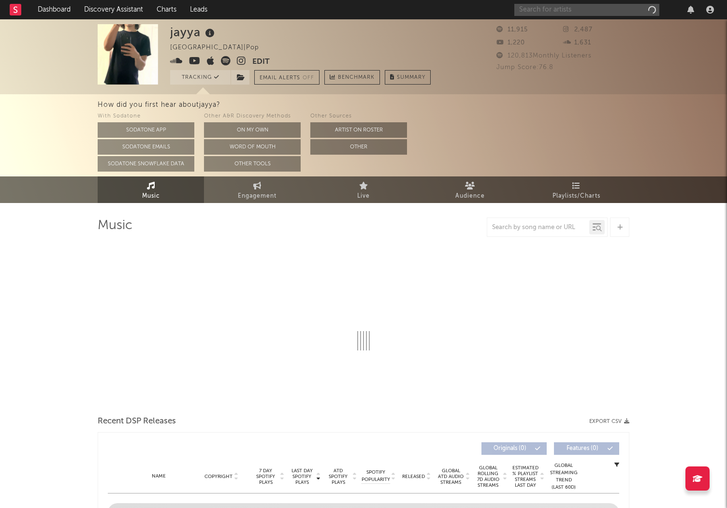
click at [574, 7] on input "text" at bounding box center [586, 10] width 145 height 12
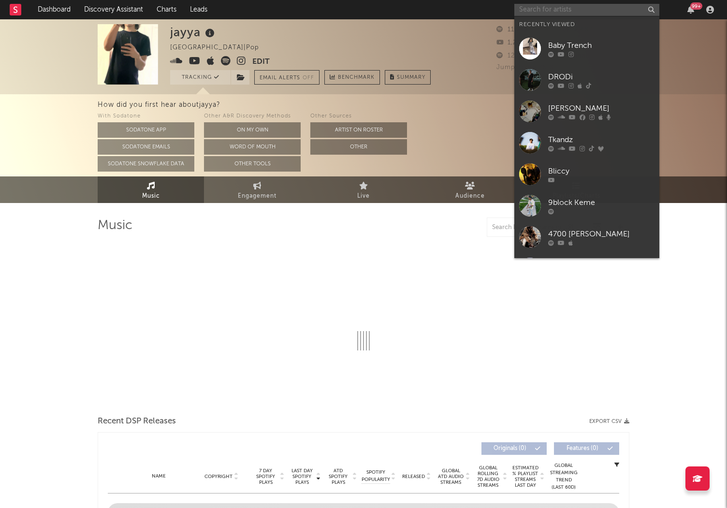
paste input "[URL][DOMAIN_NAME]"
type input "[URL][DOMAIN_NAME]"
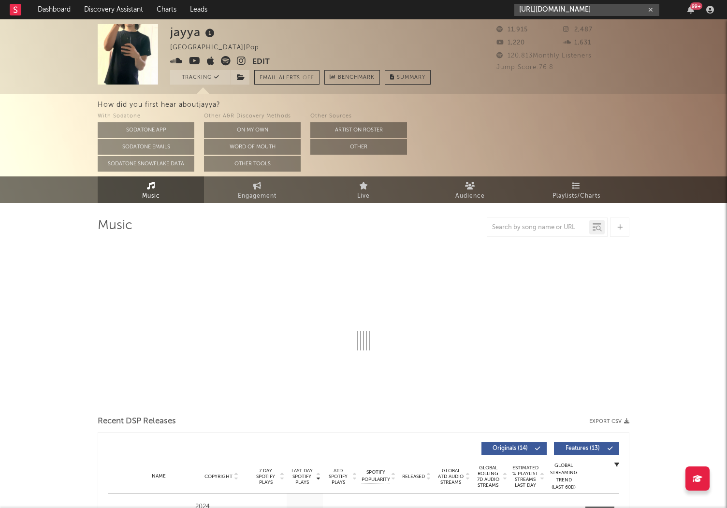
select select "6m"
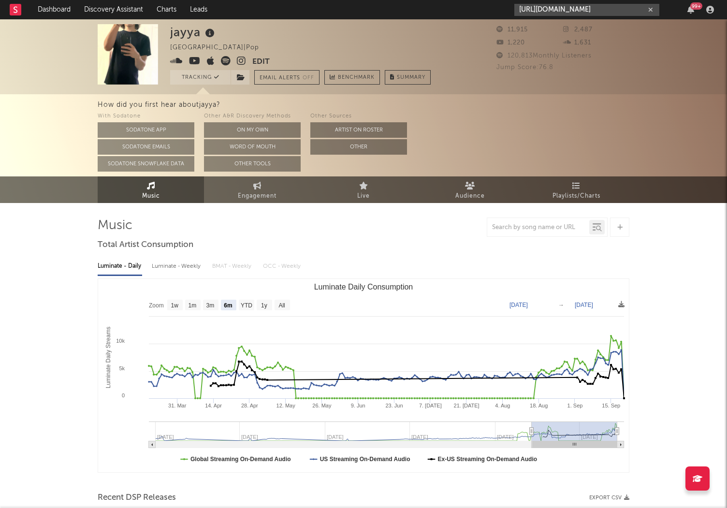
click at [551, 12] on input "[URL][DOMAIN_NAME]" at bounding box center [586, 10] width 145 height 12
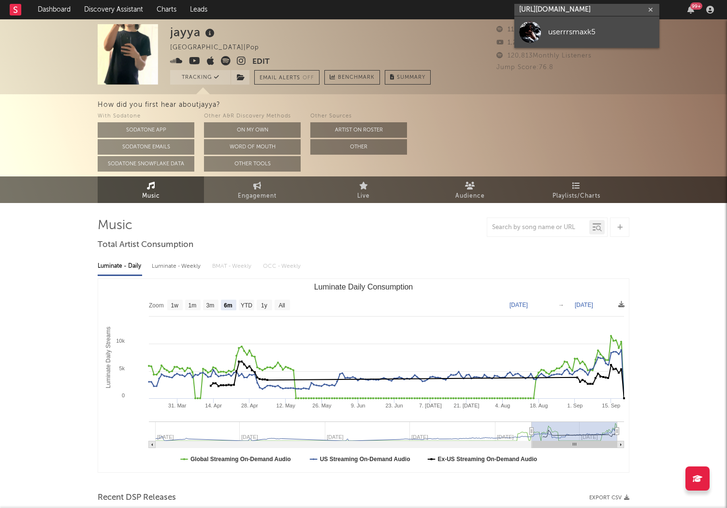
type input "[URL][DOMAIN_NAME]"
click at [553, 29] on div "userrrsmaxk5" at bounding box center [601, 32] width 106 height 12
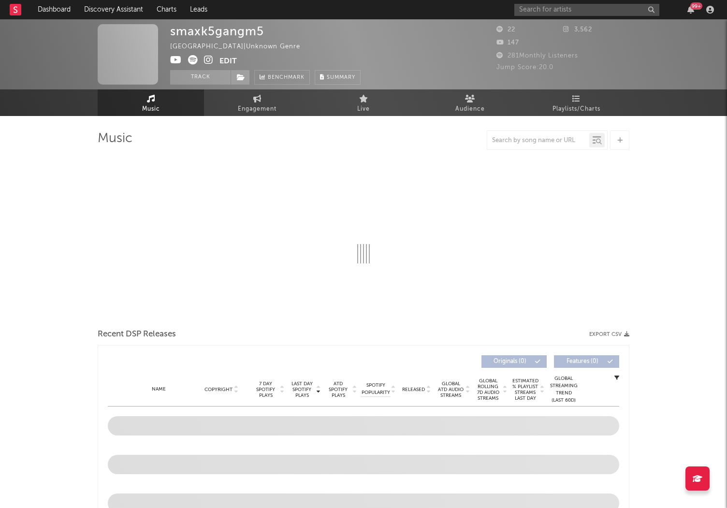
select select "1w"
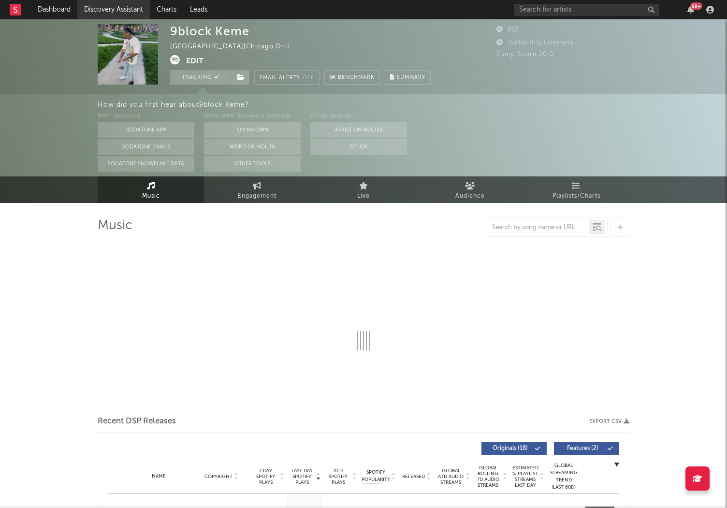
click at [117, 7] on link "Discovery Assistant" at bounding box center [113, 9] width 72 height 19
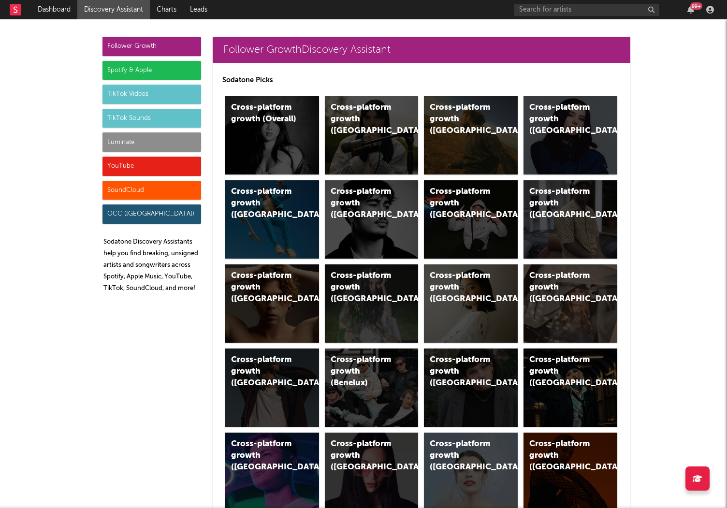
click at [130, 147] on div "Luminate" at bounding box center [151, 141] width 99 height 19
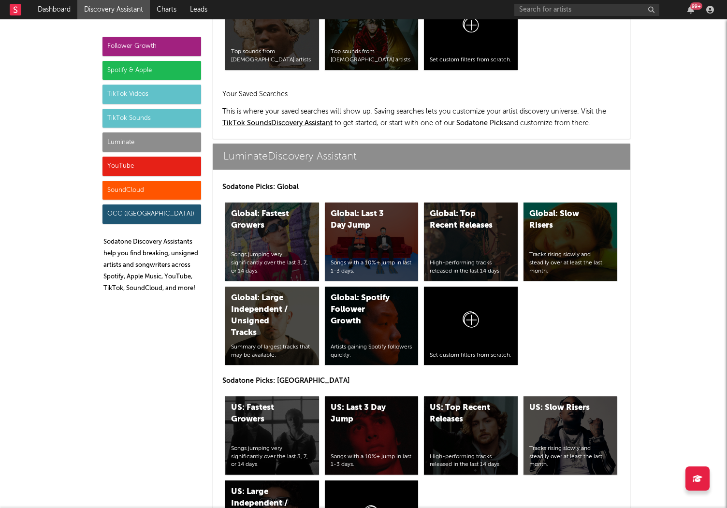
scroll to position [4290, 0]
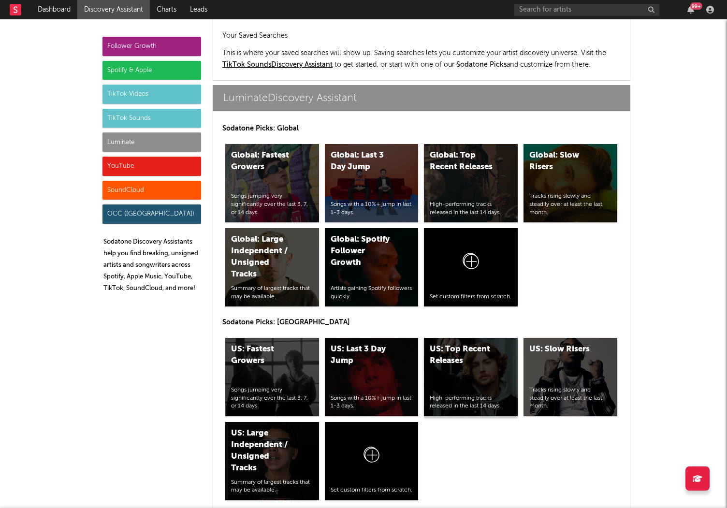
click at [487, 338] on div "US: Top Recent Releases High-performing tracks released in the last 14 days." at bounding box center [471, 377] width 94 height 78
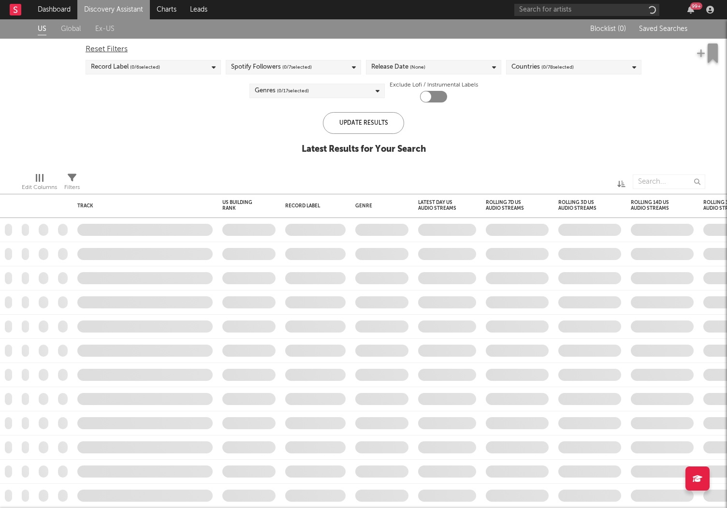
checkbox input "true"
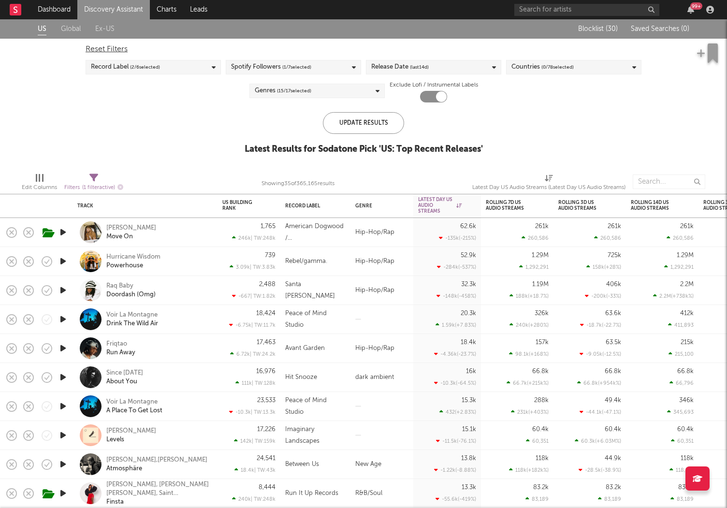
click at [94, 5] on link "Discovery Assistant" at bounding box center [113, 9] width 72 height 19
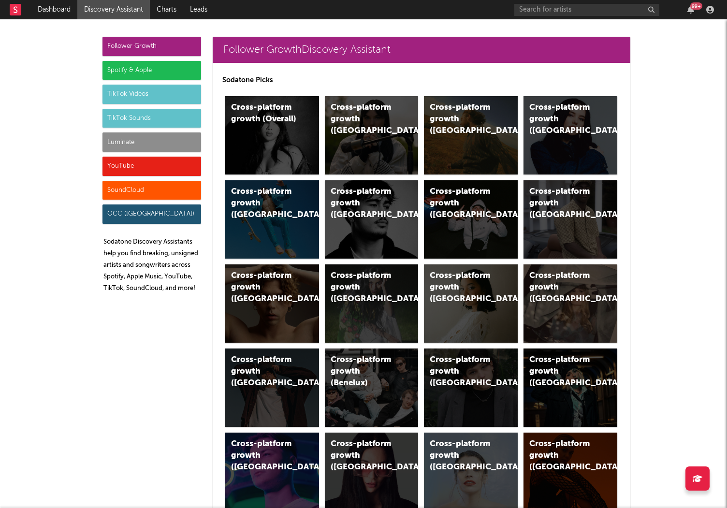
click at [171, 138] on div "Luminate" at bounding box center [151, 141] width 99 height 19
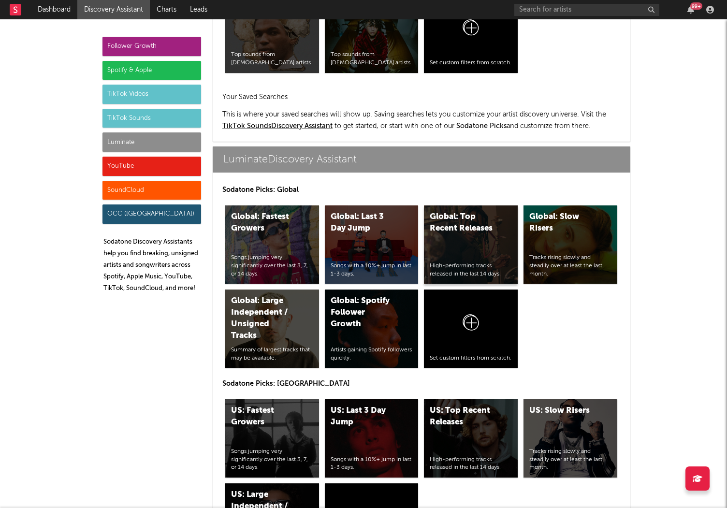
scroll to position [4290, 0]
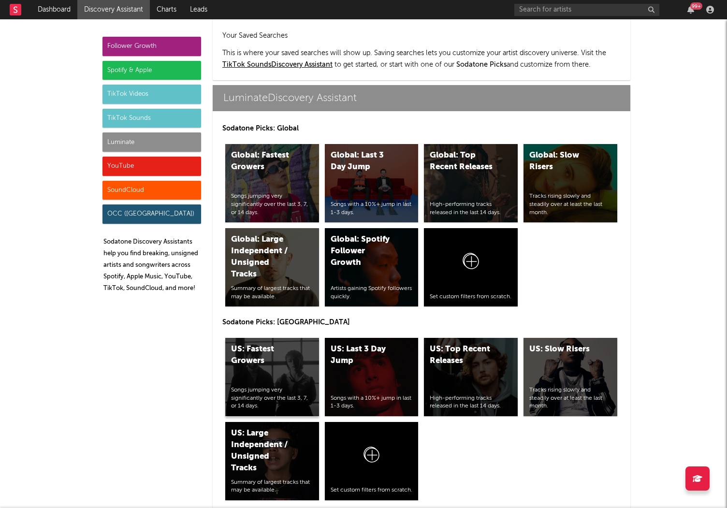
click at [269, 344] on div "US: Fastest Growers" at bounding box center [264, 355] width 66 height 23
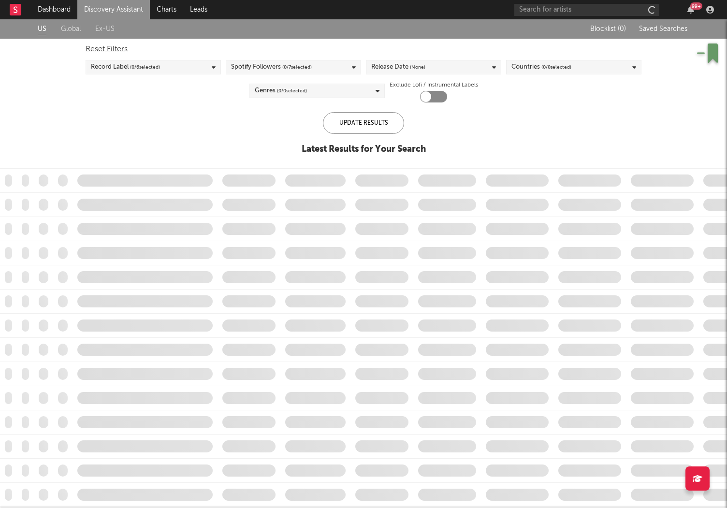
checkbox input "true"
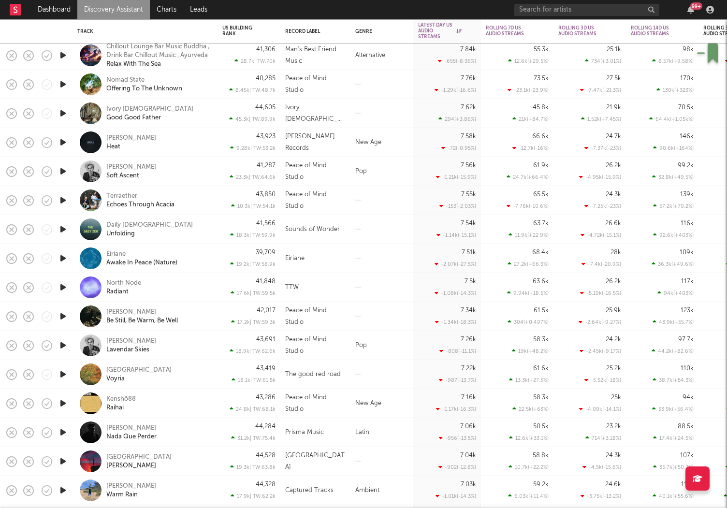
click at [108, 6] on link "Discovery Assistant" at bounding box center [113, 9] width 72 height 19
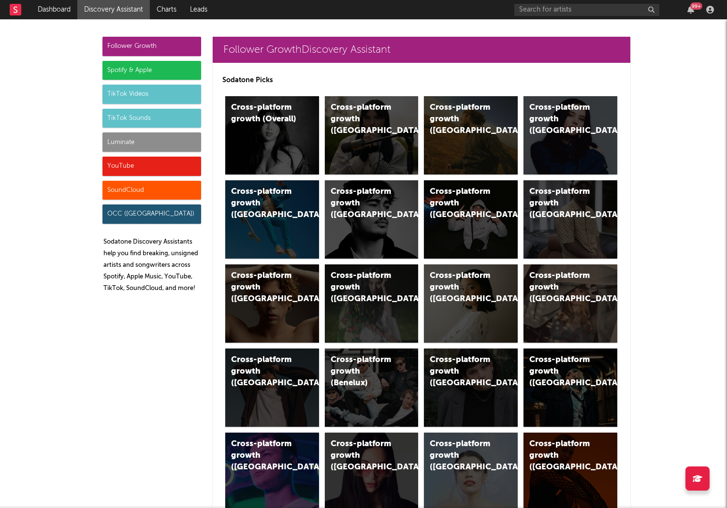
click at [132, 172] on div "YouTube" at bounding box center [151, 166] width 99 height 19
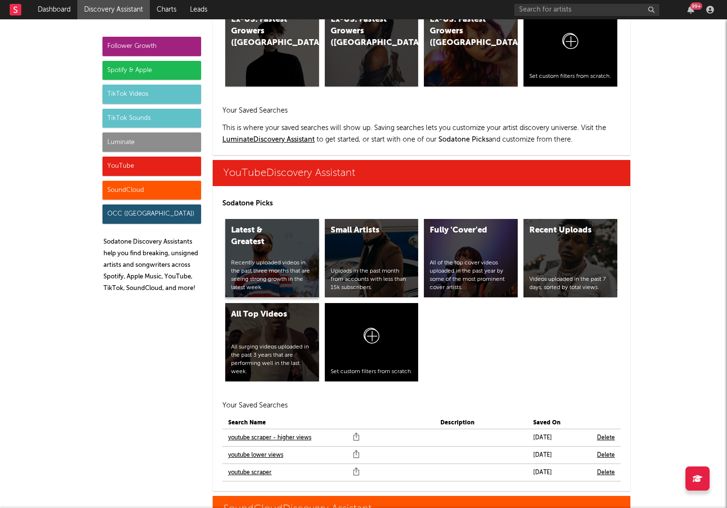
scroll to position [5502, 0]
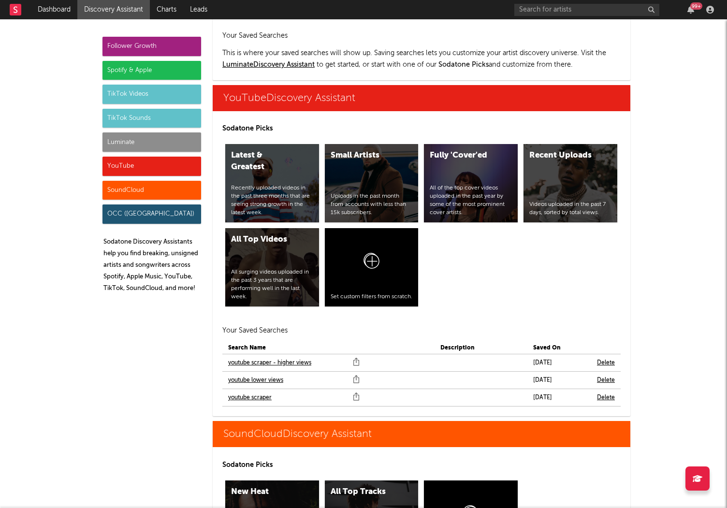
click at [238, 392] on link "youtube scraper" at bounding box center [249, 398] width 43 height 12
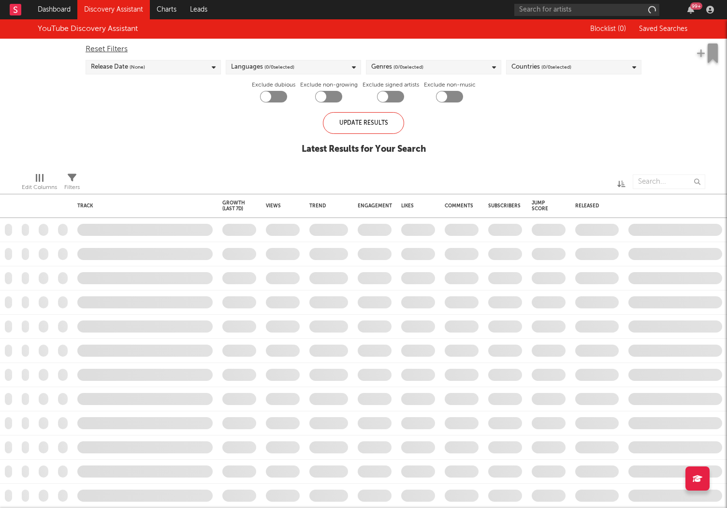
checkbox input "true"
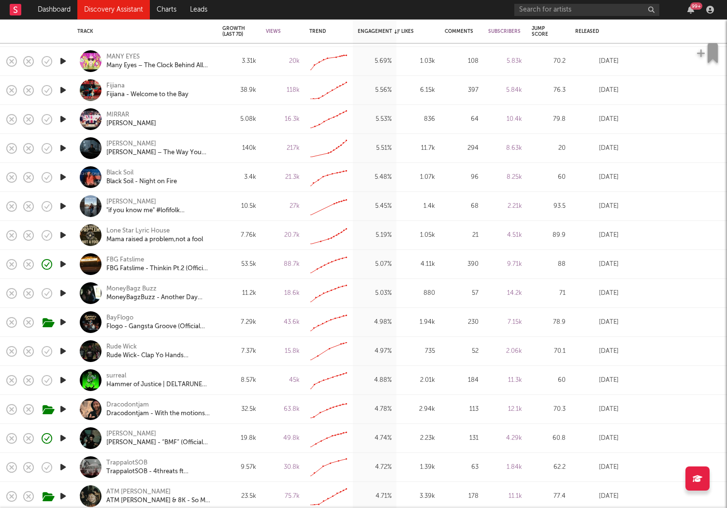
click at [61, 353] on icon "button" at bounding box center [63, 351] width 10 height 12
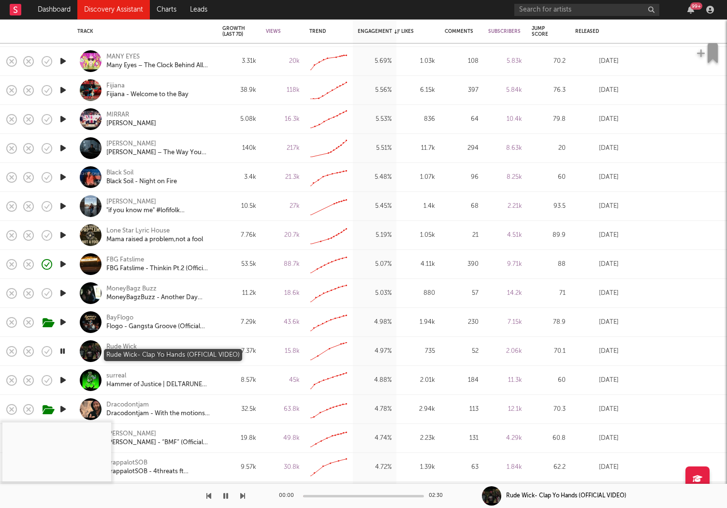
click at [158, 351] on div "Rude Wick- Clap Yo Hands (OFFICIAL VIDEO)" at bounding box center [158, 355] width 104 height 9
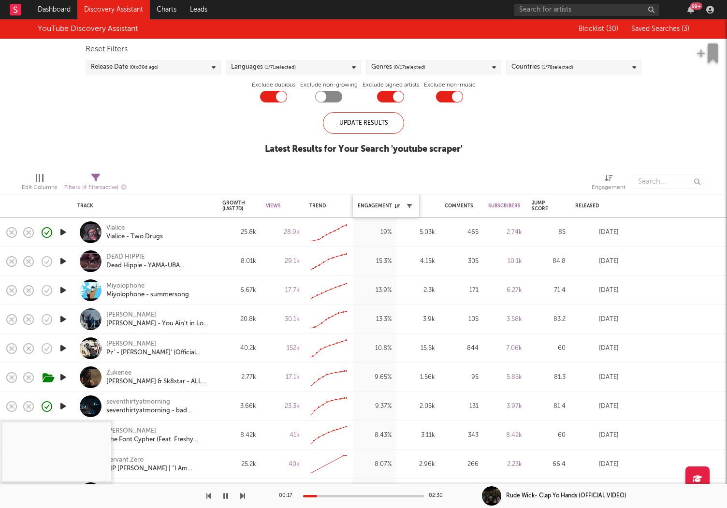
click at [407, 205] on icon "button" at bounding box center [409, 205] width 5 height 5
select select "between"
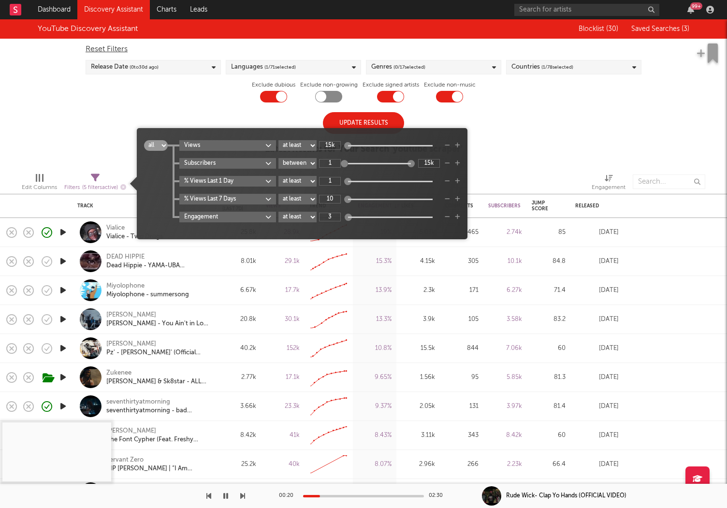
type input "3"
click at [570, 160] on div "YouTube Discovery Assistant Blocklist ( 30 ) Saved Searches ( 3 ) Reset Filters…" at bounding box center [363, 91] width 727 height 145
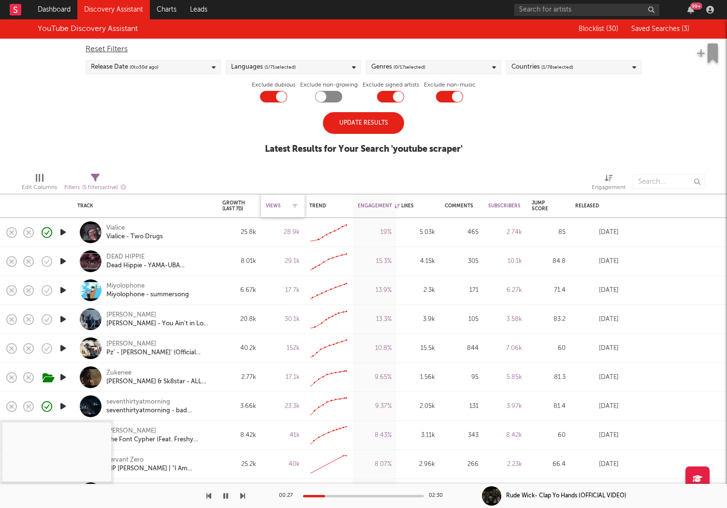
click at [276, 204] on div "Views" at bounding box center [275, 206] width 19 height 6
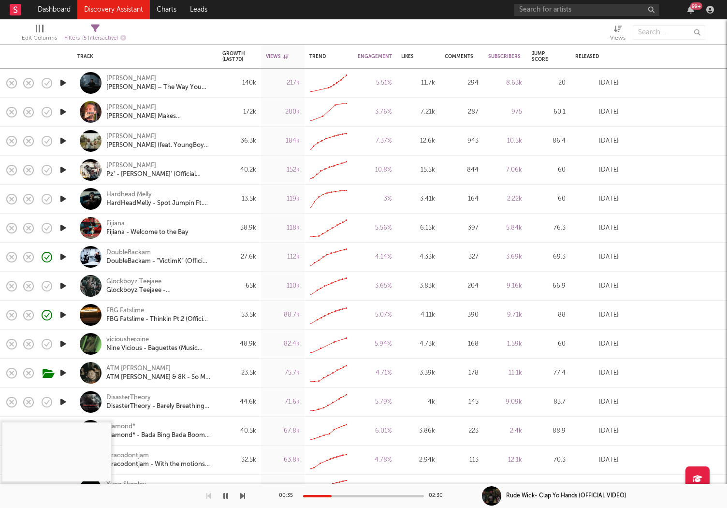
click at [127, 250] on div "DoubleBackam" at bounding box center [128, 252] width 44 height 9
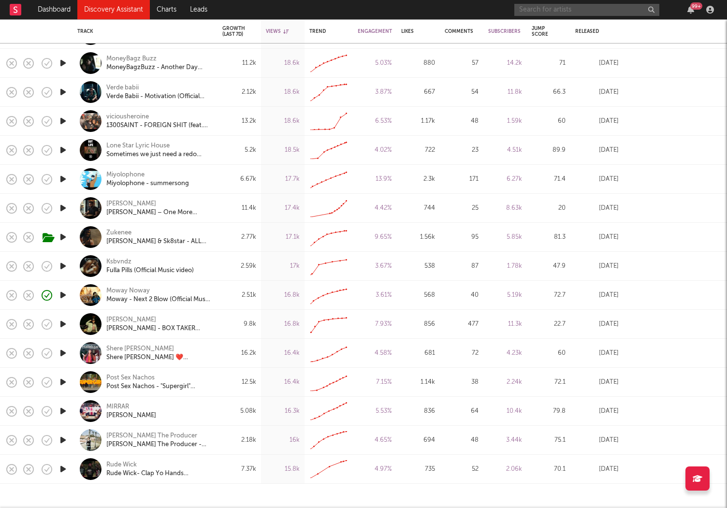
click at [534, 9] on input "text" at bounding box center [586, 10] width 145 height 12
type input "natalie nunn"
click at [598, 34] on div "Released" at bounding box center [596, 31] width 43 height 20
click at [571, 11] on input "natalie nunn" at bounding box center [586, 10] width 145 height 12
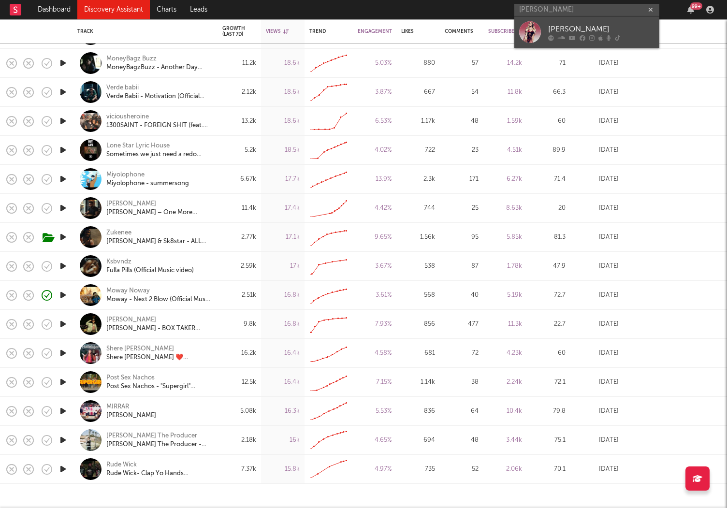
click at [587, 29] on div "[PERSON_NAME]" at bounding box center [601, 29] width 106 height 12
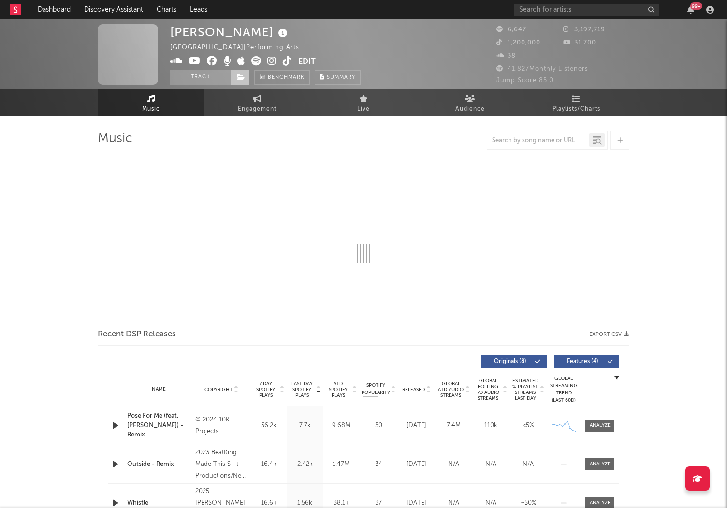
select select "1w"
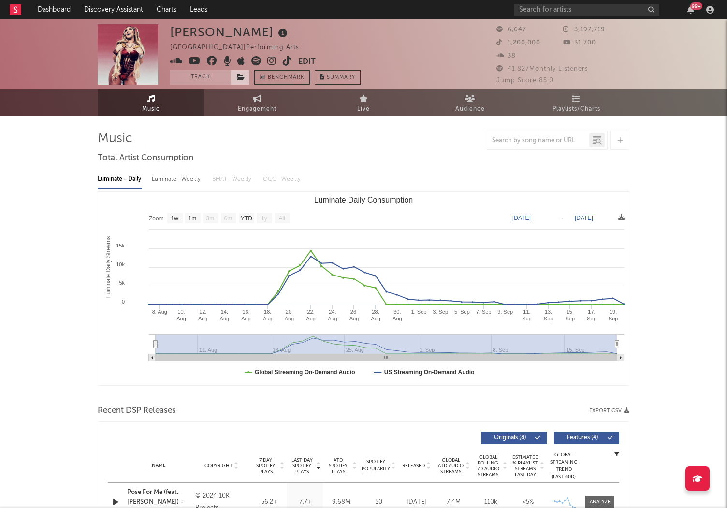
click at [242, 77] on icon at bounding box center [241, 77] width 8 height 7
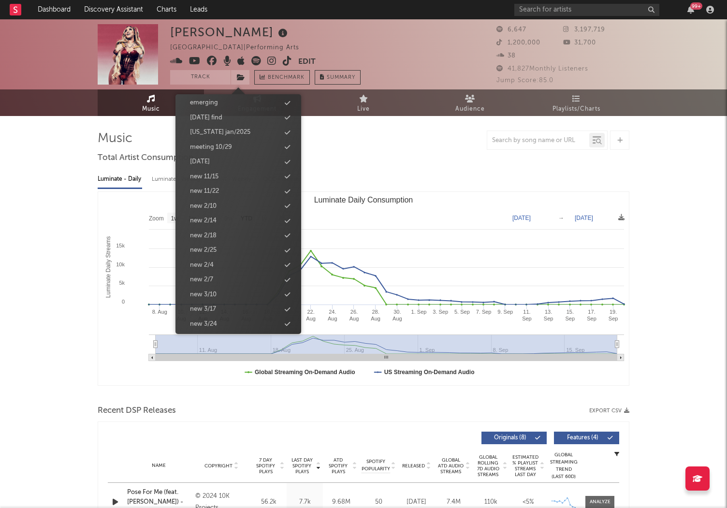
scroll to position [938, 0]
click at [225, 248] on div "new 9/23" at bounding box center [238, 247] width 111 height 13
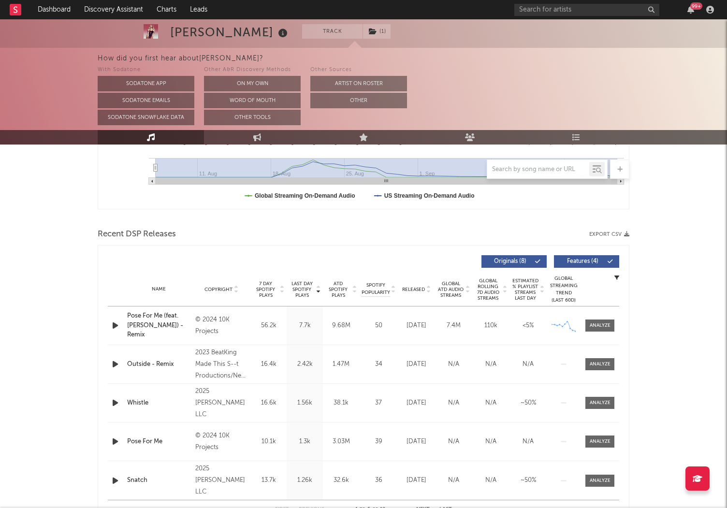
scroll to position [270, 0]
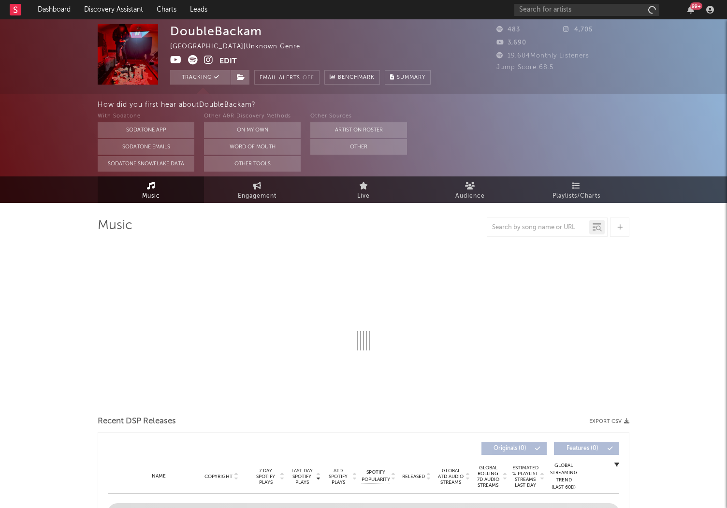
select select "1w"
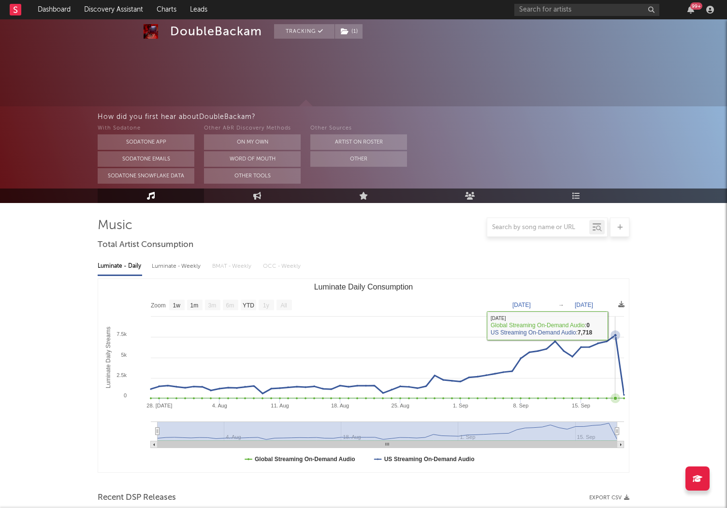
scroll to position [342, 0]
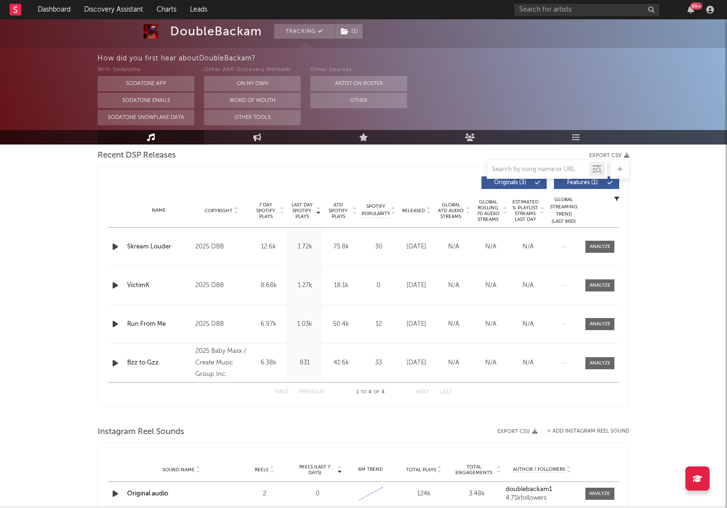
click at [115, 245] on icon "button" at bounding box center [115, 247] width 10 height 12
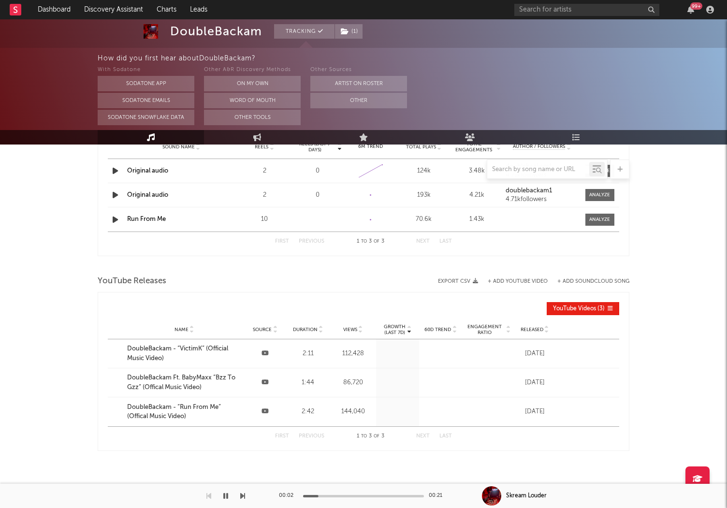
scroll to position [680, 0]
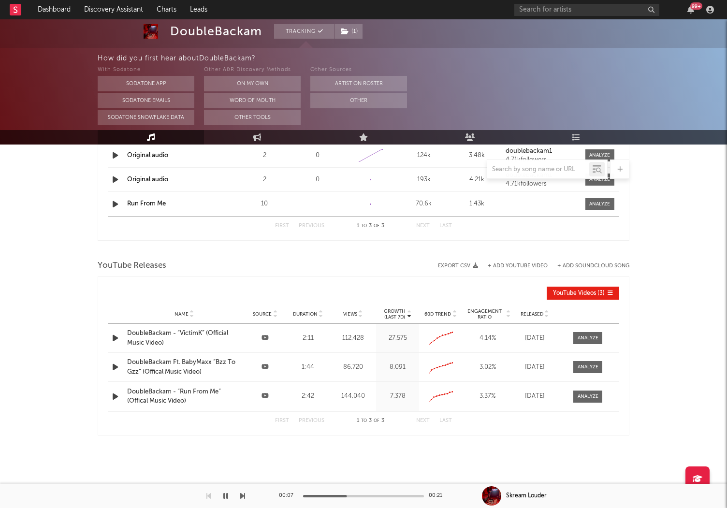
click at [219, 333] on div "DoubleBackam - “VictimK” (Official Music Video)" at bounding box center [184, 338] width 114 height 19
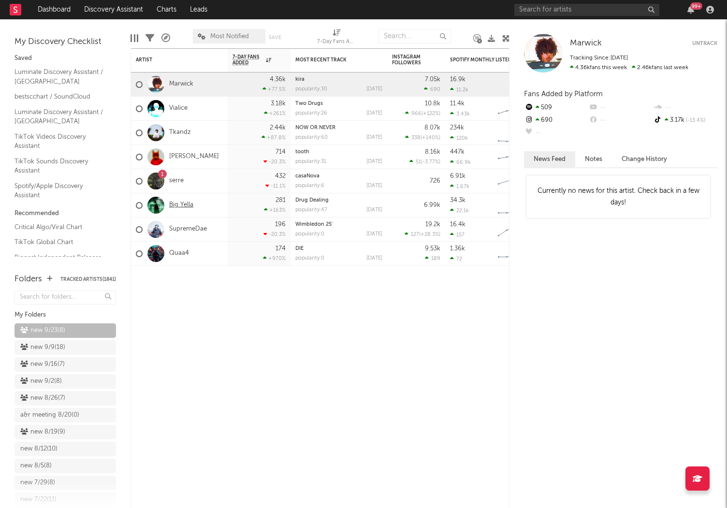
click at [179, 204] on link "Big Yella" at bounding box center [181, 205] width 24 height 8
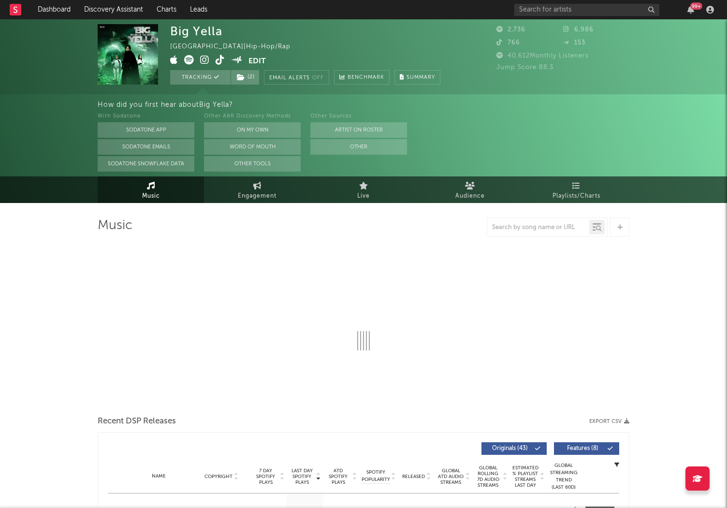
select select "1w"
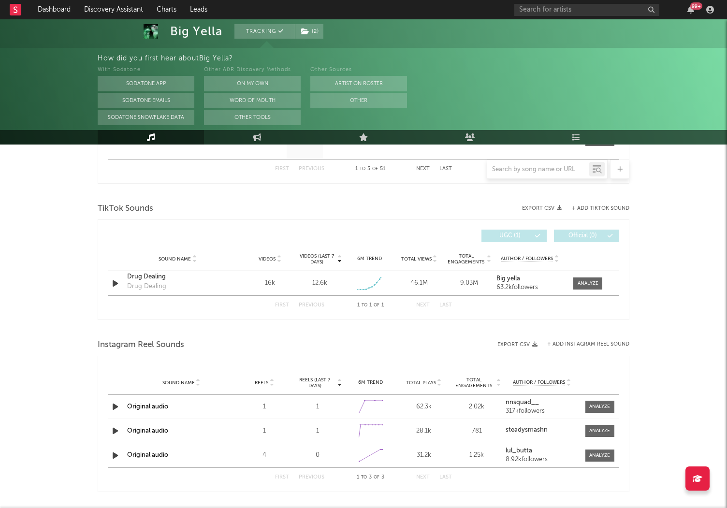
scroll to position [607, 0]
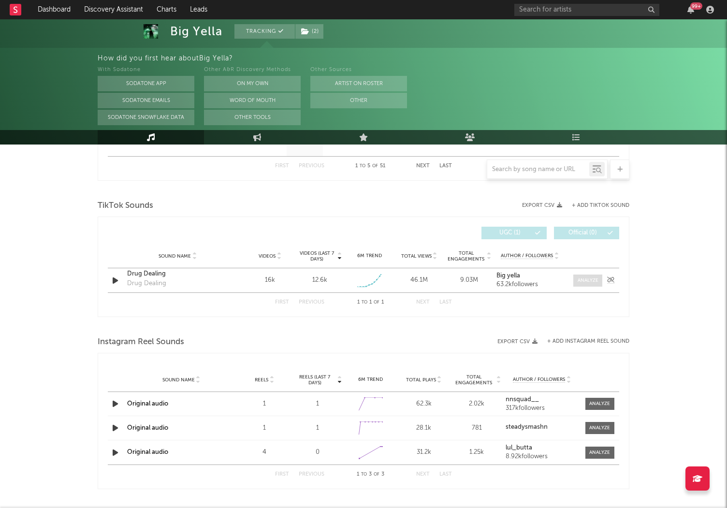
click at [582, 280] on div at bounding box center [587, 280] width 21 height 7
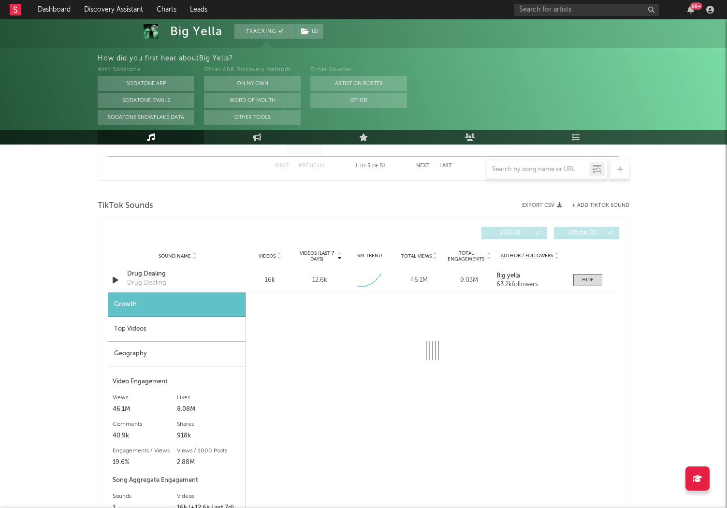
select select "1w"
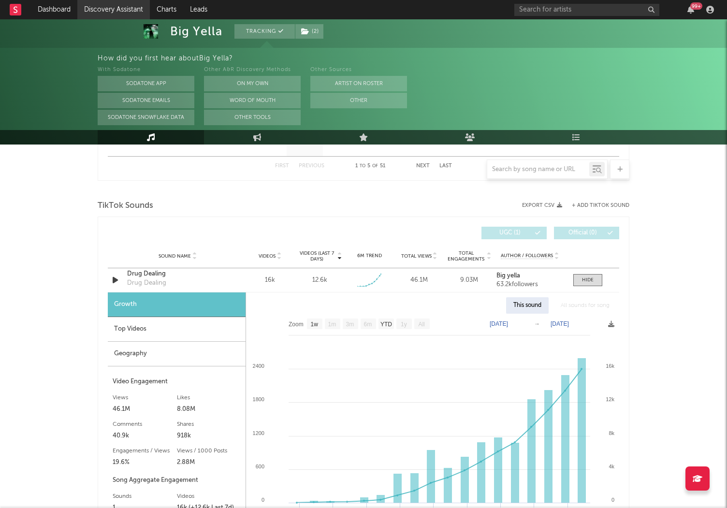
click at [102, 13] on link "Discovery Assistant" at bounding box center [113, 9] width 72 height 19
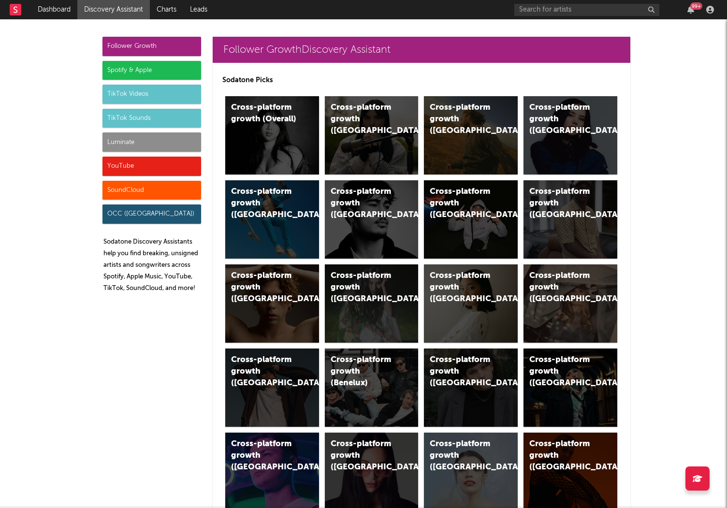
click at [115, 167] on div "YouTube" at bounding box center [151, 166] width 99 height 19
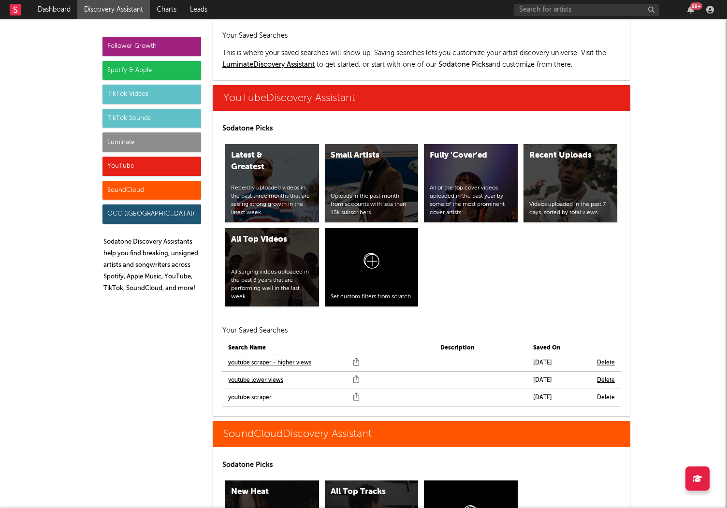
click at [119, 113] on div "TikTok Sounds" at bounding box center [151, 118] width 99 height 19
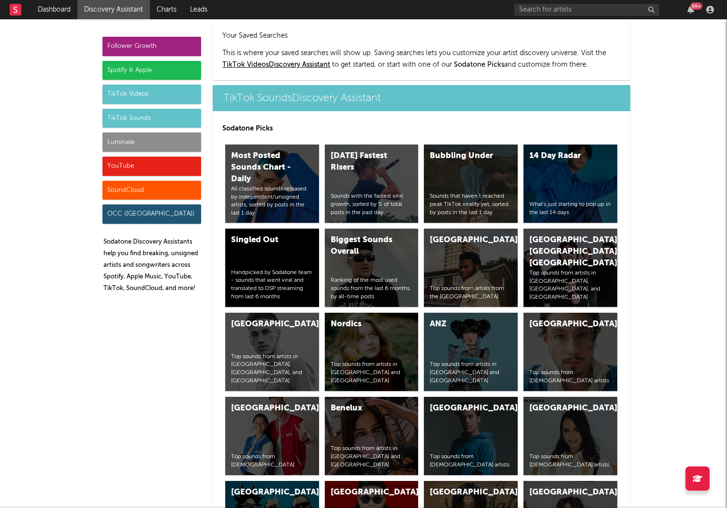
click at [136, 43] on div "Follower Growth" at bounding box center [151, 46] width 99 height 19
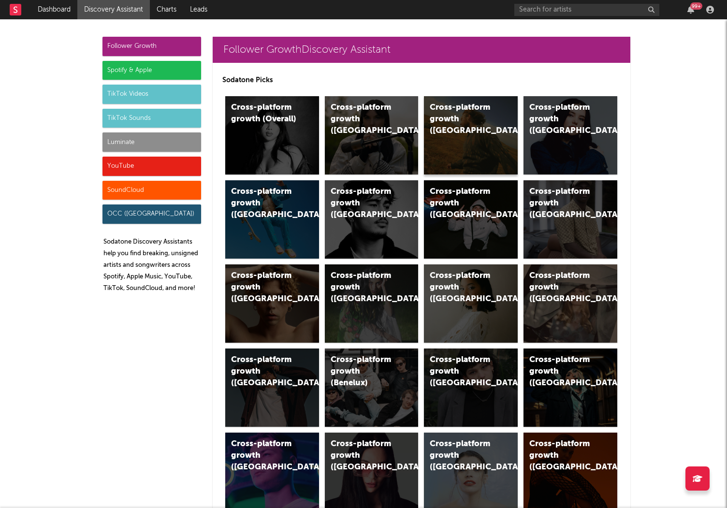
click at [443, 135] on div "Cross-platform growth (US)" at bounding box center [471, 135] width 94 height 78
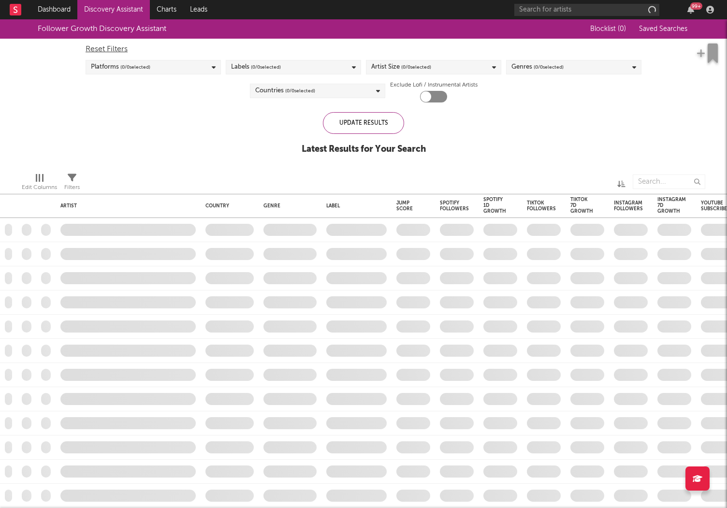
checkbox input "true"
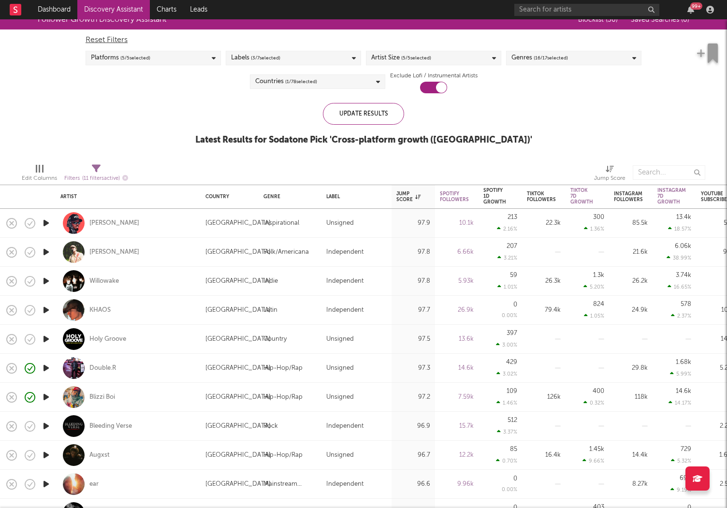
click at [45, 222] on icon "button" at bounding box center [46, 223] width 10 height 12
click at [119, 223] on div "[PERSON_NAME]" at bounding box center [114, 223] width 50 height 9
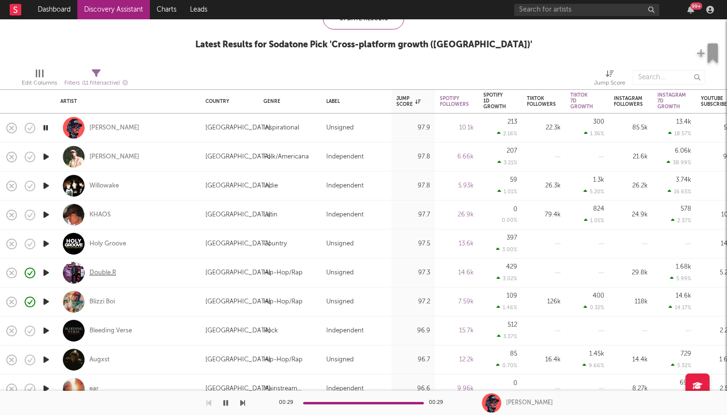
click at [103, 274] on div "Double.R" at bounding box center [102, 273] width 27 height 9
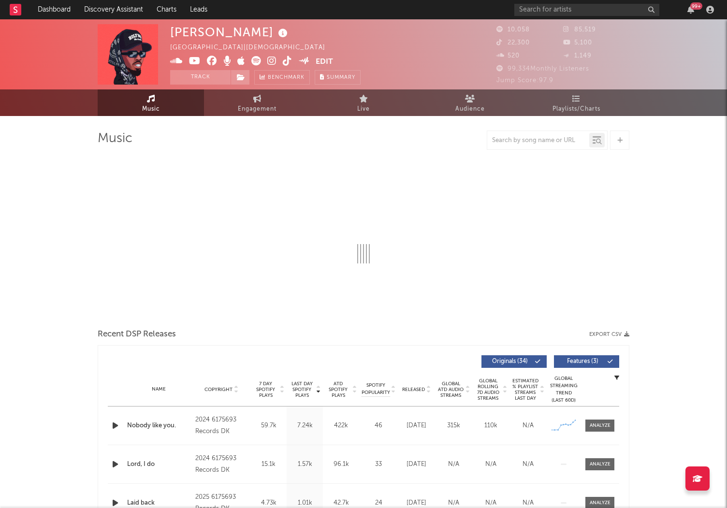
select select "6m"
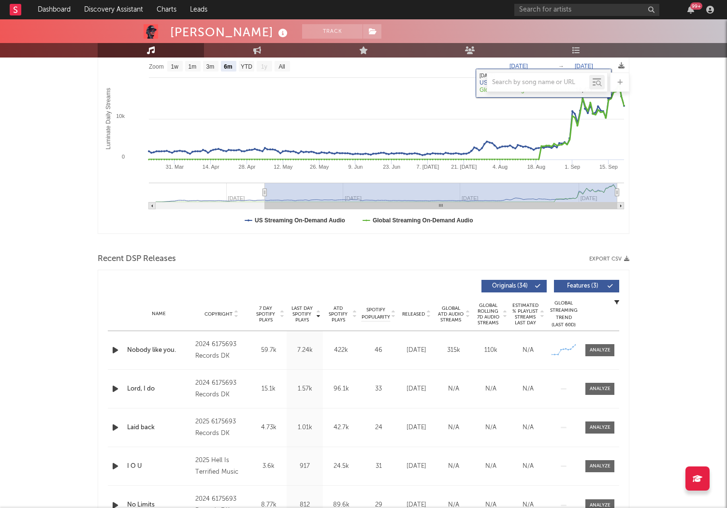
scroll to position [169, 0]
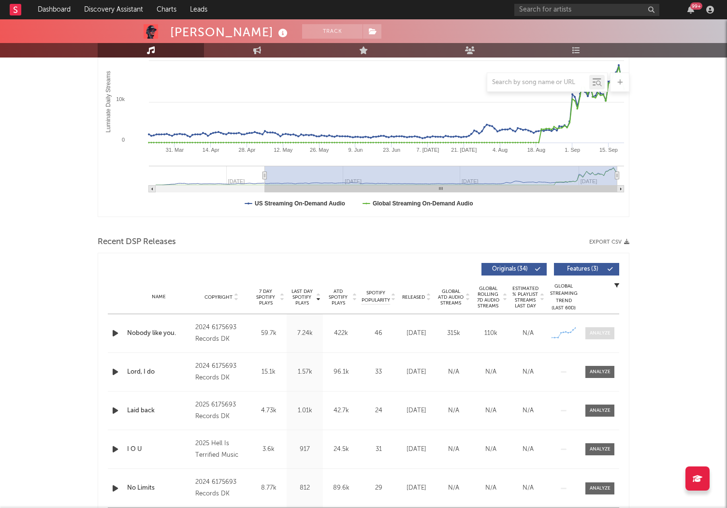
click at [594, 332] on div at bounding box center [600, 333] width 21 height 7
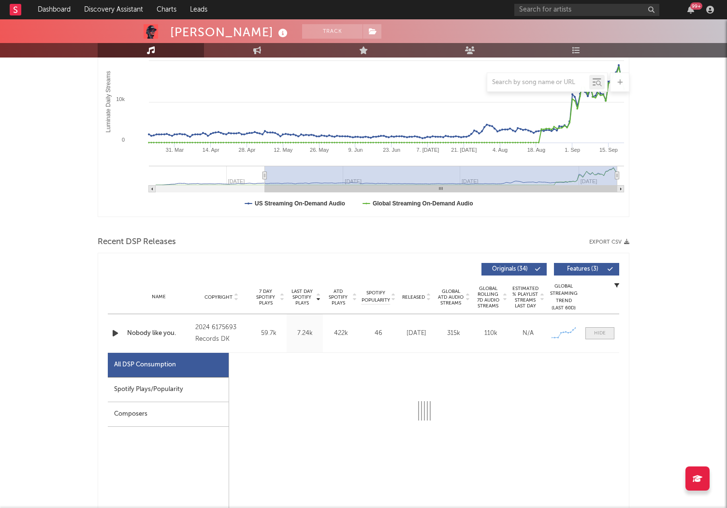
select select "6m"
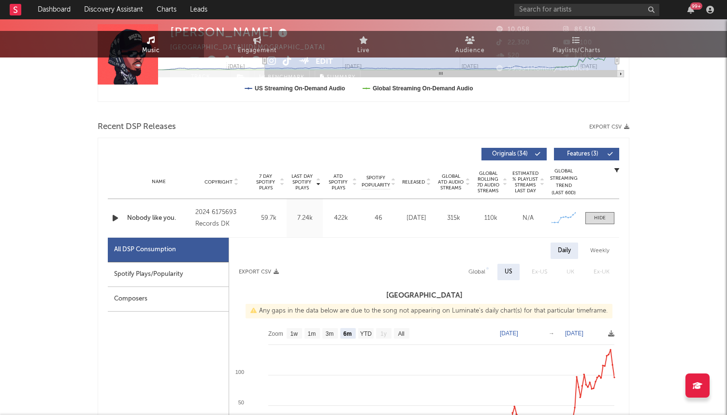
scroll to position [0, 0]
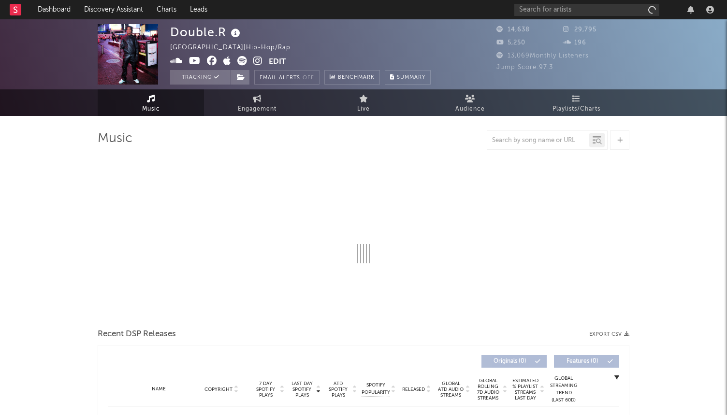
select select "6m"
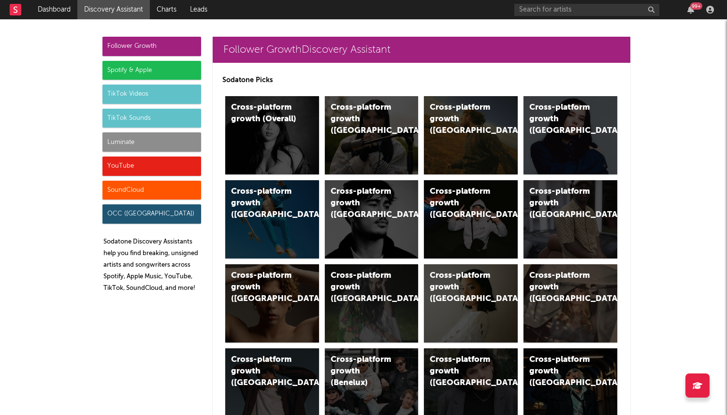
click at [137, 144] on div "Luminate" at bounding box center [151, 141] width 99 height 19
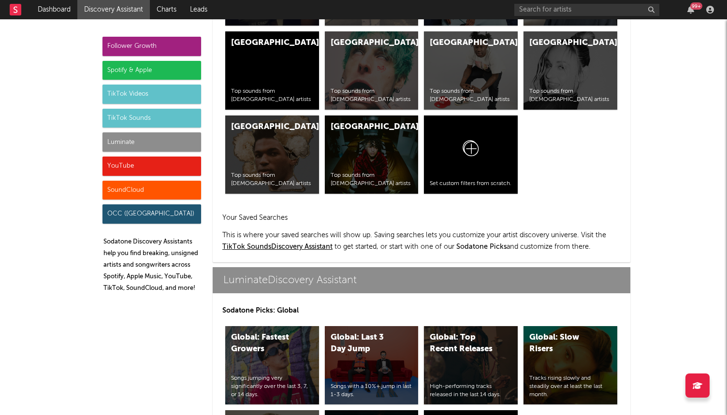
scroll to position [4290, 0]
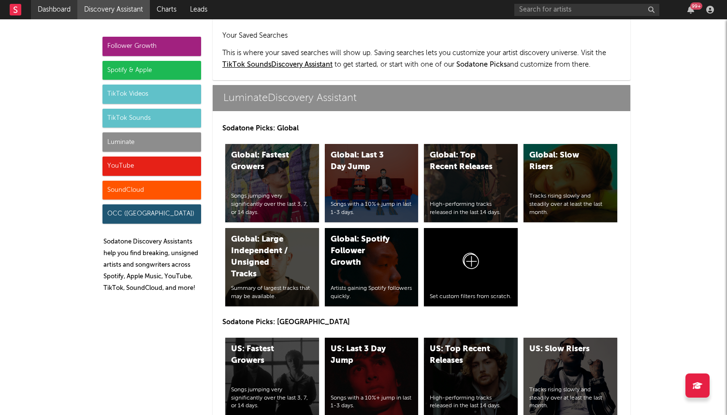
click at [54, 10] on link "Dashboard" at bounding box center [54, 9] width 46 height 19
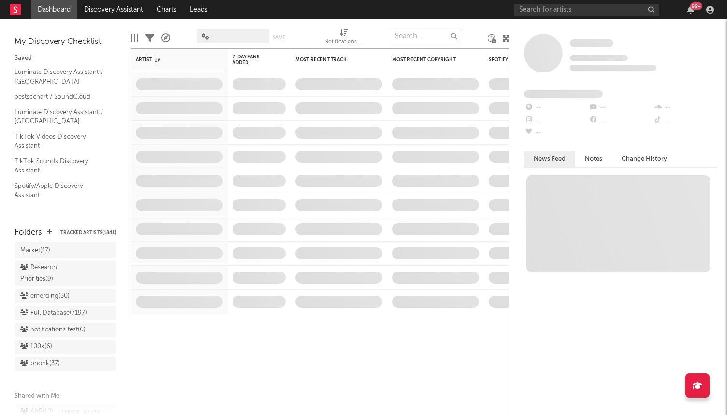
scroll to position [928, 0]
click at [53, 266] on div "Research Priorities ( 9 )" at bounding box center [54, 276] width 68 height 23
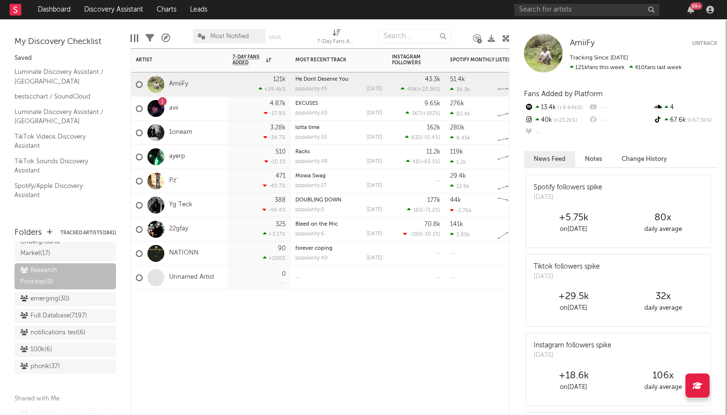
click at [257, 372] on div "Artist Notifications 7-Day Fans Added WoW % Change Most Recent Track Popularity…" at bounding box center [319, 231] width 379 height 367
click at [174, 83] on link "AmiiFy" at bounding box center [178, 84] width 19 height 8
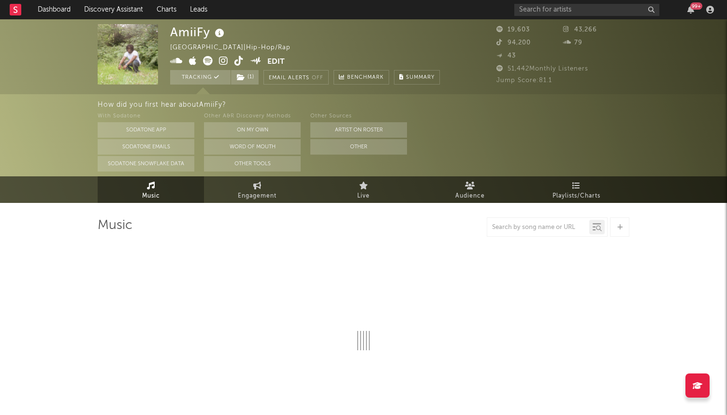
select select "1w"
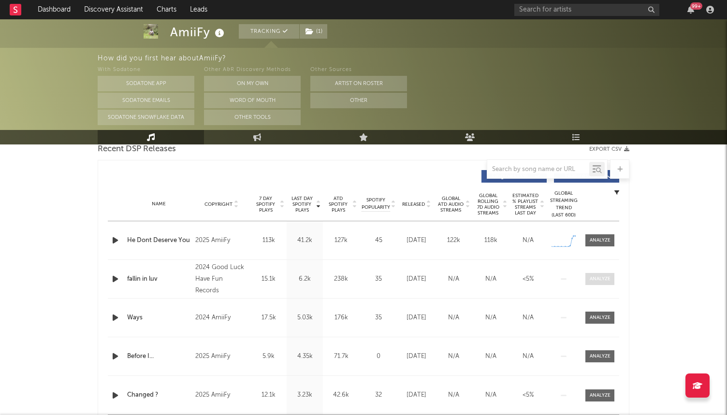
scroll to position [350, 0]
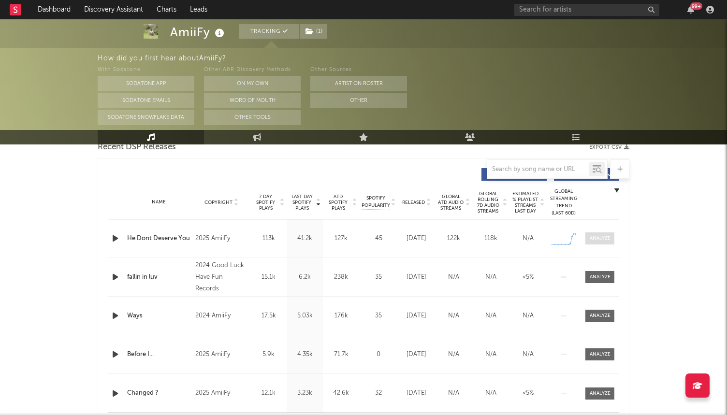
click at [606, 242] on div at bounding box center [600, 238] width 21 height 7
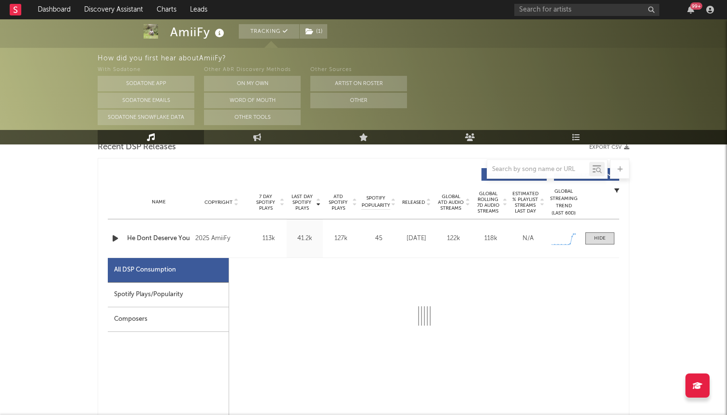
select select "1w"
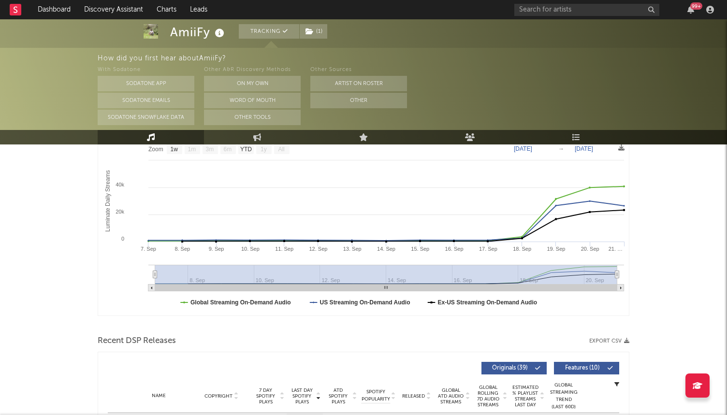
scroll to position [0, 0]
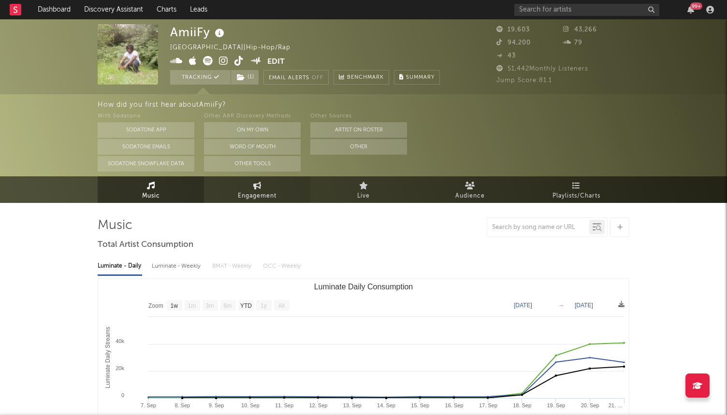
click at [260, 191] on span "Engagement" at bounding box center [257, 196] width 39 height 12
select select "1w"
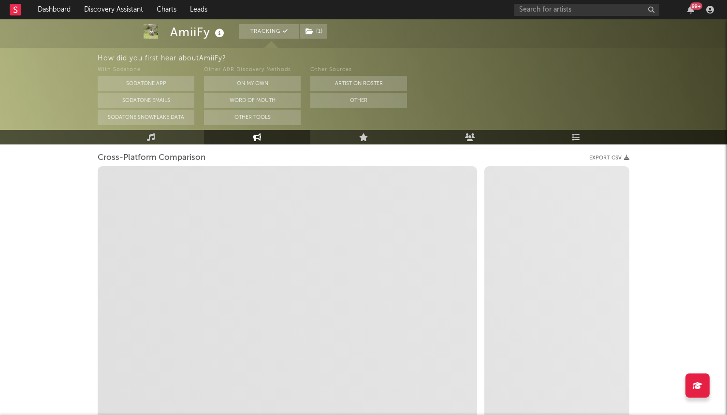
scroll to position [136, 0]
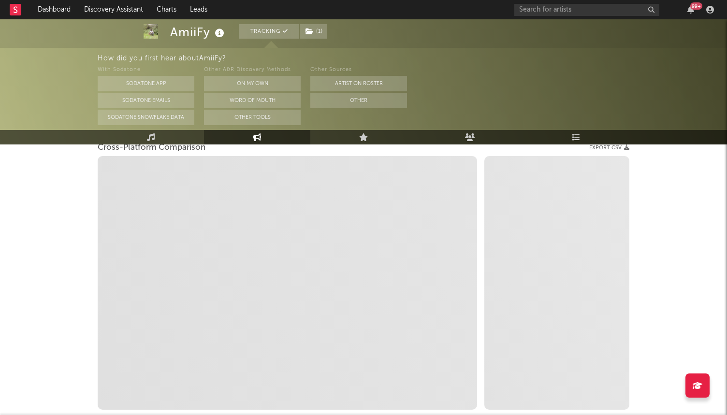
select select "1m"
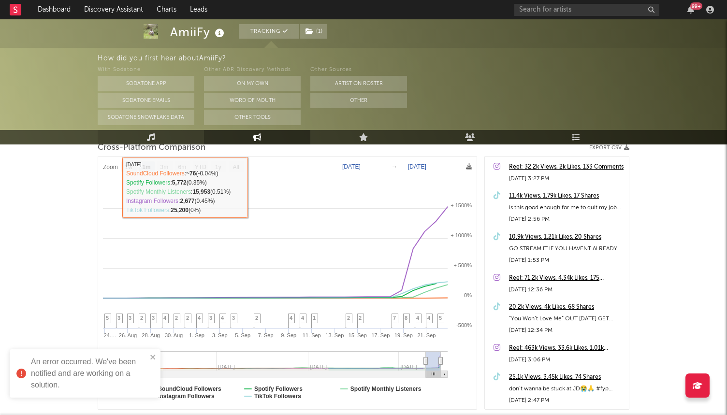
click at [147, 136] on icon at bounding box center [151, 137] width 8 height 8
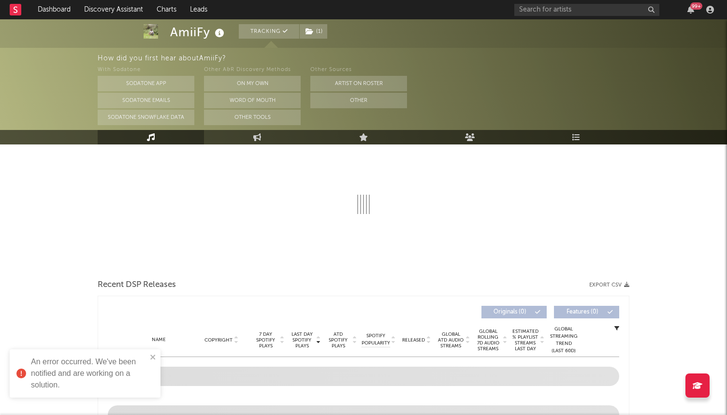
select select "1w"
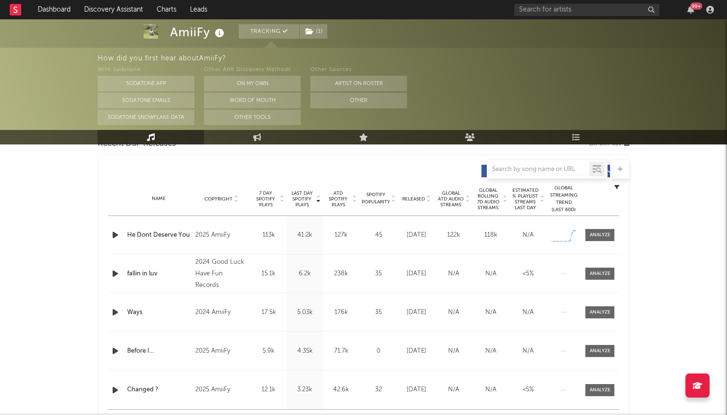
scroll to position [355, 0]
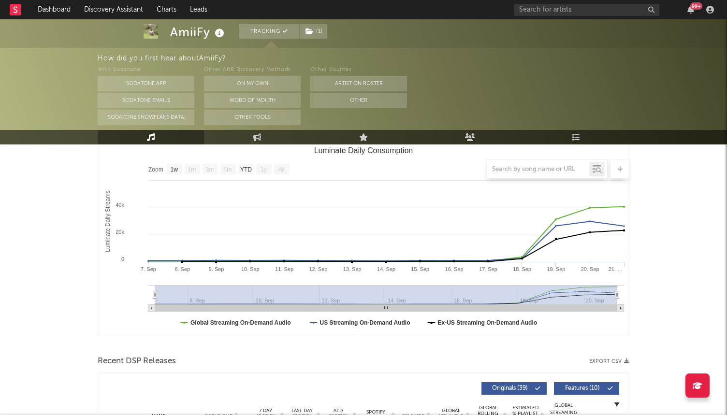
select select "1w"
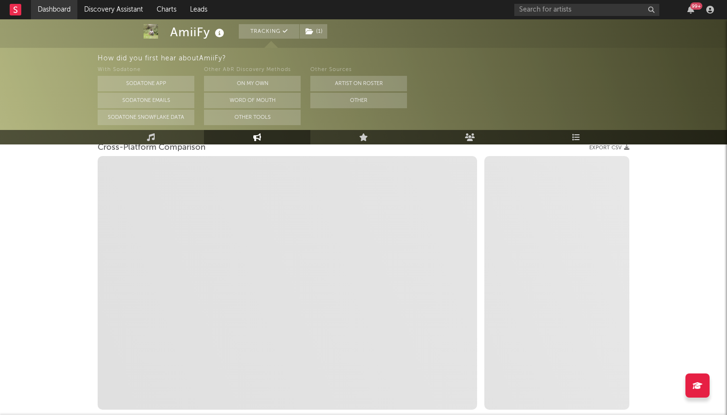
click at [58, 16] on link "Dashboard" at bounding box center [54, 9] width 46 height 19
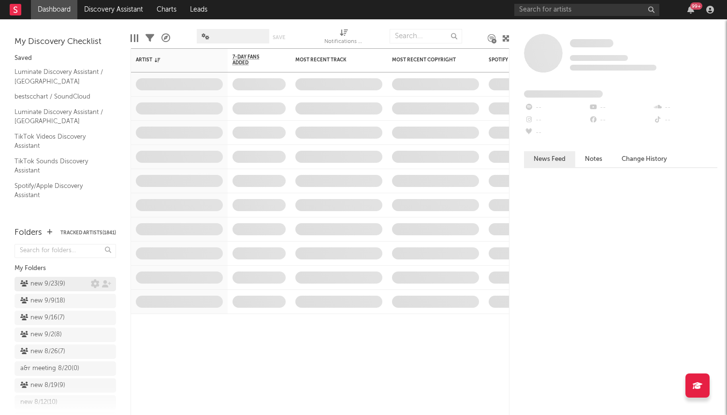
click at [65, 286] on div "new 9/23 ( 9 )" at bounding box center [42, 284] width 45 height 12
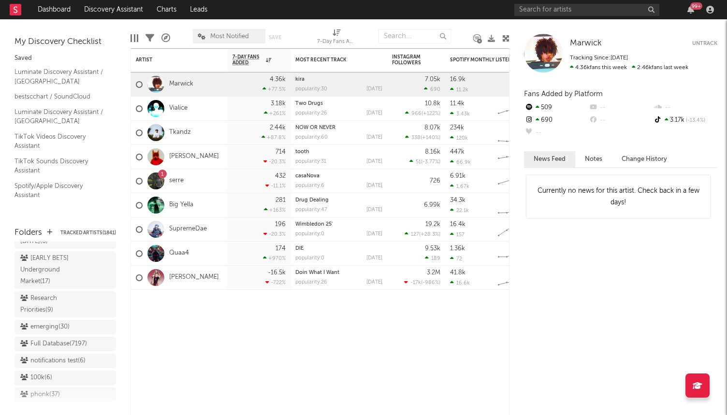
scroll to position [914, 0]
click at [49, 278] on div "Research Priorities ( 9 )" at bounding box center [54, 289] width 68 height 23
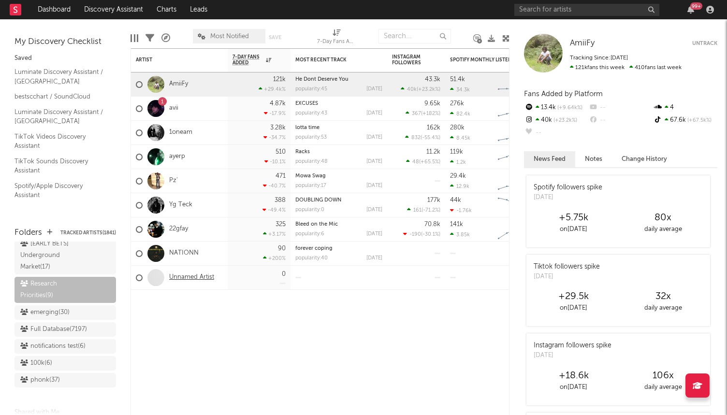
click at [201, 279] on link "Unnamed Artist" at bounding box center [191, 278] width 45 height 8
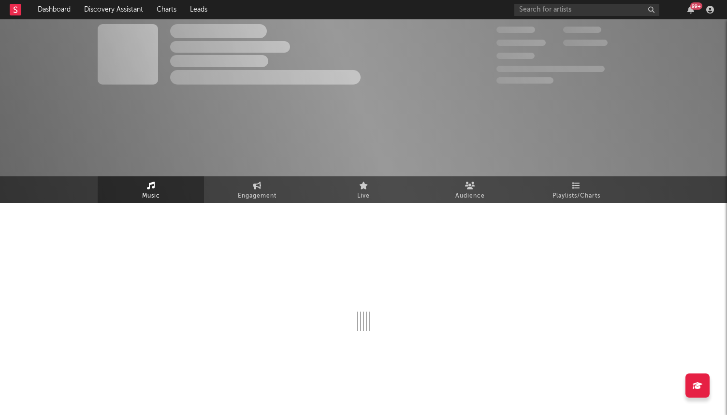
select select "1w"
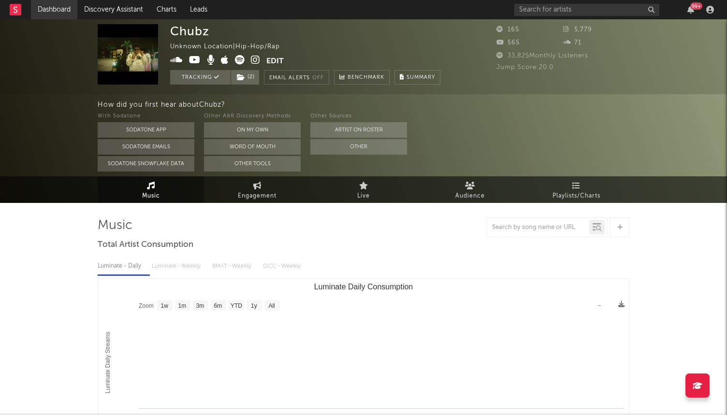
click at [55, 11] on link "Dashboard" at bounding box center [54, 9] width 46 height 19
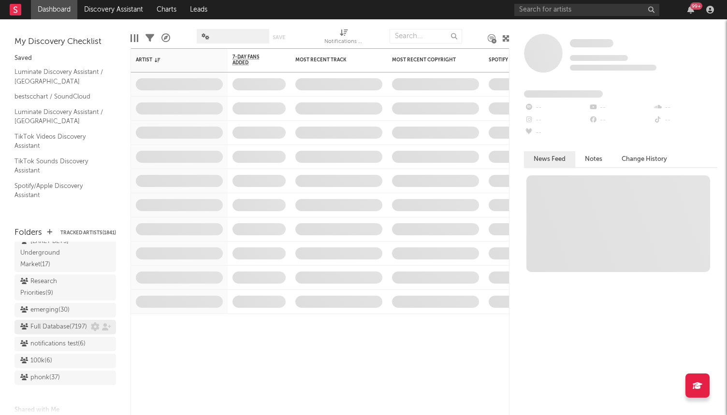
scroll to position [900, 0]
click at [47, 292] on div "Research Priorities ( 9 )" at bounding box center [54, 303] width 68 height 23
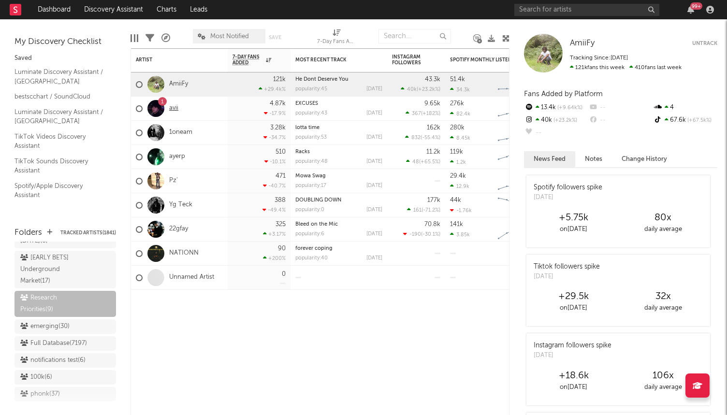
click at [175, 107] on link "avii" at bounding box center [173, 108] width 9 height 8
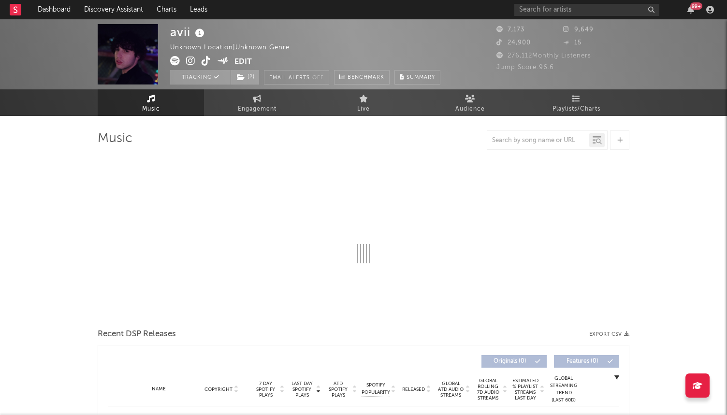
select select "1w"
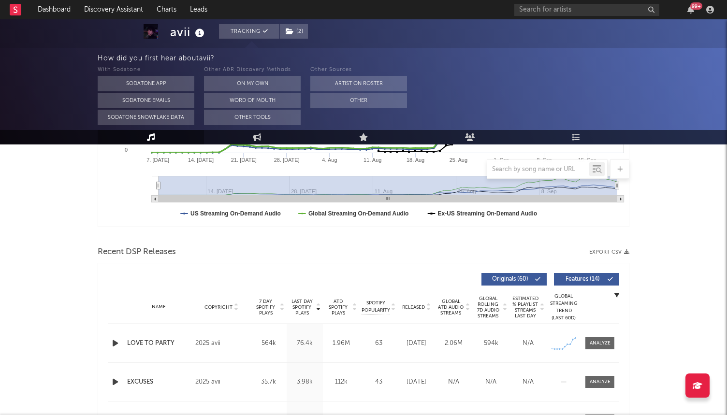
scroll to position [251, 0]
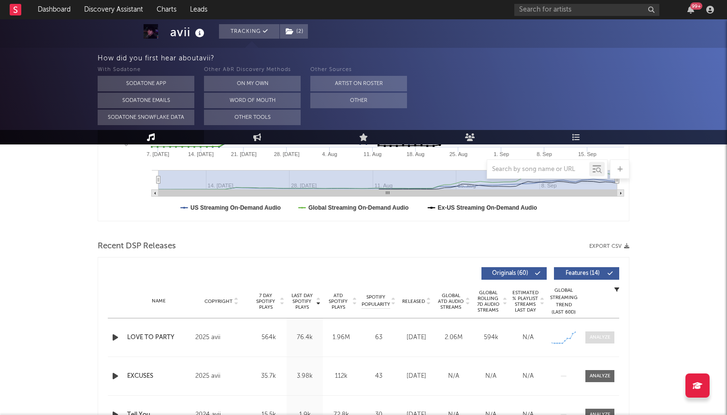
click at [603, 338] on div at bounding box center [600, 337] width 21 height 7
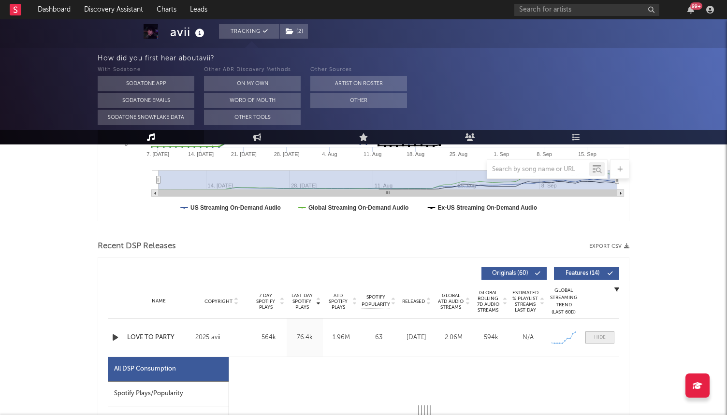
select select "1w"
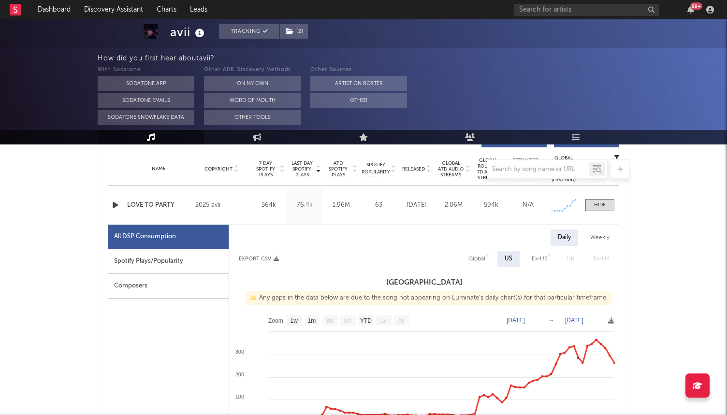
scroll to position [375, 0]
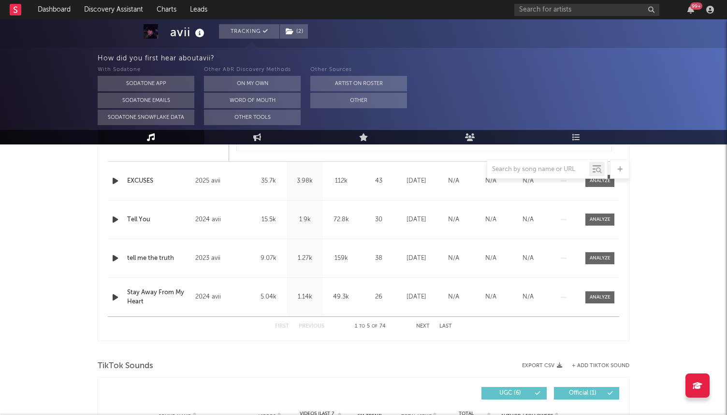
click at [678, 272] on div "avii Tracking ( 2 ) Unknown Location | Unknown Genre Edit Tracking ( 2 ) Email …" at bounding box center [363, 116] width 727 height 2006
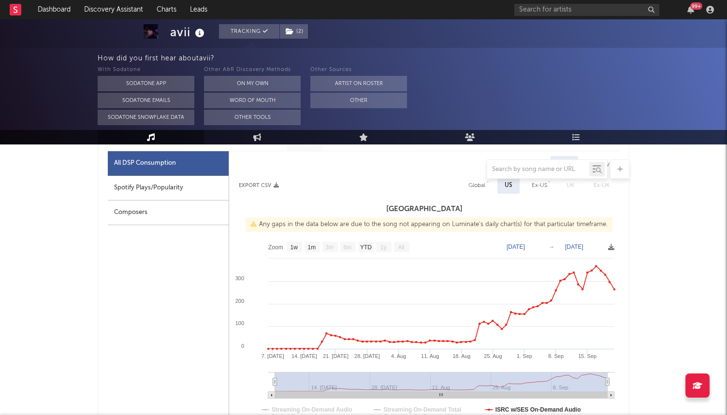
scroll to position [446, 0]
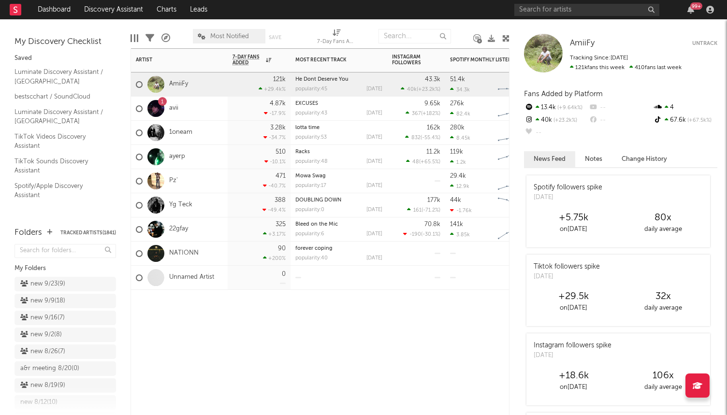
click at [221, 136] on div "1oneam" at bounding box center [179, 133] width 97 height 24
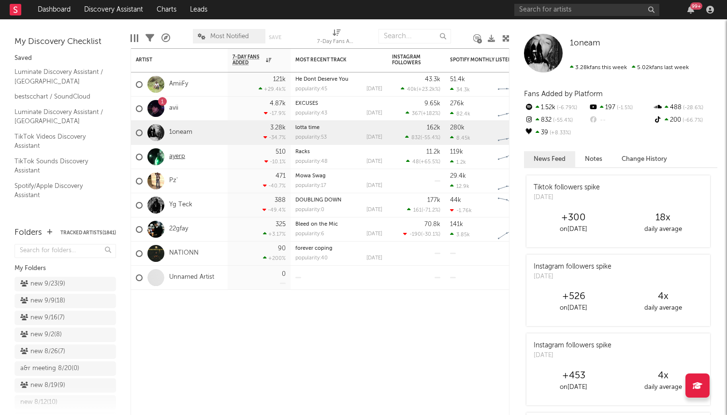
click at [176, 155] on link "ayerp" at bounding box center [177, 157] width 16 height 8
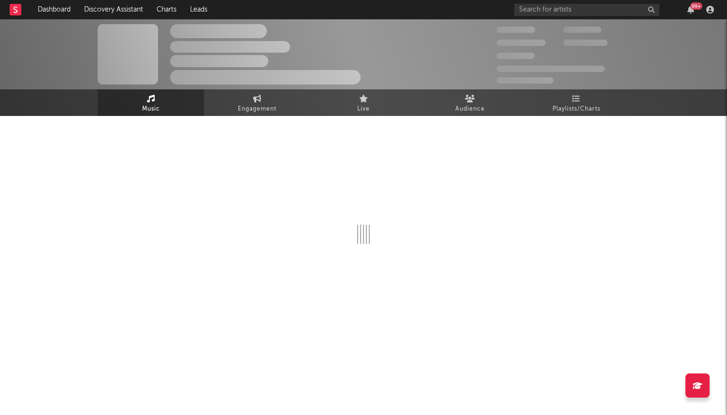
select select "6m"
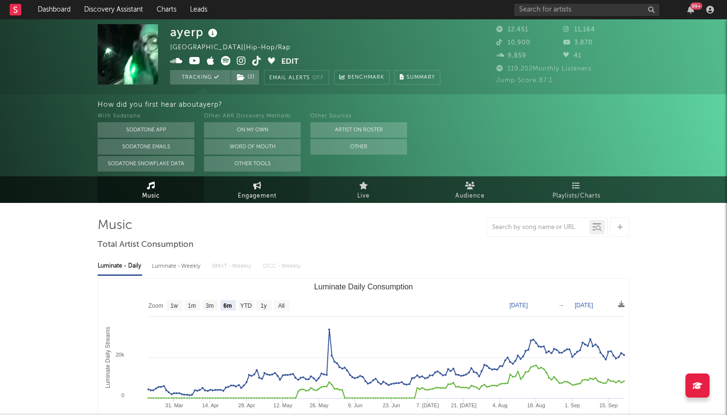
click at [257, 188] on icon at bounding box center [257, 186] width 8 height 8
select select "1m"
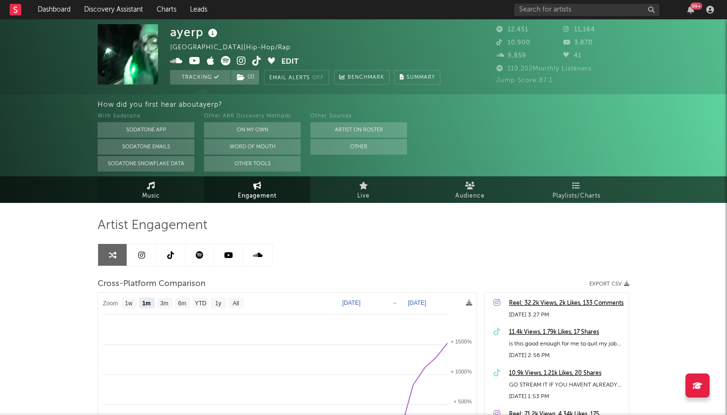
click at [171, 190] on link "Music" at bounding box center [151, 189] width 106 height 27
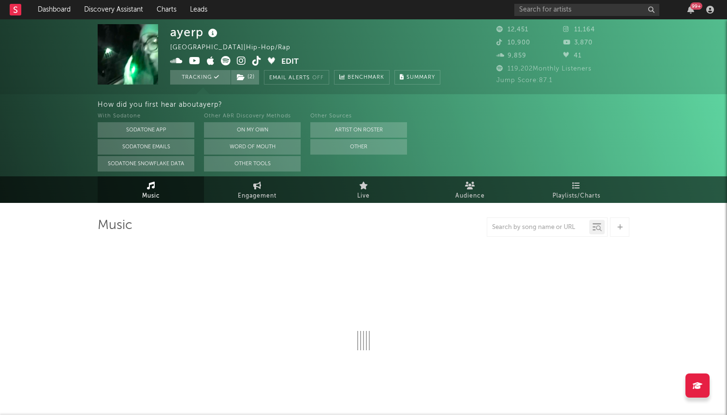
select select "6m"
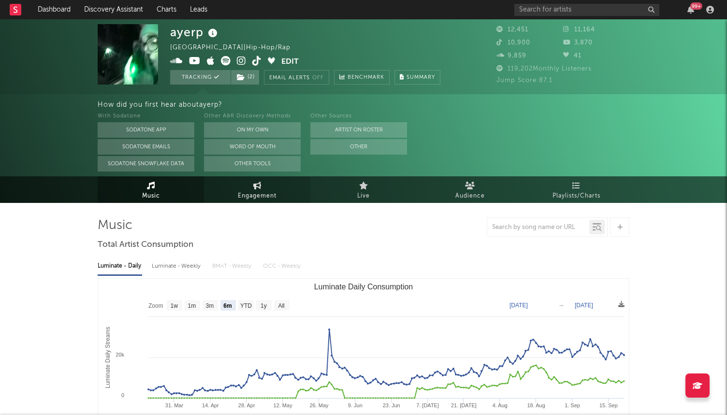
click at [252, 197] on span "Engagement" at bounding box center [257, 196] width 39 height 12
select select "1w"
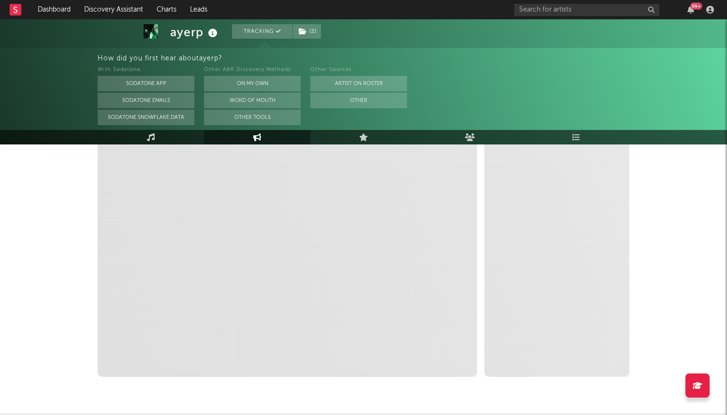
select select "1m"
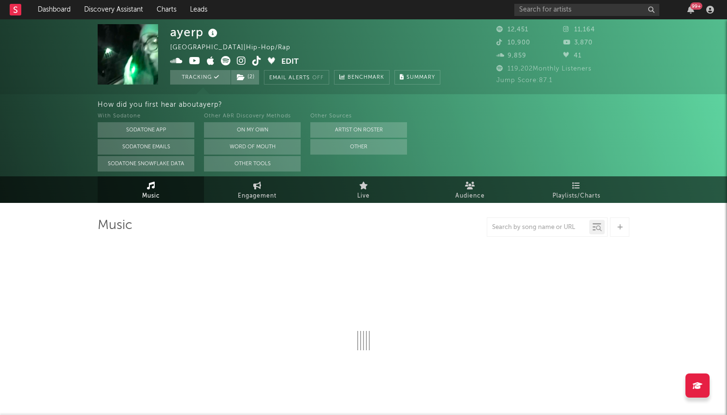
select select "6m"
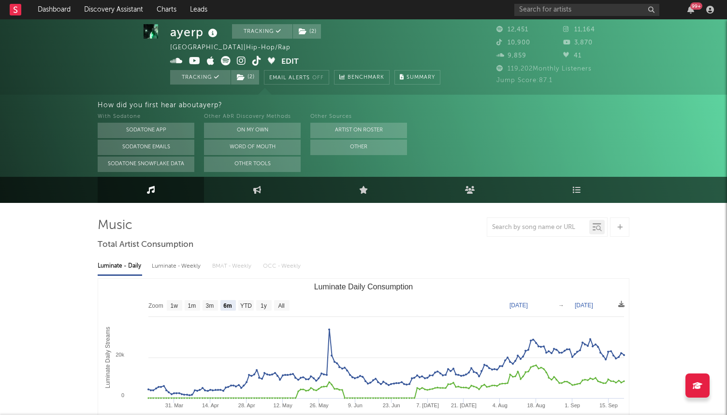
scroll to position [1, 0]
select select "1w"
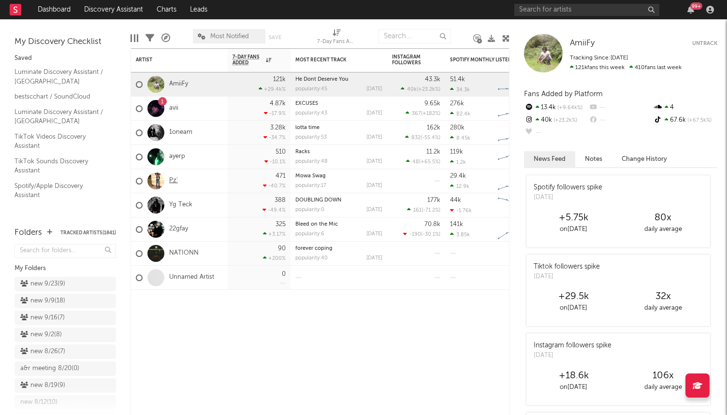
click at [172, 178] on link "Pz'" at bounding box center [173, 181] width 9 height 8
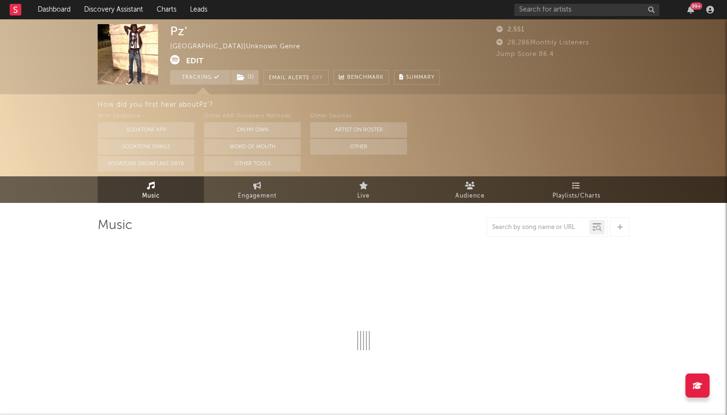
select select "1w"
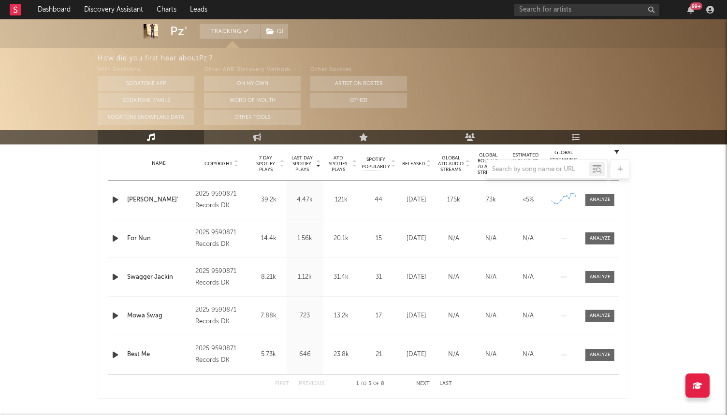
scroll to position [389, 0]
click at [604, 197] on div at bounding box center [600, 200] width 21 height 7
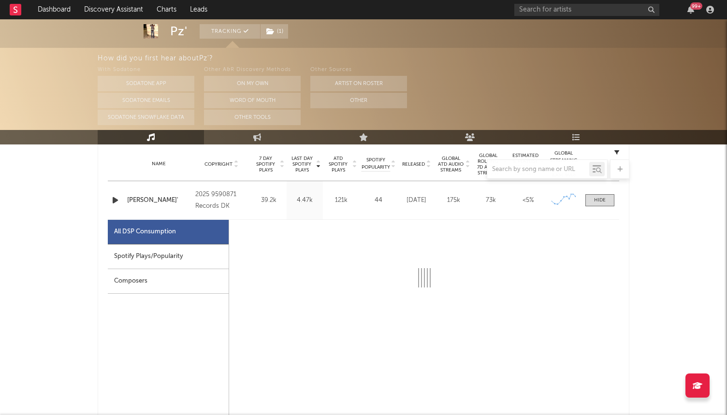
select select "1w"
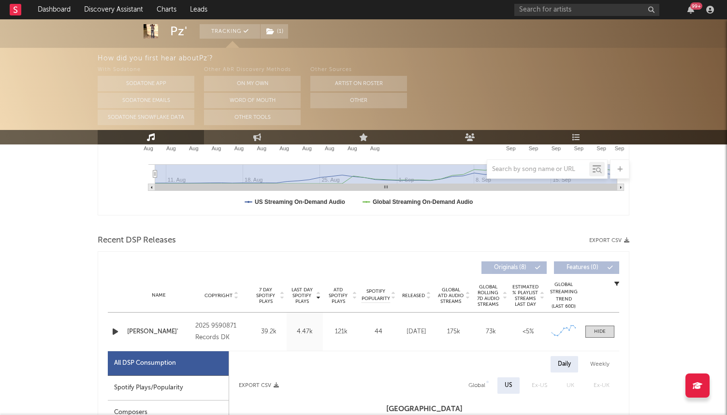
scroll to position [0, 0]
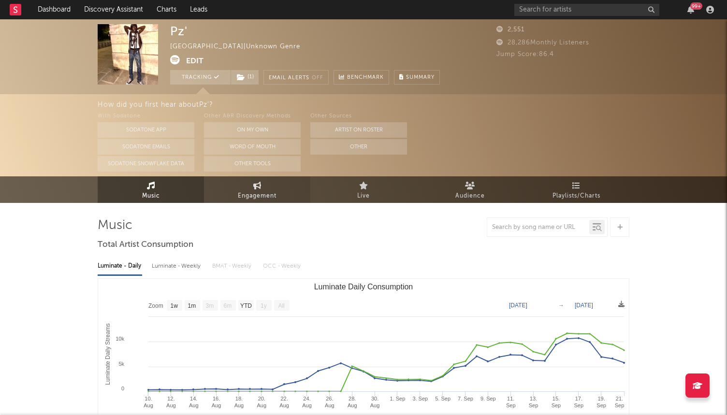
click at [233, 191] on link "Engagement" at bounding box center [257, 189] width 106 height 27
select select "1m"
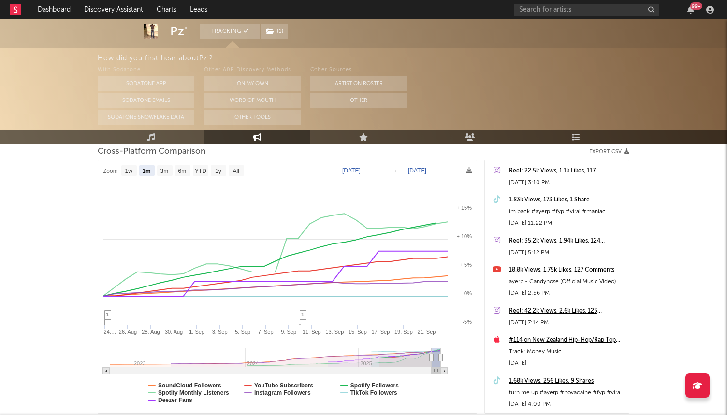
scroll to position [130, 0]
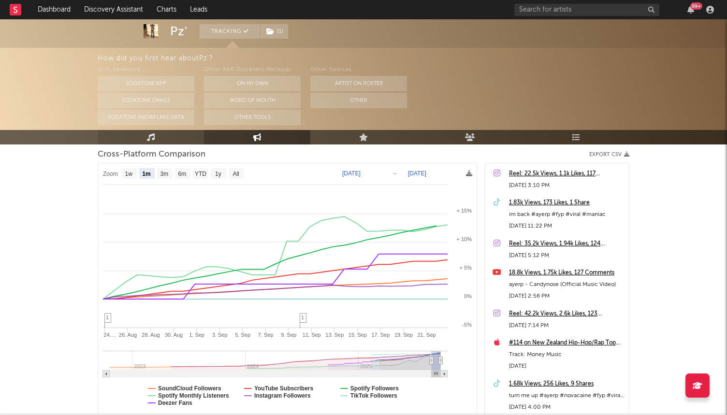
click at [144, 137] on link "Music" at bounding box center [151, 137] width 106 height 14
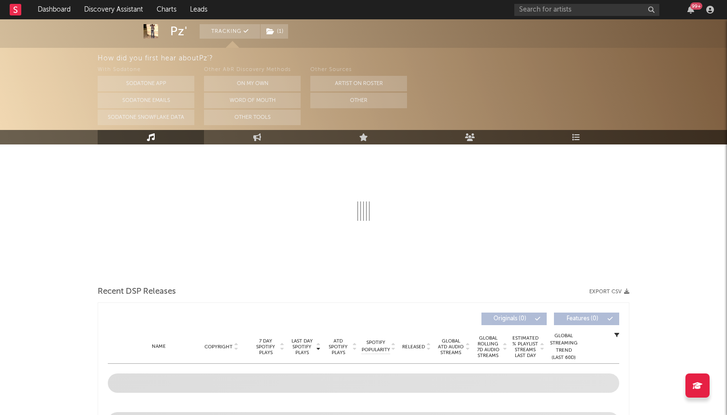
select select "1w"
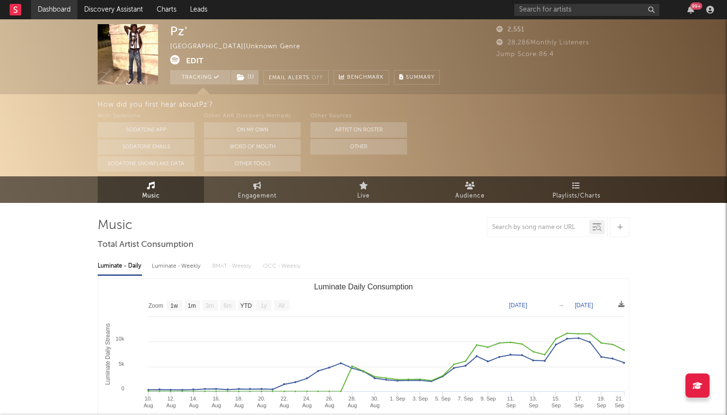
click at [57, 11] on link "Dashboard" at bounding box center [54, 9] width 46 height 19
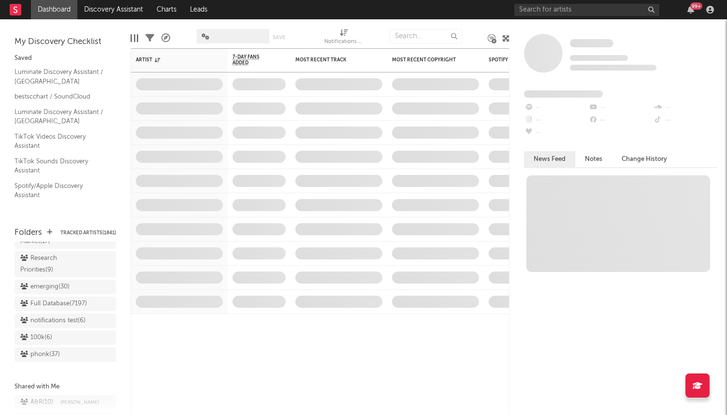
scroll to position [922, 0]
click at [44, 272] on div "Research Priorities ( 9 )" at bounding box center [54, 282] width 68 height 23
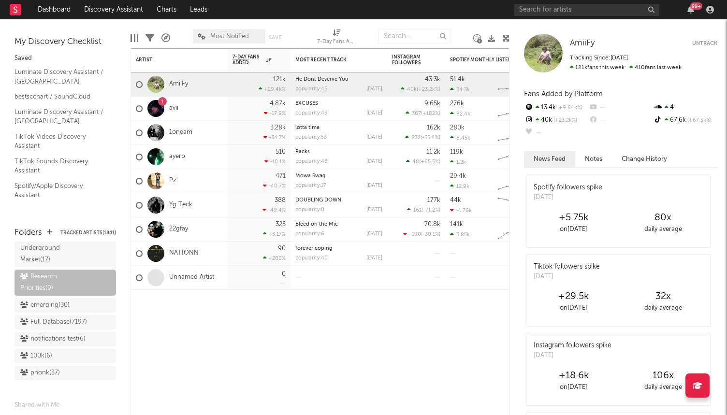
click at [183, 204] on link "Yg Teck" at bounding box center [180, 205] width 23 height 8
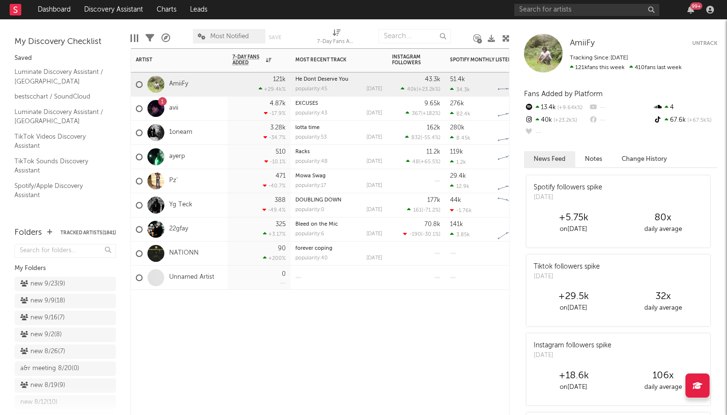
click at [176, 239] on div "22gfay" at bounding box center [162, 230] width 52 height 28
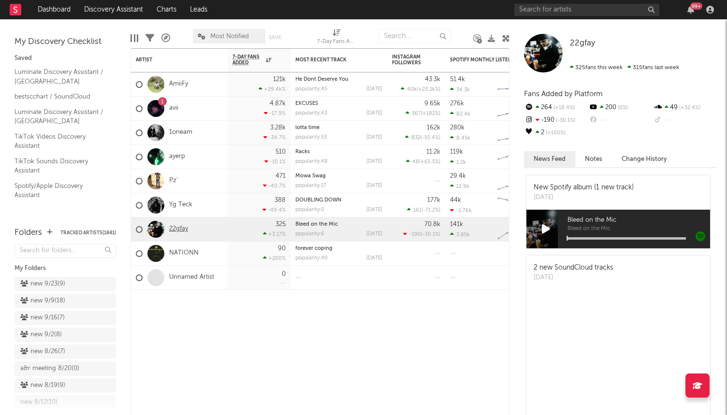
click at [176, 231] on link "22gfay" at bounding box center [178, 229] width 19 height 8
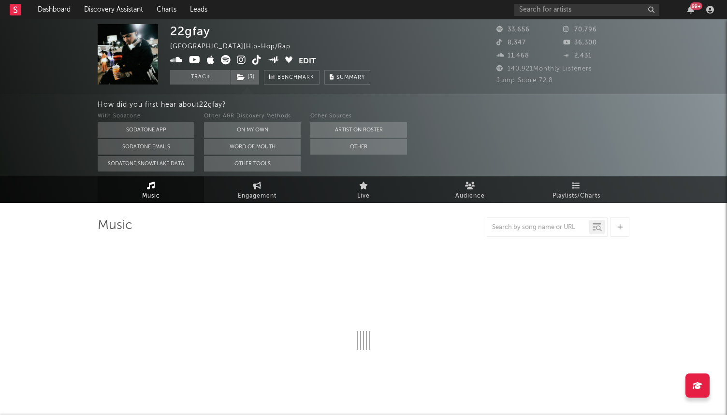
select select "6m"
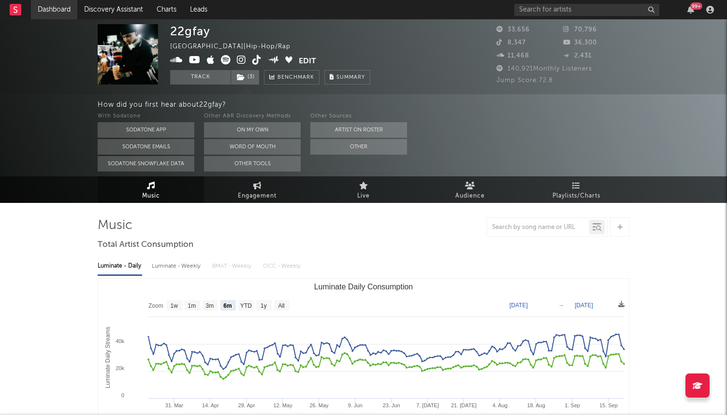
click at [41, 13] on link "Dashboard" at bounding box center [54, 9] width 46 height 19
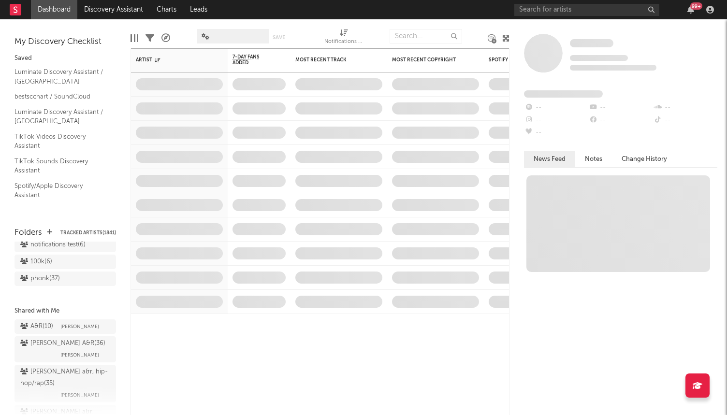
scroll to position [911, 0]
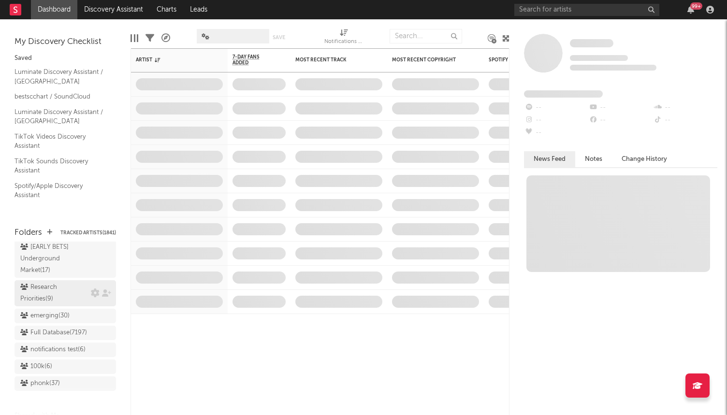
click at [45, 282] on div "Research Priorities ( 9 )" at bounding box center [54, 293] width 68 height 23
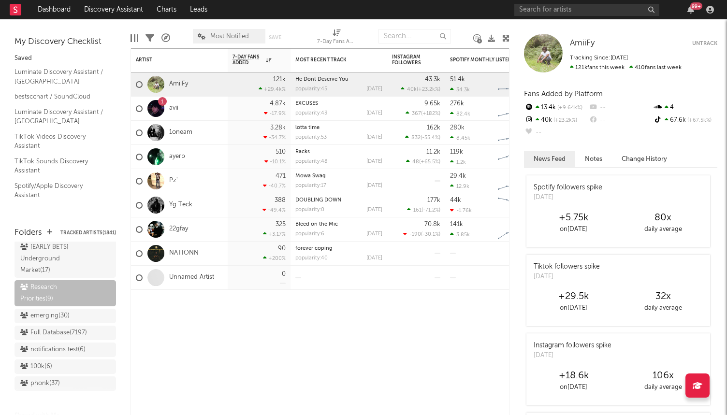
click at [180, 201] on link "Yg Teck" at bounding box center [180, 205] width 23 height 8
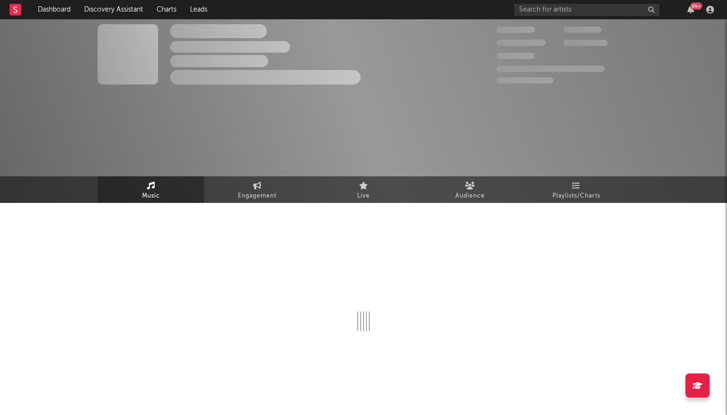
select select "6m"
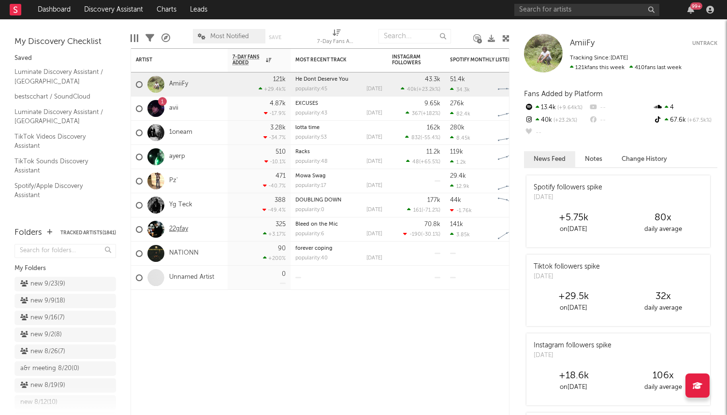
click at [184, 230] on link "22gfay" at bounding box center [178, 229] width 19 height 8
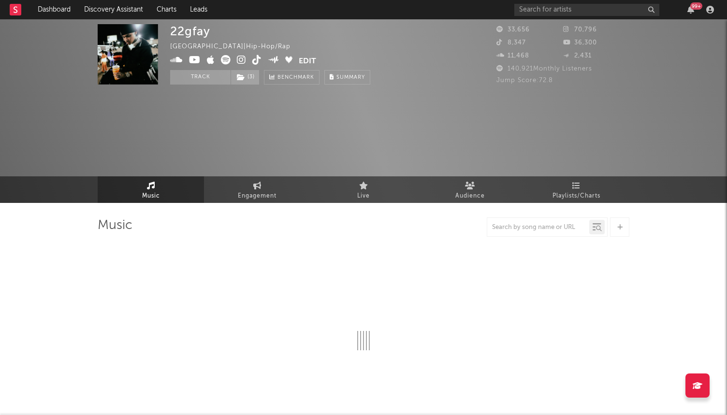
select select "6m"
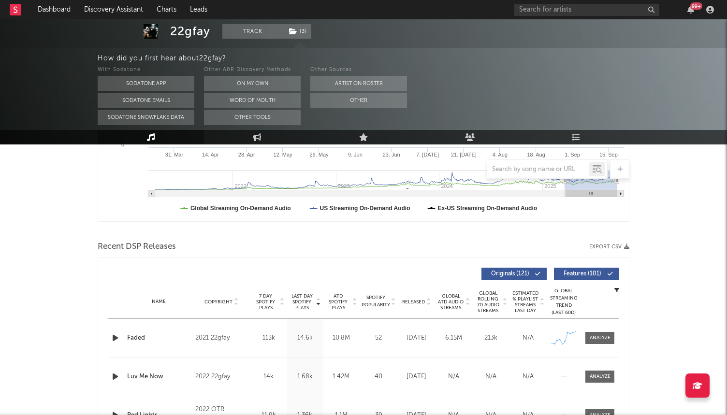
scroll to position [254, 0]
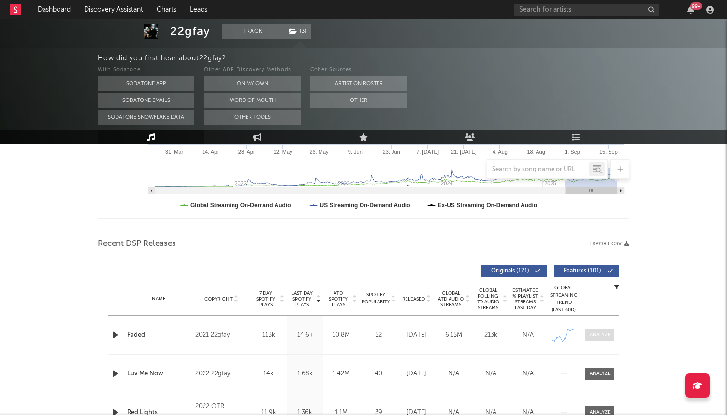
click at [591, 333] on div at bounding box center [600, 335] width 21 height 7
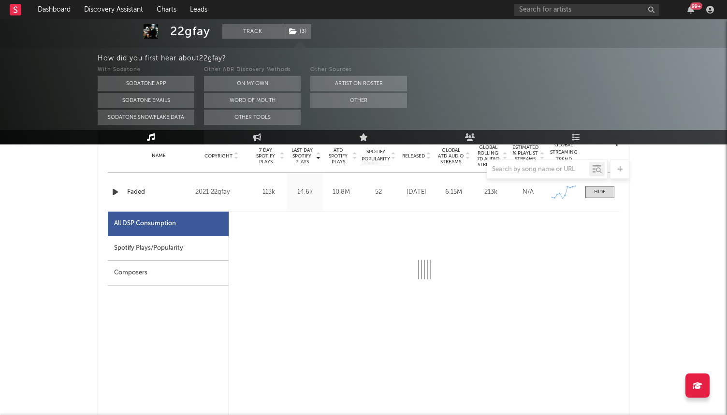
scroll to position [404, 0]
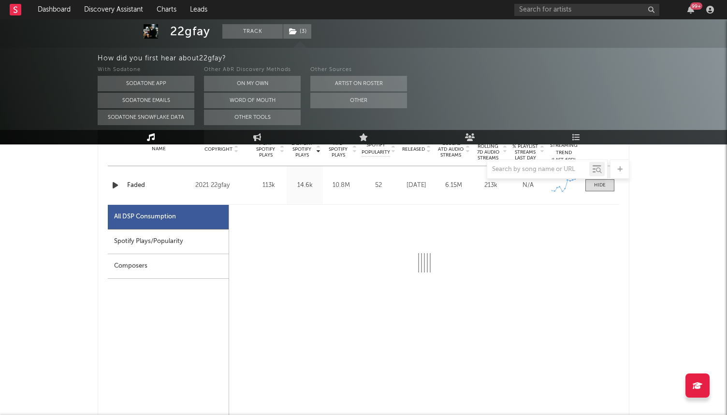
select select "6m"
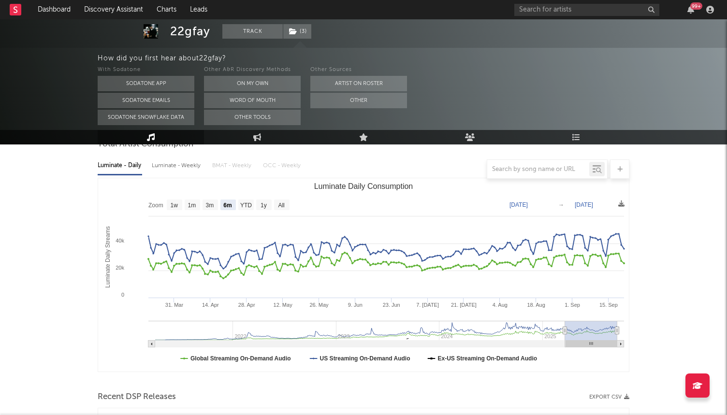
scroll to position [0, 0]
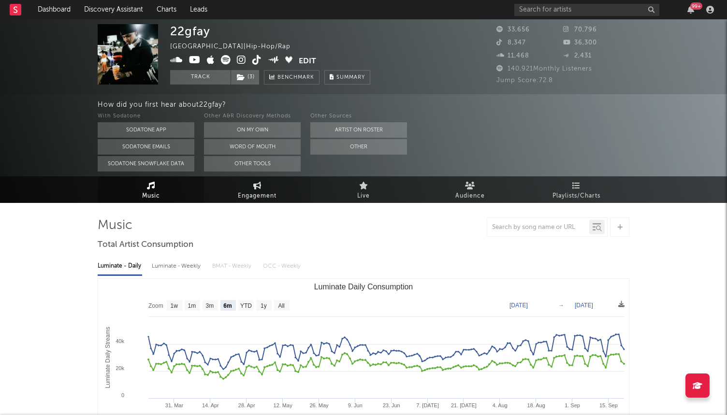
click at [266, 189] on link "Engagement" at bounding box center [257, 189] width 106 height 27
select select "1w"
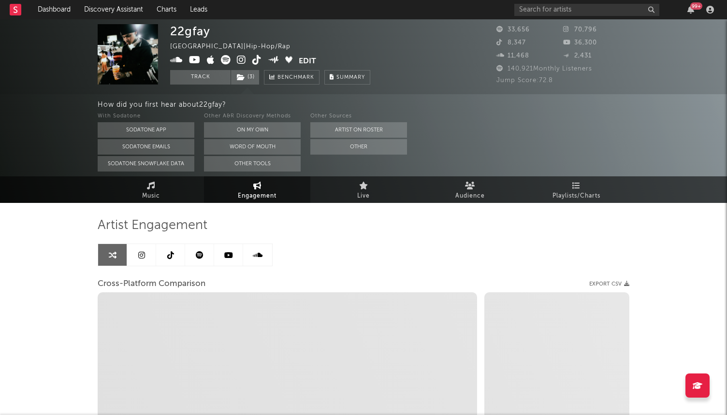
select select "1m"
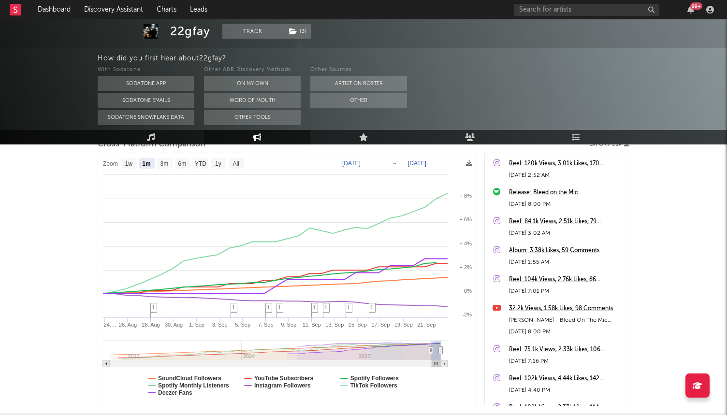
scroll to position [135, 0]
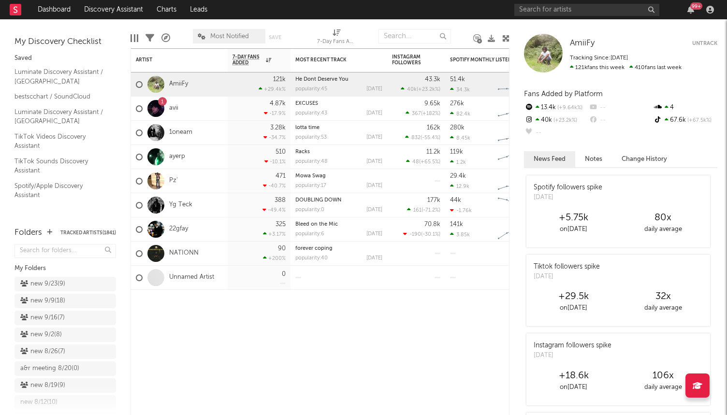
scroll to position [54, 0]
click at [182, 252] on link "NATIONN" at bounding box center [183, 253] width 29 height 8
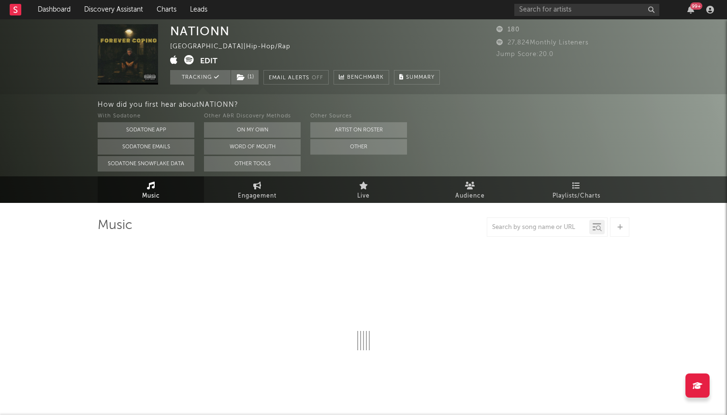
select select "1w"
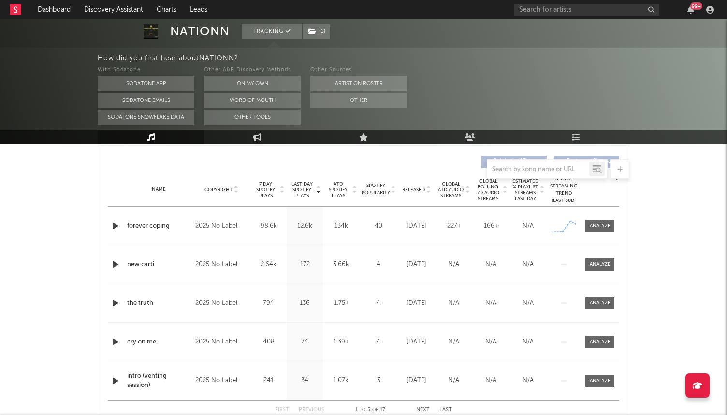
scroll to position [377, 0]
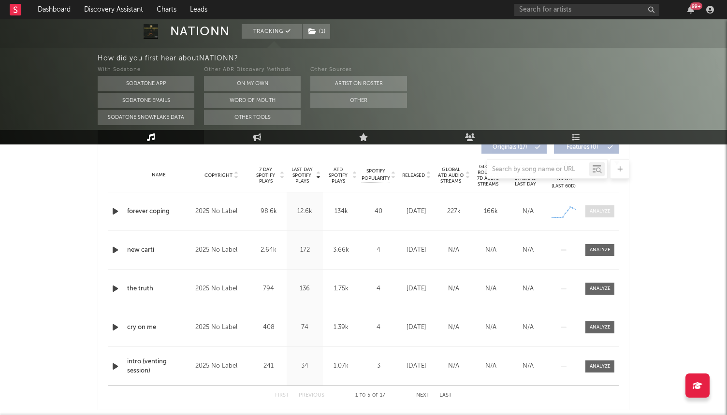
click at [606, 214] on div at bounding box center [600, 211] width 21 height 7
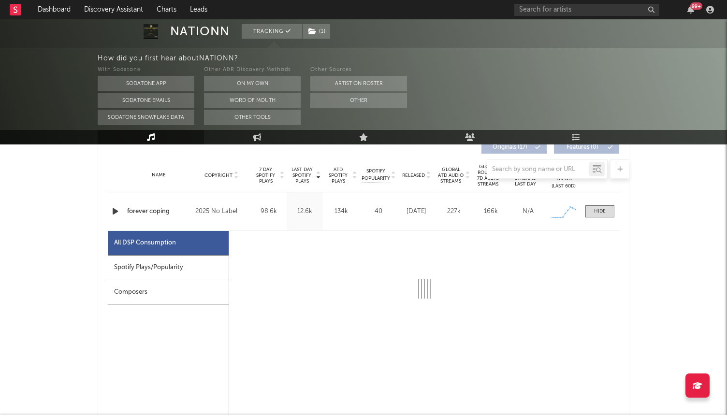
select select "1w"
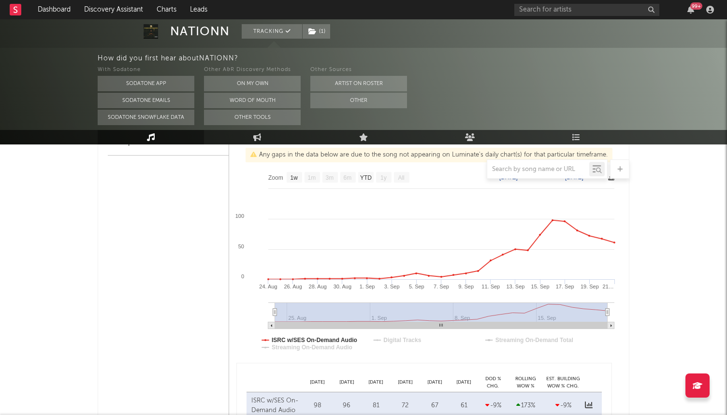
scroll to position [534, 0]
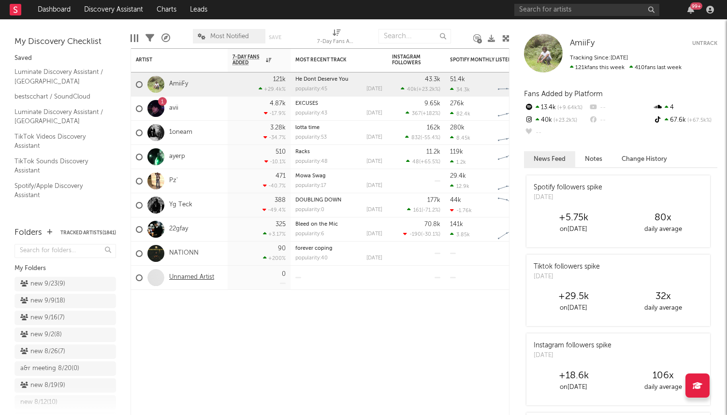
click at [205, 275] on link "Unnamed Artist" at bounding box center [191, 278] width 45 height 8
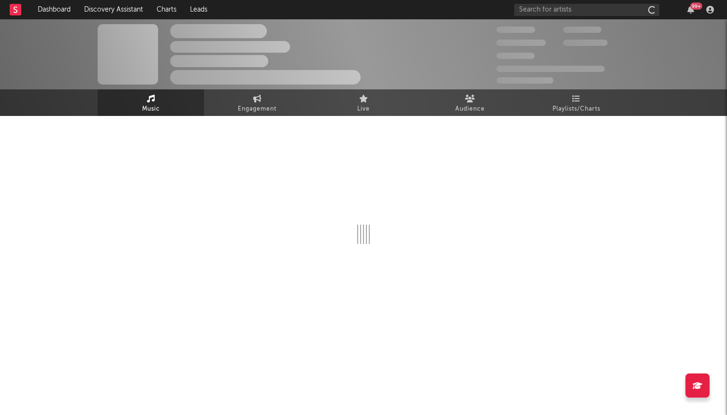
select select "1w"
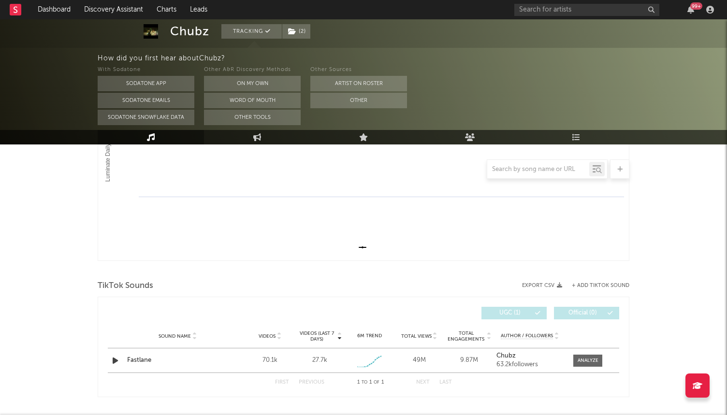
scroll to position [240, 0]
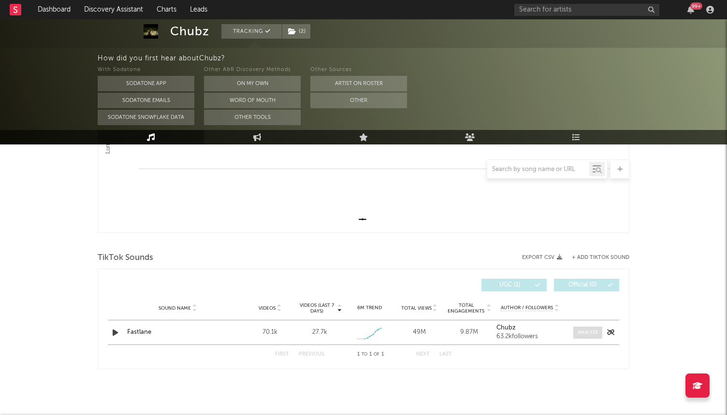
click at [586, 329] on div at bounding box center [587, 332] width 21 height 7
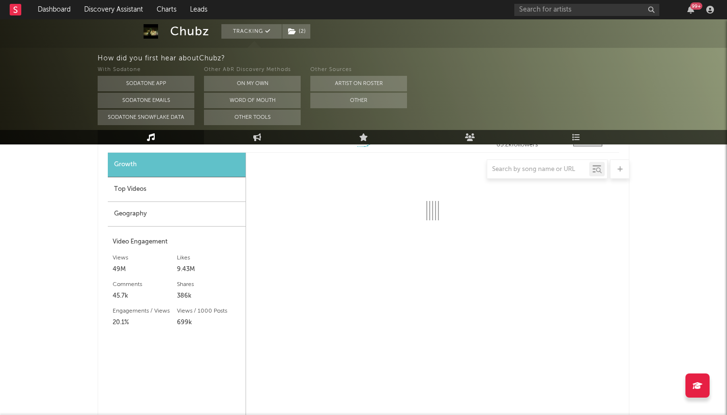
select select "1w"
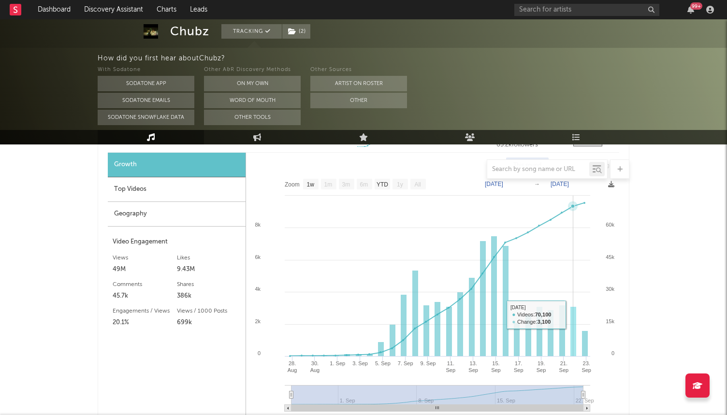
scroll to position [431, 0]
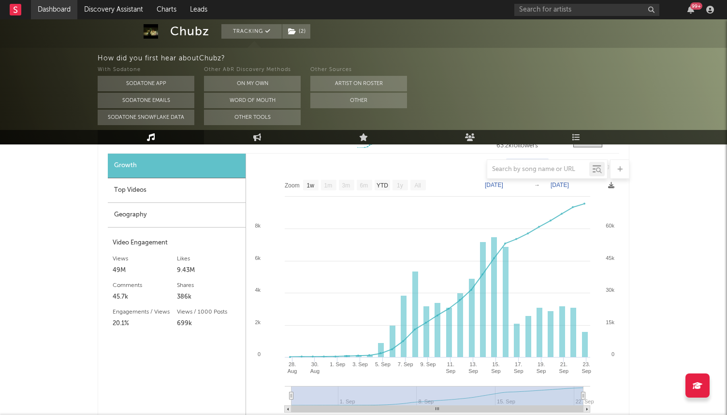
click at [51, 15] on link "Dashboard" at bounding box center [54, 9] width 46 height 19
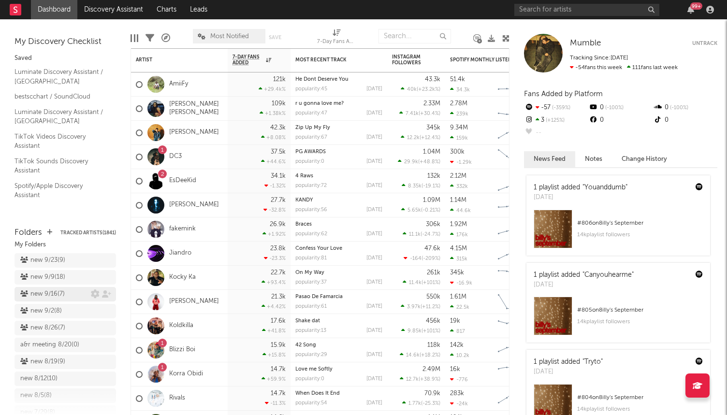
scroll to position [17, 0]
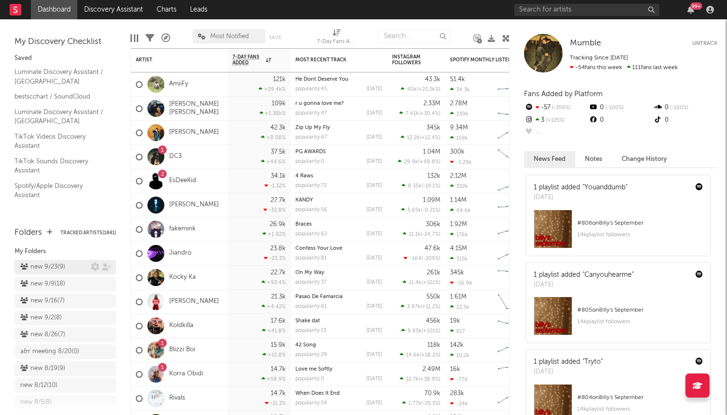
click at [48, 268] on div "new 9/23 ( 9 )" at bounding box center [42, 267] width 45 height 12
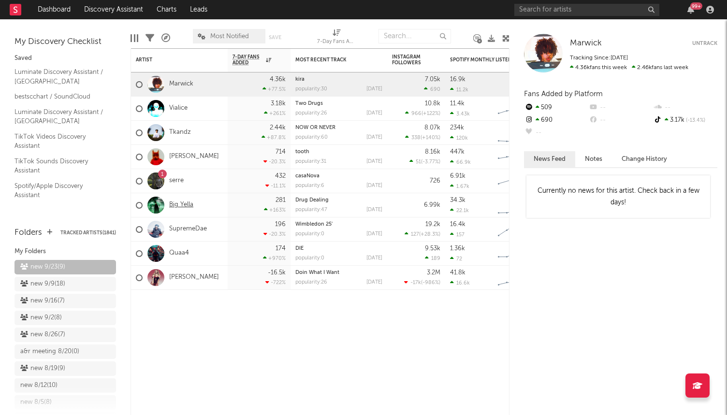
click at [188, 207] on link "Big Yella" at bounding box center [181, 205] width 24 height 8
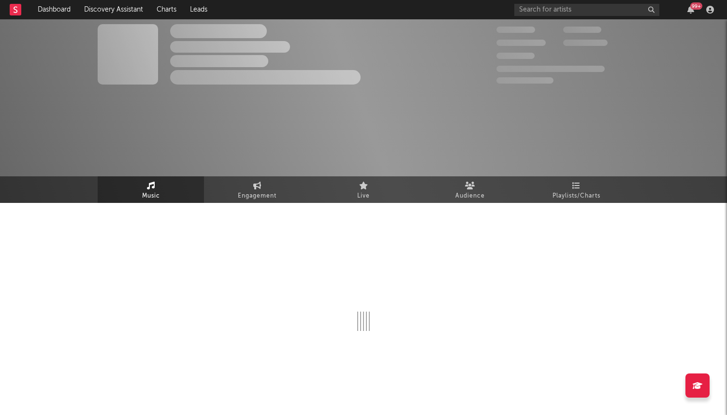
select select "1w"
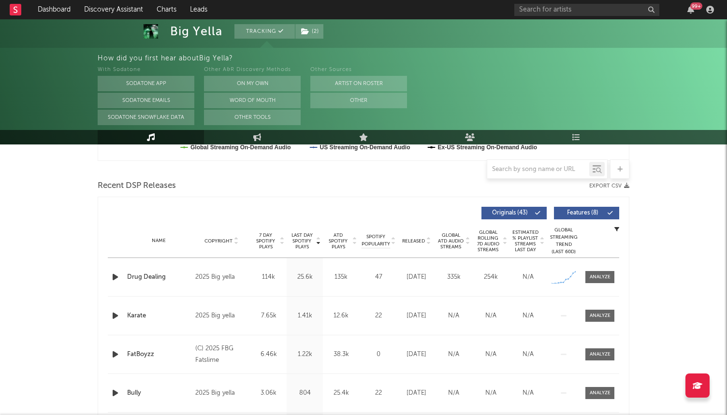
scroll to position [313, 0]
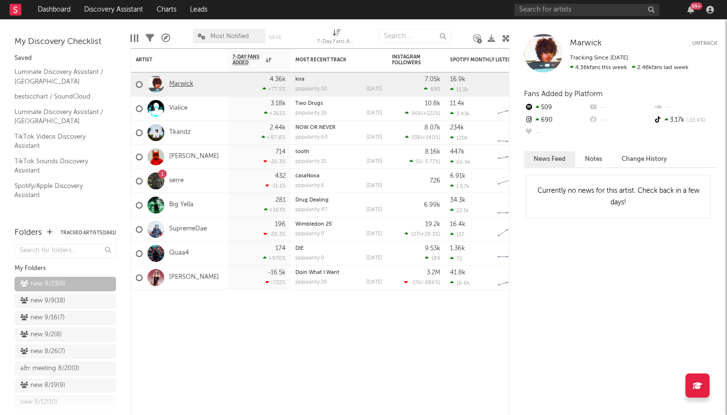
click at [178, 85] on link "Marwick" at bounding box center [181, 84] width 24 height 8
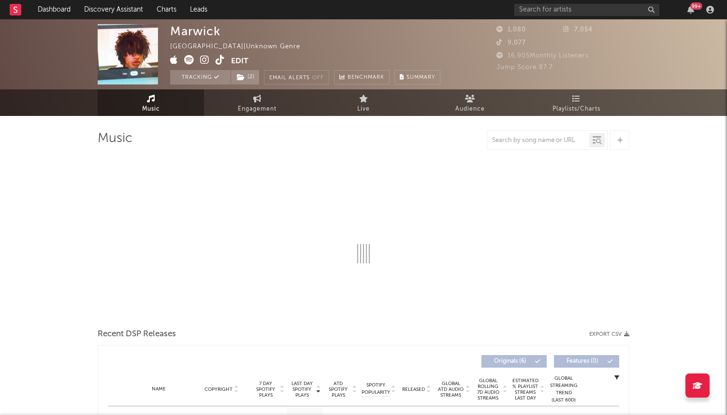
select select "1w"
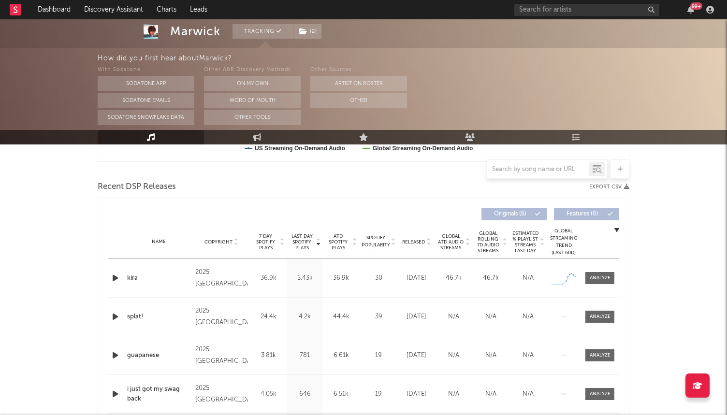
scroll to position [323, 0]
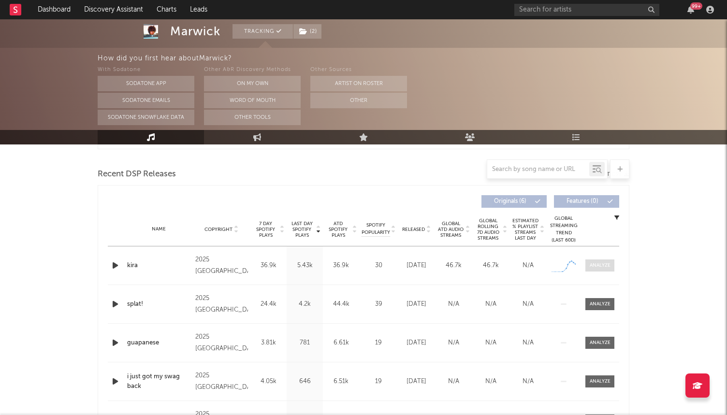
click at [613, 264] on span at bounding box center [599, 266] width 29 height 12
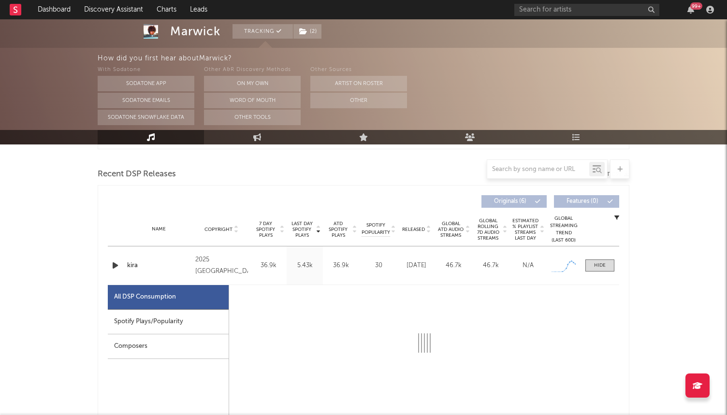
select select "1w"
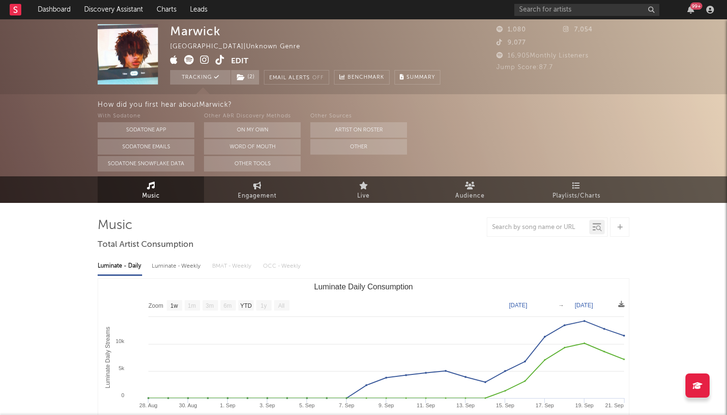
scroll to position [0, 0]
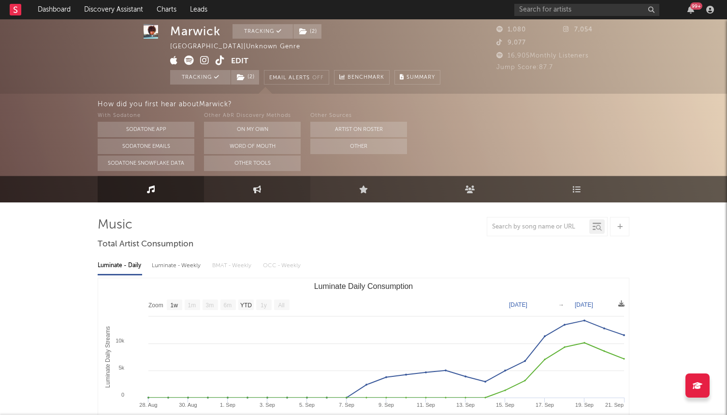
click at [266, 190] on link "Engagement" at bounding box center [257, 189] width 106 height 27
select select "1w"
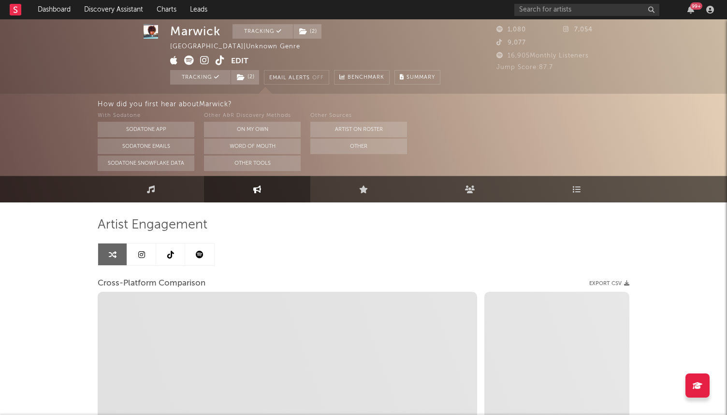
select select "1m"
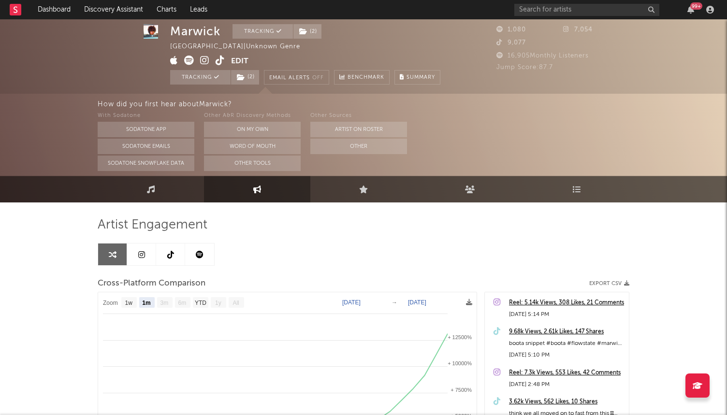
click at [140, 252] on icon at bounding box center [141, 255] width 7 height 8
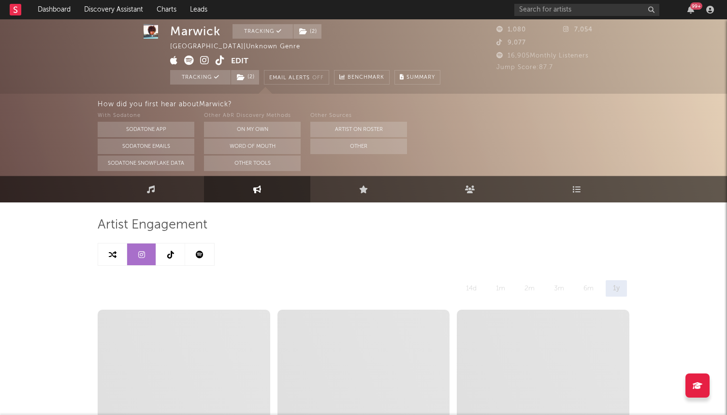
select select "1w"
click at [114, 252] on icon at bounding box center [113, 255] width 8 height 8
select select "1m"
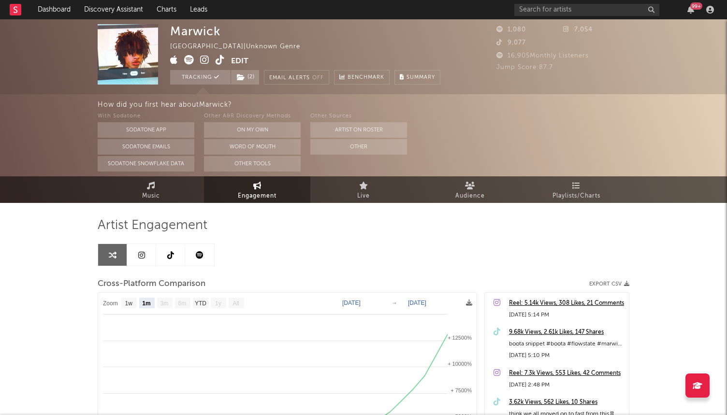
scroll to position [0, 0]
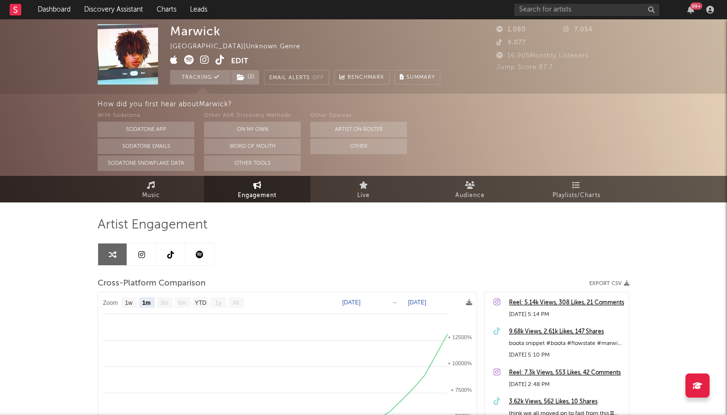
select select "1w"
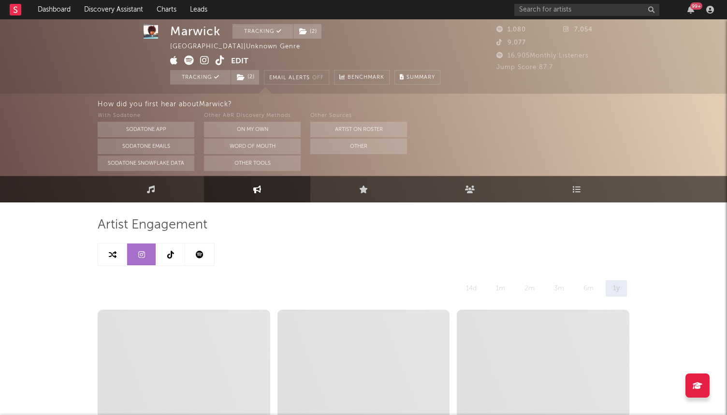
select select "1m"
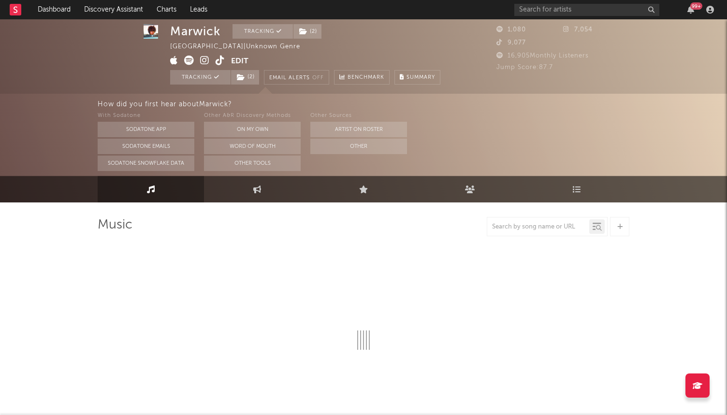
select select "1w"
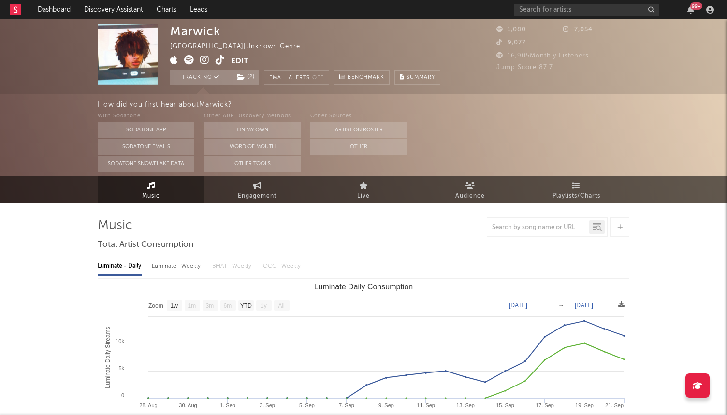
click at [200, 58] on span at bounding box center [200, 61] width 61 height 12
click at [201, 58] on icon at bounding box center [204, 60] width 9 height 10
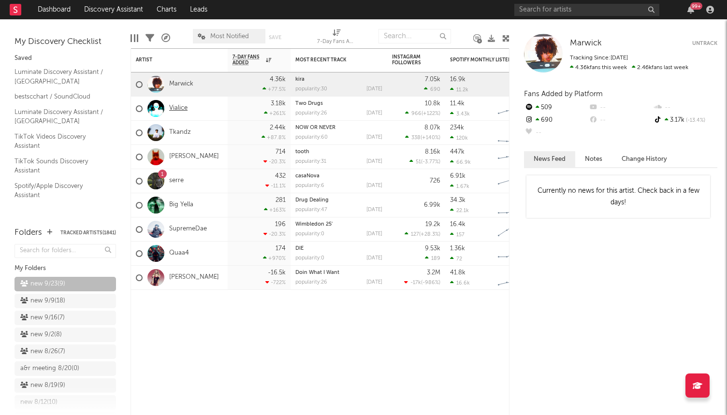
click at [182, 105] on link "Vialice" at bounding box center [178, 108] width 18 height 8
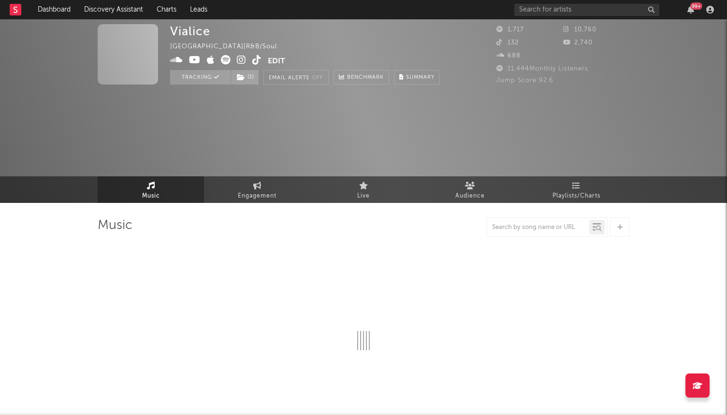
select select "1w"
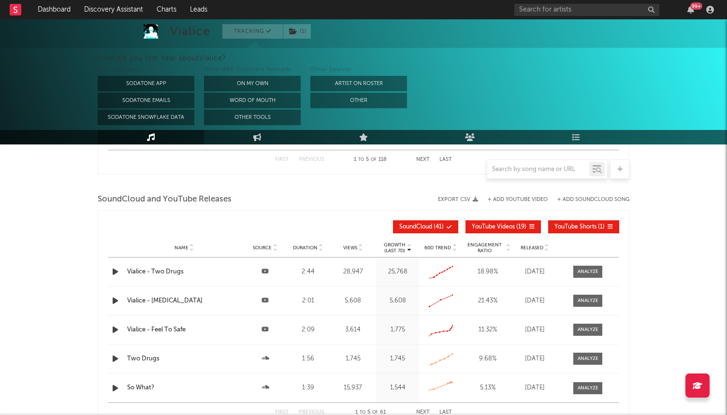
scroll to position [834, 0]
click at [594, 272] on div at bounding box center [587, 271] width 21 height 7
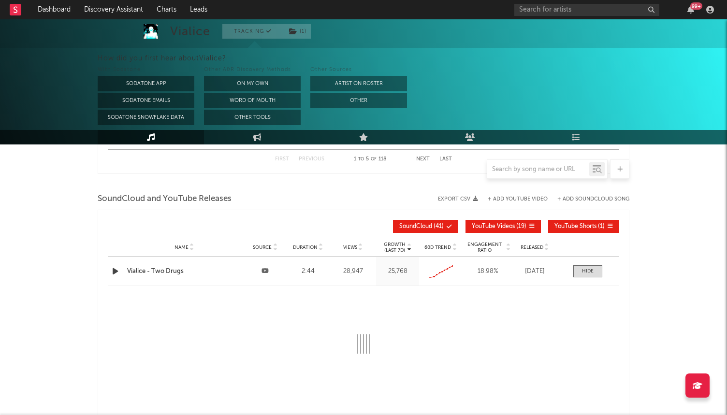
select select "All"
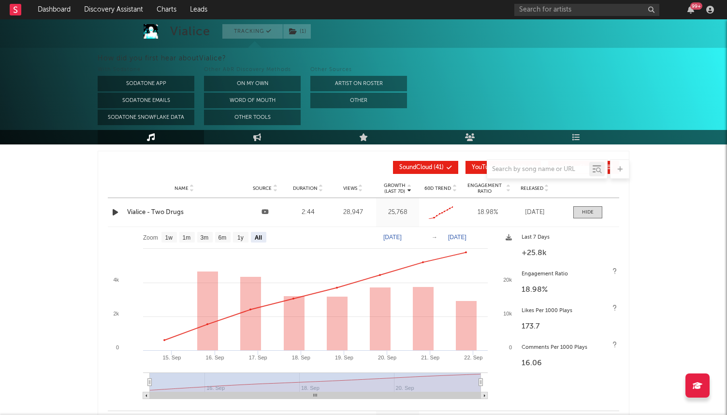
scroll to position [889, 0]
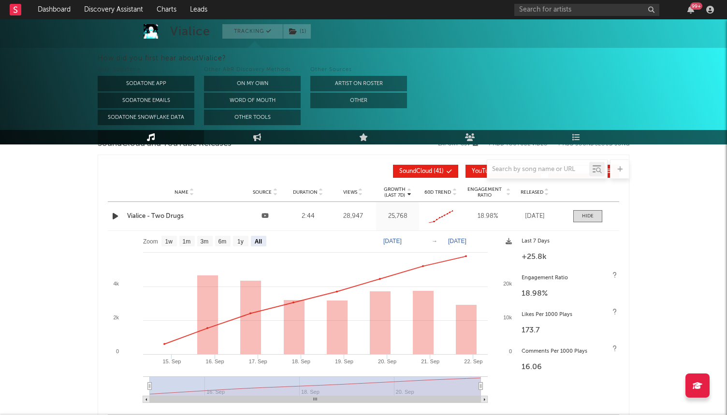
click at [159, 220] on div "Vialice - Two Drugs" at bounding box center [184, 217] width 114 height 10
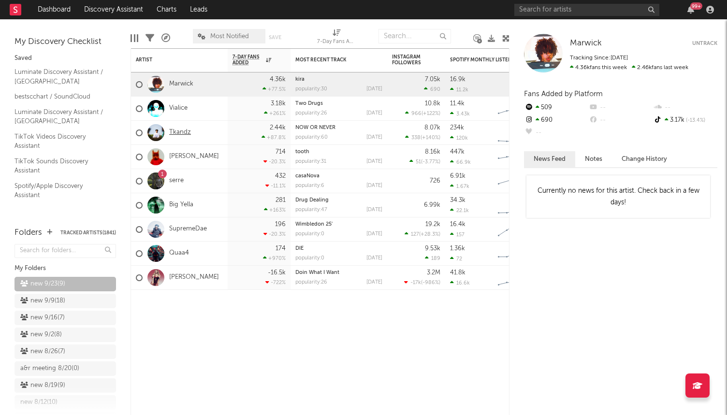
click at [184, 129] on link "Tkandz" at bounding box center [180, 133] width 22 height 8
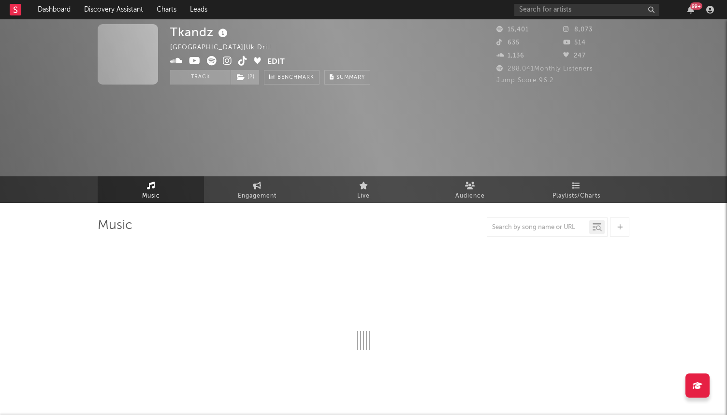
select select "6m"
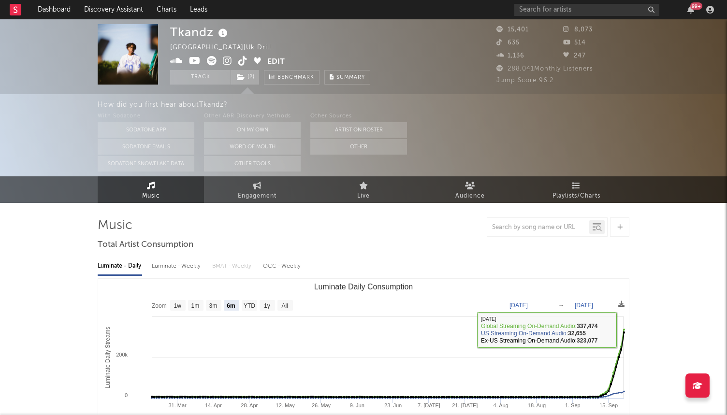
click at [624, 332] on icon "Luminate Daily Consumption" at bounding box center [624, 332] width 0 height 0
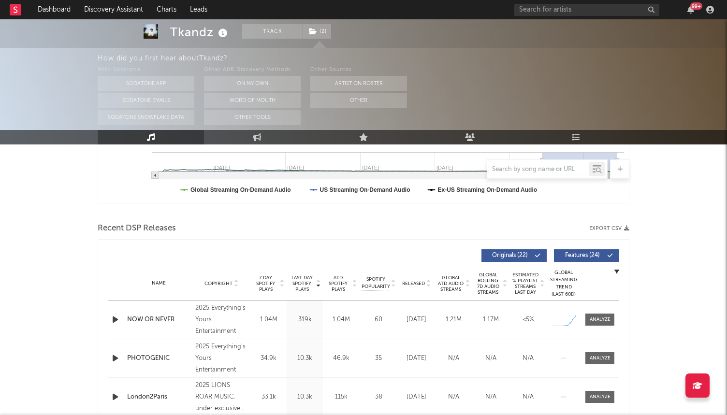
scroll to position [269, 0]
click at [602, 319] on div at bounding box center [600, 320] width 21 height 7
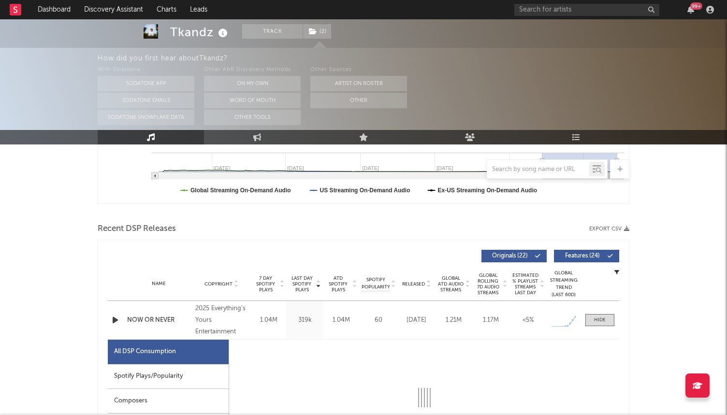
select select "1w"
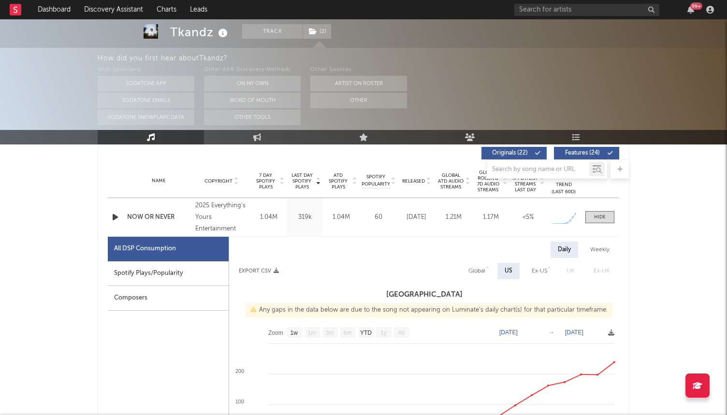
scroll to position [376, 0]
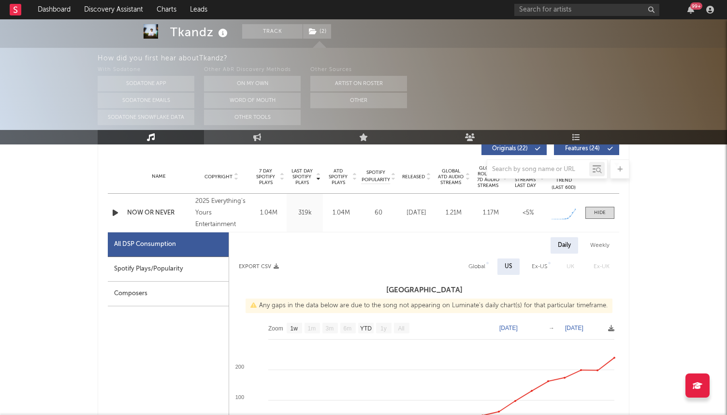
click at [118, 215] on icon "button" at bounding box center [115, 213] width 10 height 12
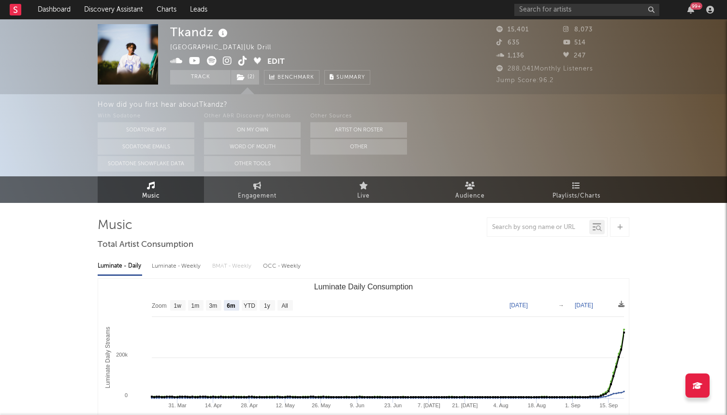
click at [226, 62] on icon at bounding box center [227, 61] width 9 height 10
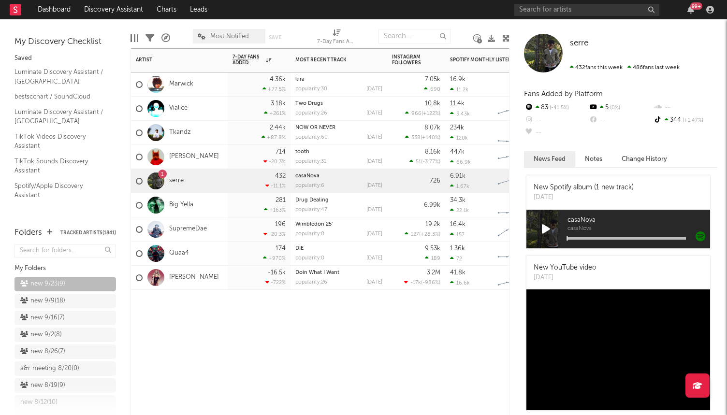
click at [181, 152] on div "[PERSON_NAME]" at bounding box center [177, 157] width 83 height 28
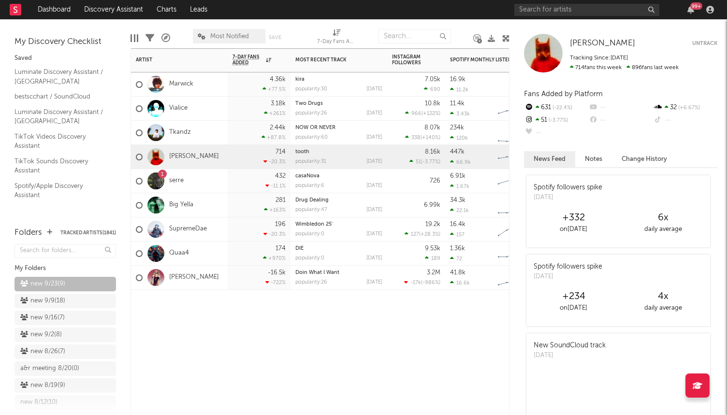
click at [225, 178] on div "1 serre" at bounding box center [179, 181] width 97 height 24
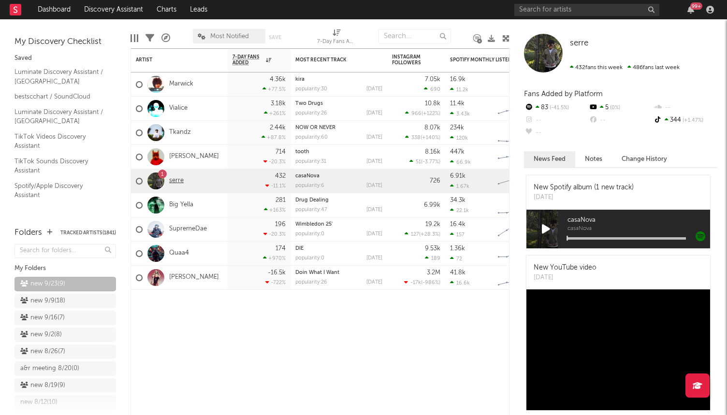
click at [175, 182] on link "serre" at bounding box center [176, 181] width 14 height 8
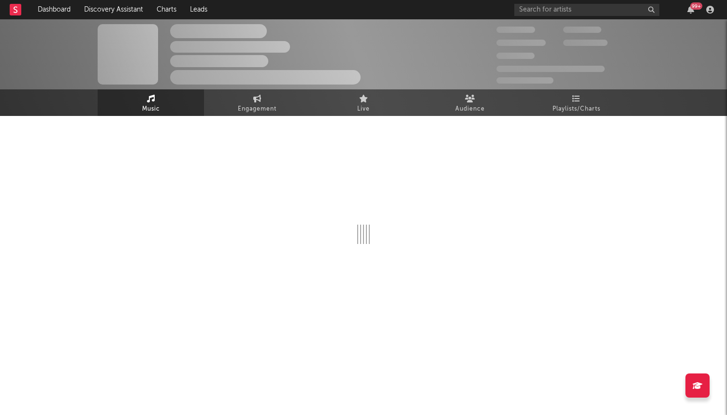
select select "1w"
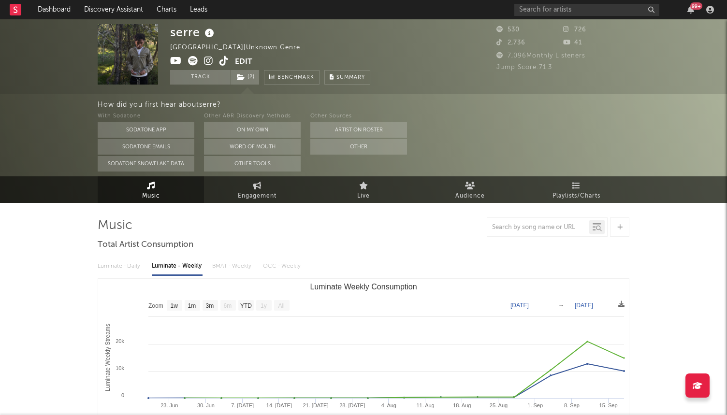
click at [225, 62] on icon at bounding box center [223, 61] width 9 height 10
click at [207, 58] on icon at bounding box center [208, 61] width 9 height 10
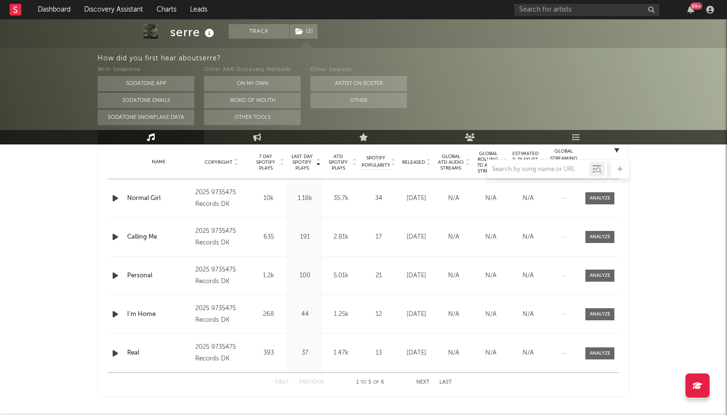
scroll to position [391, 0]
click at [115, 201] on icon "button" at bounding box center [115, 197] width 10 height 12
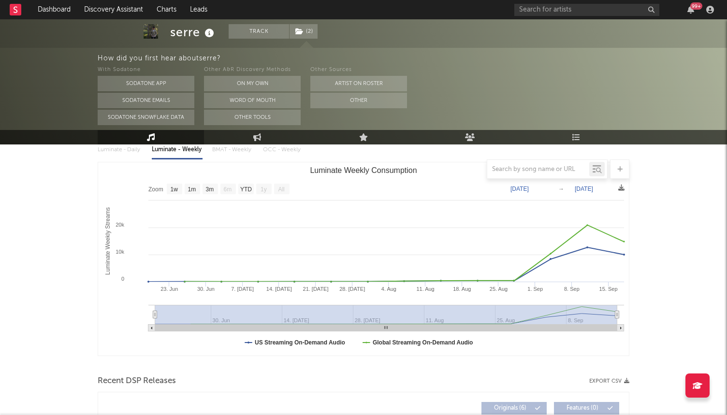
scroll to position [0, 0]
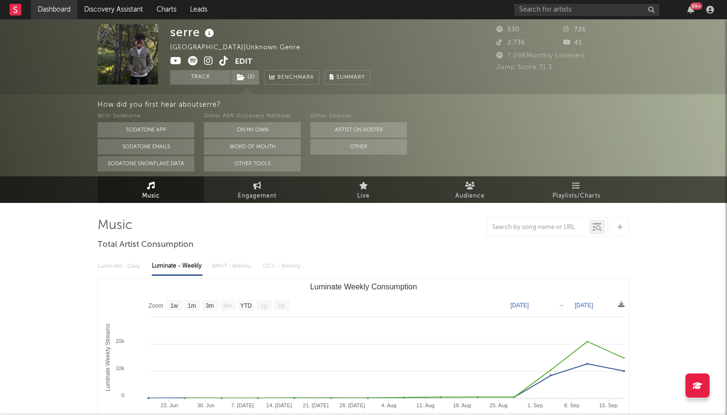
click at [51, 8] on link "Dashboard" at bounding box center [54, 9] width 46 height 19
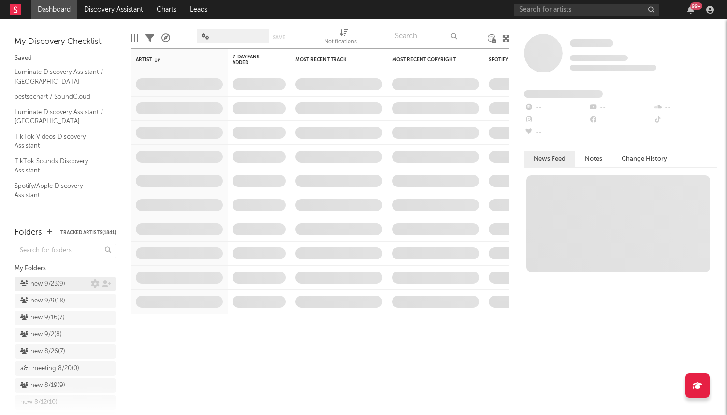
click at [50, 285] on div "new 9/23 ( 9 )" at bounding box center [42, 284] width 45 height 12
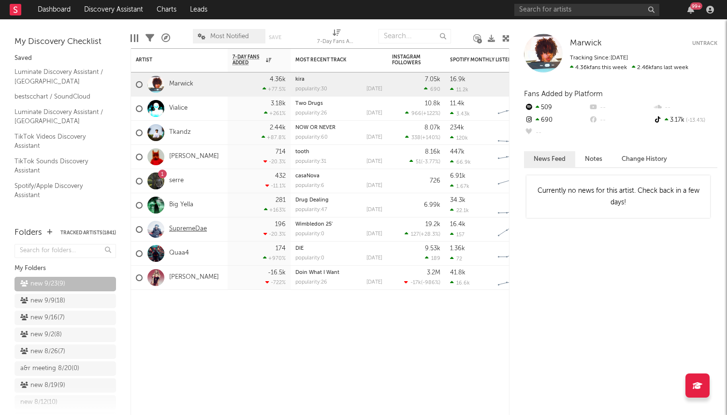
click at [182, 230] on link "SupremeDae" at bounding box center [188, 229] width 38 height 8
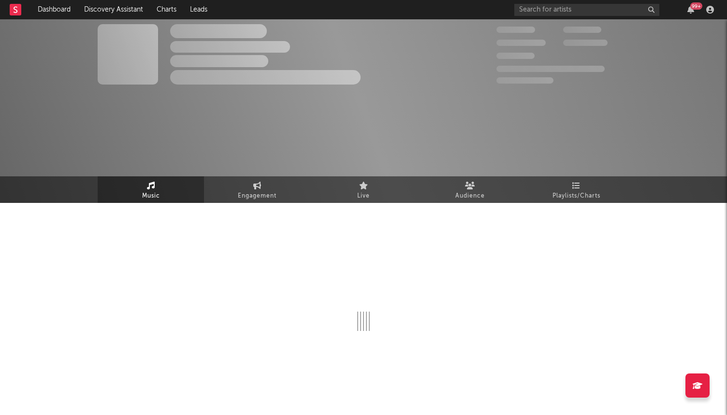
select select "6m"
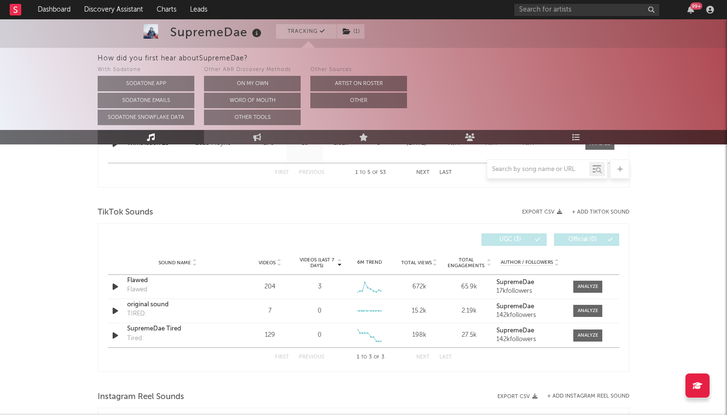
scroll to position [601, 0]
click at [511, 281] on strong "SupremeDae" at bounding box center [515, 282] width 38 height 6
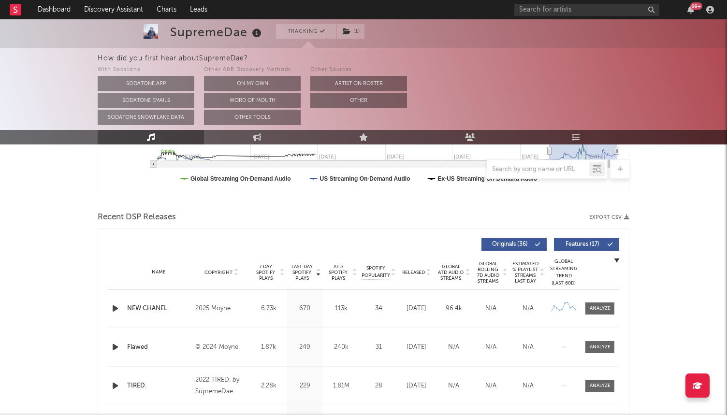
scroll to position [0, 0]
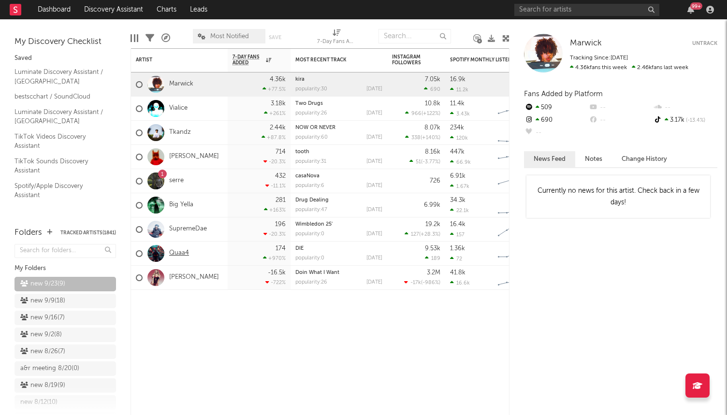
click at [177, 252] on link "Quaa4" at bounding box center [179, 253] width 20 height 8
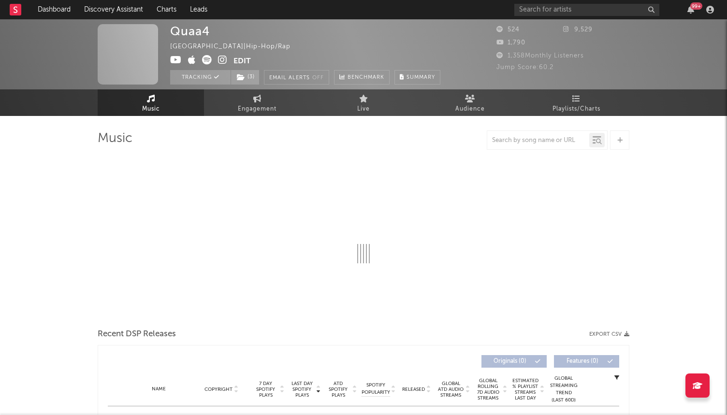
select select "1w"
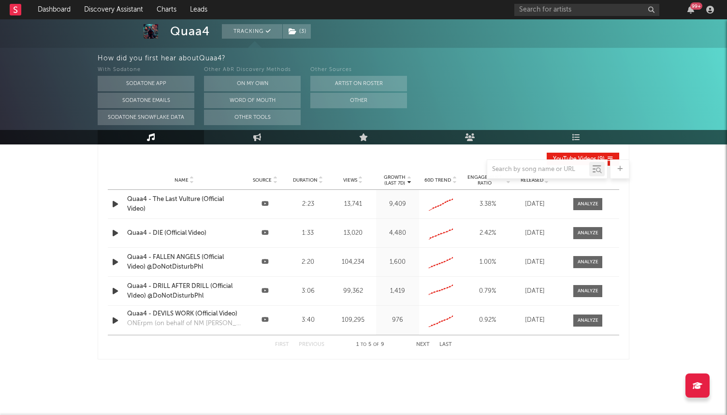
scroll to position [902, 0]
click at [191, 202] on div "Quaa4 - The Last Vulture (Official Video)" at bounding box center [184, 203] width 114 height 19
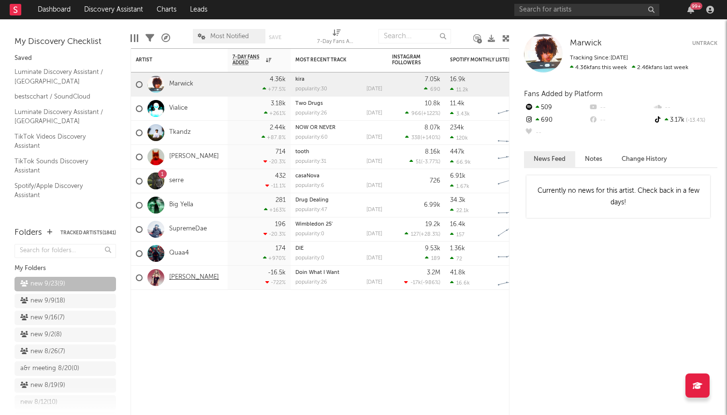
click at [196, 277] on link "[PERSON_NAME]" at bounding box center [194, 278] width 50 height 8
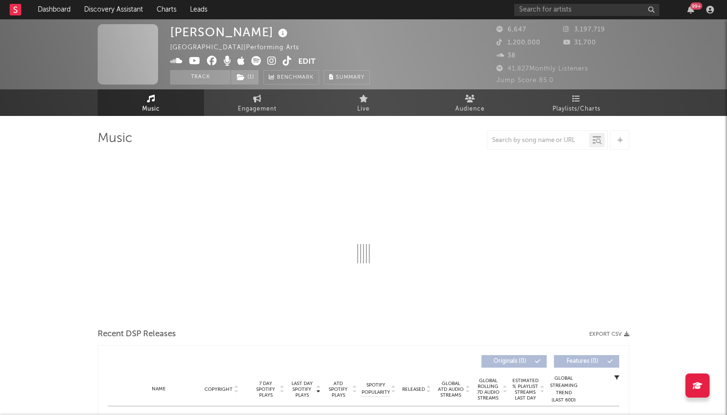
select select "1w"
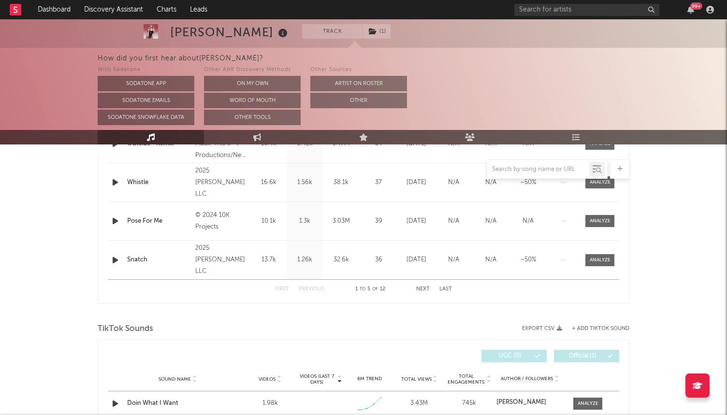
scroll to position [591, 0]
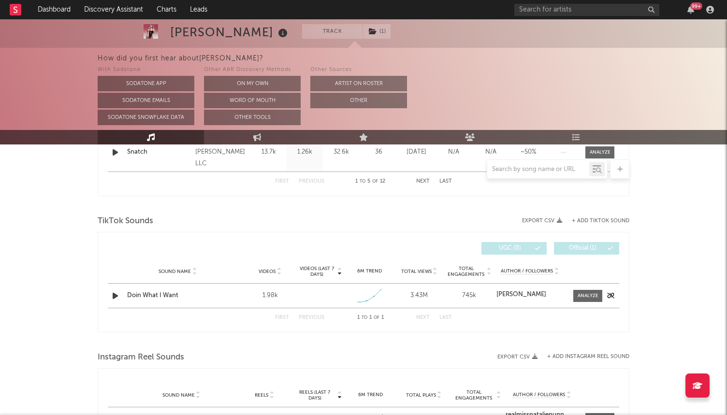
click at [168, 296] on div "Doin What I Want" at bounding box center [177, 296] width 101 height 10
